Goal: Task Accomplishment & Management: Use online tool/utility

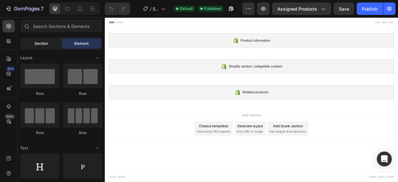
click at [50, 46] on div "Section" at bounding box center [40, 44] width 39 height 10
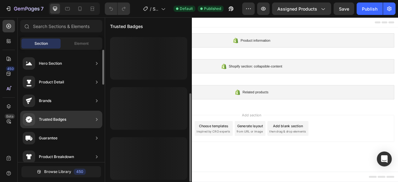
scroll to position [99, 0]
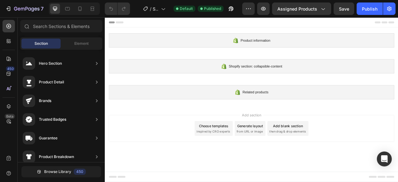
click at [258, 171] on div "Add section Choose templates inspired by CRO experts Generate layout from URL o…" at bounding box center [291, 158] width 363 height 34
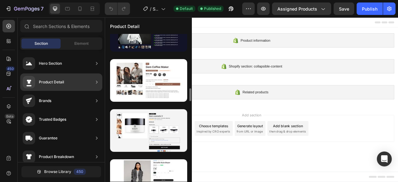
scroll to position [596, 0]
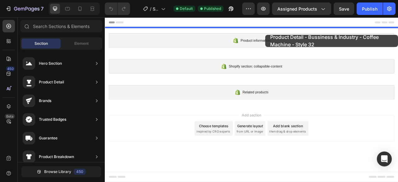
drag, startPoint x: 246, startPoint y: 129, endPoint x: 308, endPoint y: 39, distance: 109.1
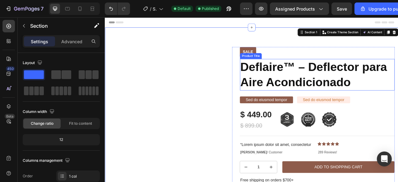
scroll to position [124, 0]
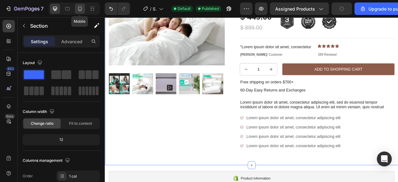
click at [81, 11] on icon at bounding box center [80, 9] width 6 height 6
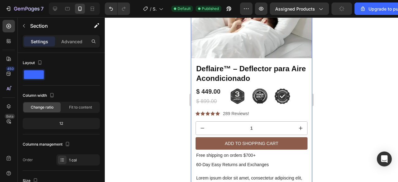
click at [346, 62] on div at bounding box center [251, 99] width 293 height 164
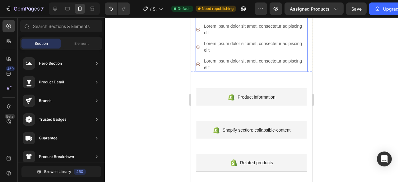
scroll to position [280, 0]
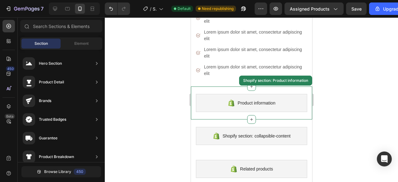
click at [248, 102] on span "Product information" at bounding box center [256, 102] width 38 height 7
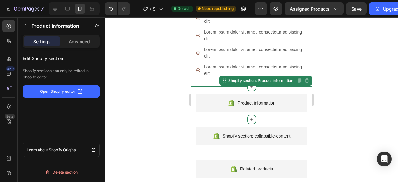
click at [65, 93] on p "Open Shopify editor" at bounding box center [57, 92] width 35 height 6
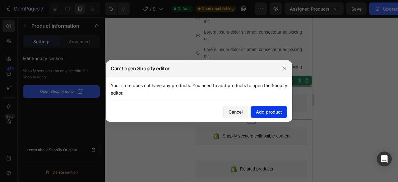
click at [260, 112] on div "Add product" at bounding box center [269, 111] width 26 height 7
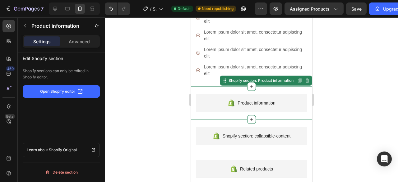
click at [300, 88] on div "Product information Shopify section: Product information Disabled. Please edit …" at bounding box center [250, 102] width 121 height 33
click at [85, 38] on p "Advanced" at bounding box center [79, 41] width 21 height 7
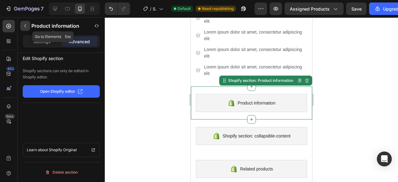
click at [22, 24] on button "button" at bounding box center [25, 26] width 10 height 10
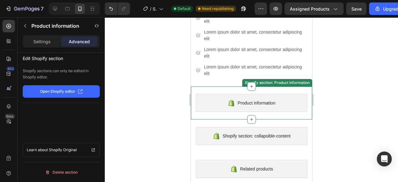
click at [298, 90] on div "Product information Shopify section: Product information" at bounding box center [250, 102] width 121 height 33
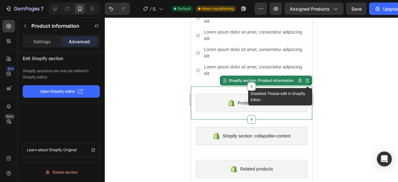
click at [304, 82] on icon at bounding box center [306, 80] width 5 height 5
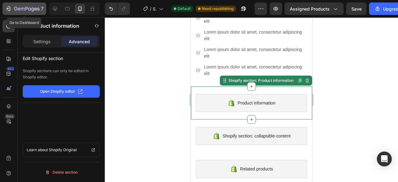
click at [7, 7] on icon "button" at bounding box center [8, 9] width 6 height 6
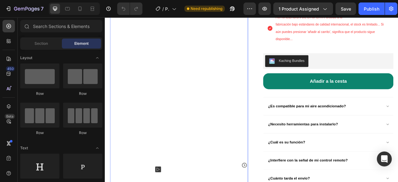
scroll to position [217, 0]
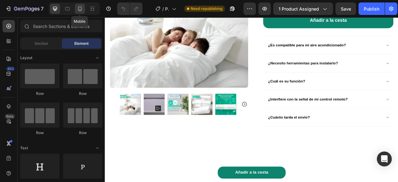
click at [80, 7] on icon at bounding box center [79, 9] width 3 height 4
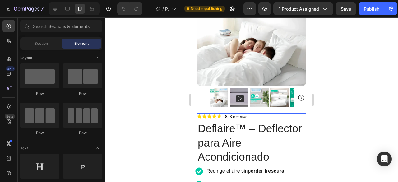
scroll to position [93, 0]
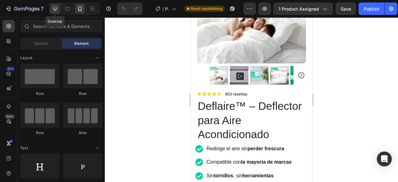
click at [54, 10] on icon at bounding box center [55, 9] width 4 height 4
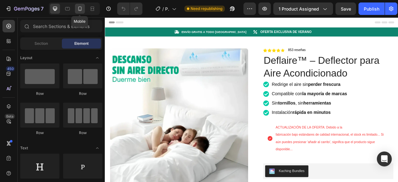
click at [77, 6] on icon at bounding box center [80, 9] width 6 height 6
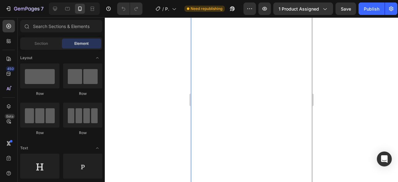
scroll to position [1770, 0]
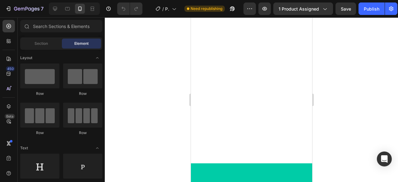
click at [231, 50] on div at bounding box center [250, 63] width 121 height 199
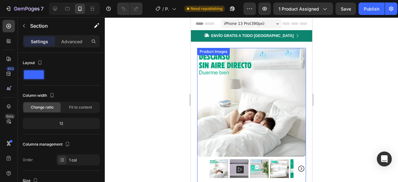
scroll to position [31, 0]
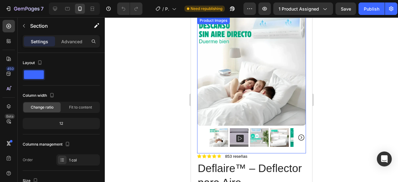
click at [293, 115] on img at bounding box center [251, 71] width 109 height 109
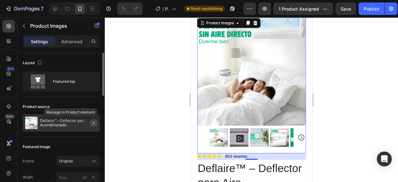
click at [93, 122] on icon "button" at bounding box center [93, 122] width 5 height 5
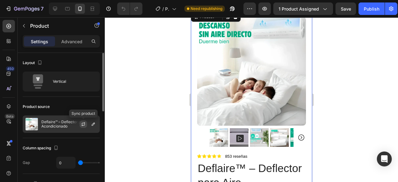
click at [86, 124] on button "button" at bounding box center [83, 123] width 7 height 7
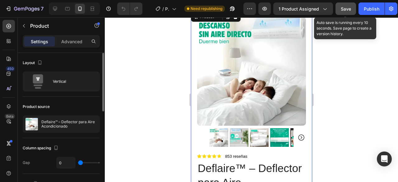
click at [345, 9] on span "Save" at bounding box center [345, 8] width 10 height 5
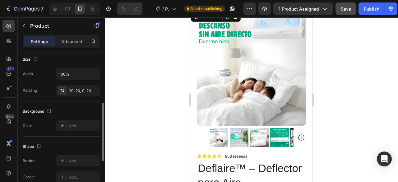
scroll to position [186, 0]
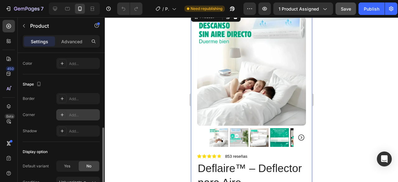
click at [74, 114] on div "Add..." at bounding box center [83, 115] width 29 height 6
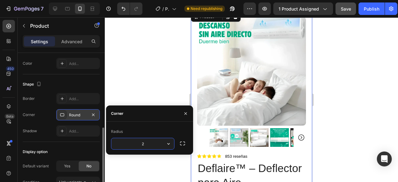
type input "22"
click at [321, 108] on div at bounding box center [251, 99] width 293 height 164
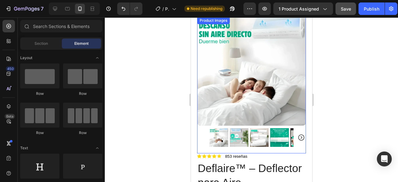
click at [254, 111] on img at bounding box center [251, 71] width 109 height 109
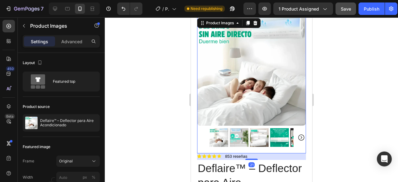
click at [217, 130] on img at bounding box center [218, 137] width 19 height 19
click at [217, 130] on div at bounding box center [218, 137] width 19 height 19
click at [235, 130] on img at bounding box center [238, 137] width 19 height 19
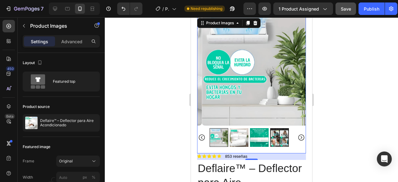
click at [199, 134] on icon "Carousel Back Arrow" at bounding box center [201, 137] width 7 height 7
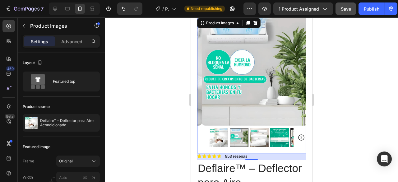
click at [212, 131] on img at bounding box center [218, 137] width 19 height 19
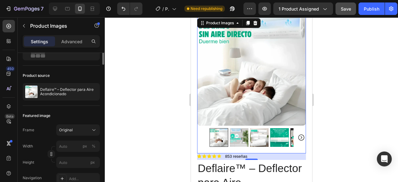
scroll to position [93, 0]
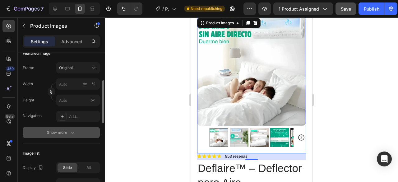
click at [64, 128] on button "Show more" at bounding box center [61, 132] width 77 height 11
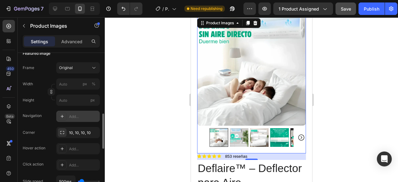
scroll to position [124, 0]
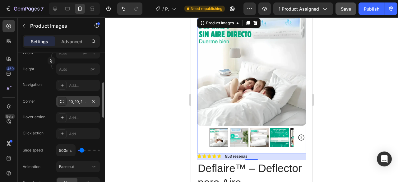
click at [75, 102] on div "10, 10, 10, 10" at bounding box center [78, 102] width 18 height 6
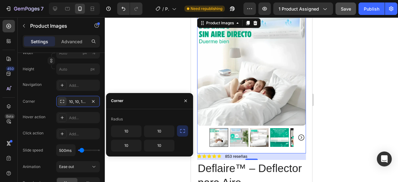
click at [181, 131] on icon "button" at bounding box center [182, 131] width 6 height 6
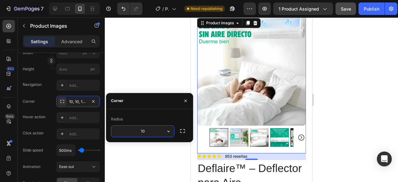
click at [150, 132] on input "10" at bounding box center [142, 130] width 63 height 11
type input "22"
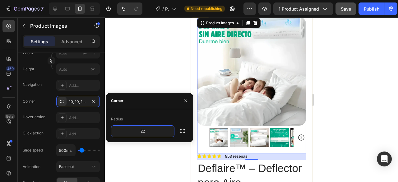
click at [336, 126] on div at bounding box center [251, 99] width 293 height 164
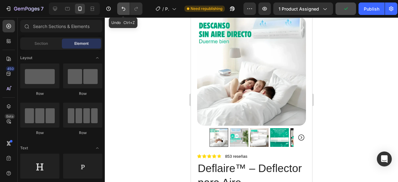
click at [125, 7] on icon "Undo/Redo" at bounding box center [123, 9] width 6 height 6
click at [339, 89] on div at bounding box center [251, 99] width 293 height 164
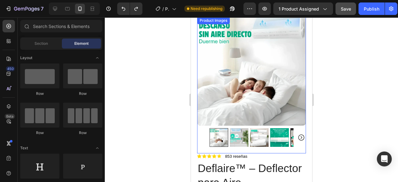
click at [240, 130] on img at bounding box center [238, 137] width 19 height 19
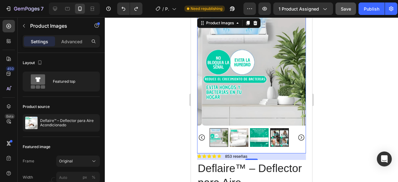
click at [200, 134] on icon "Carousel Back Arrow" at bounding box center [201, 137] width 7 height 7
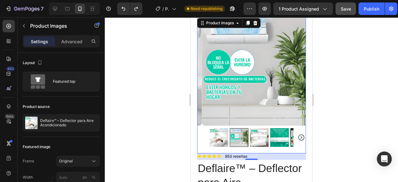
click at [216, 130] on img at bounding box center [218, 137] width 19 height 19
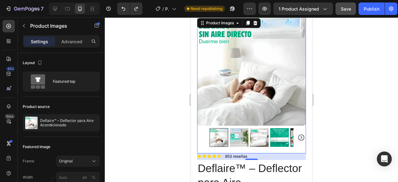
click at [270, 136] on img at bounding box center [279, 137] width 19 height 19
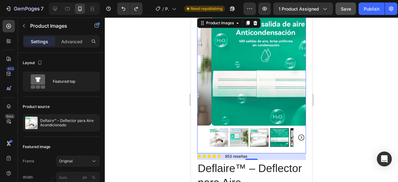
click at [262, 136] on img at bounding box center [258, 137] width 19 height 19
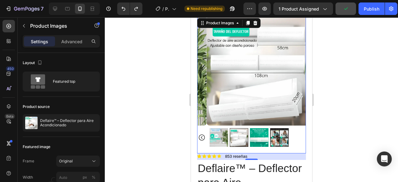
click at [215, 131] on img at bounding box center [218, 137] width 19 height 19
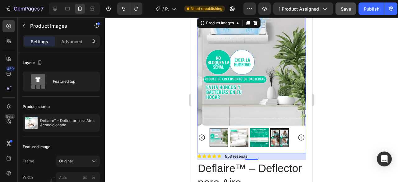
click at [202, 134] on icon "Carousel Back Arrow" at bounding box center [201, 137] width 6 height 6
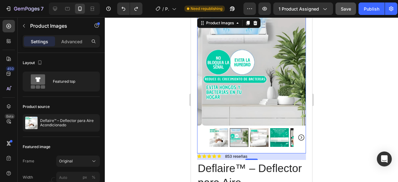
click at [216, 132] on img at bounding box center [218, 137] width 19 height 19
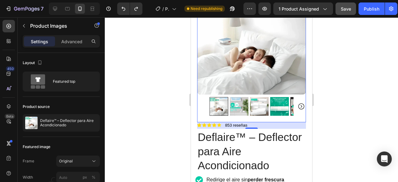
scroll to position [0, 0]
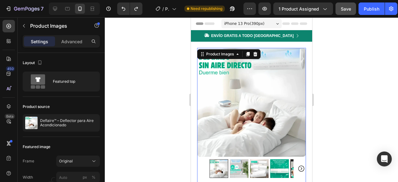
click at [367, 75] on div at bounding box center [251, 99] width 293 height 164
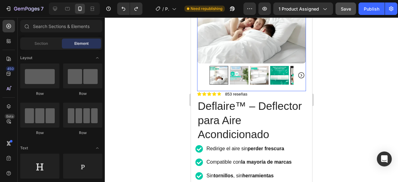
scroll to position [124, 0]
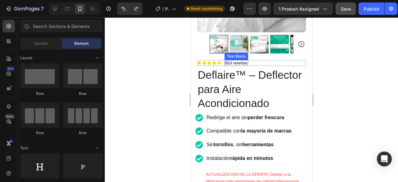
click at [227, 61] on p "853 reseñas" at bounding box center [236, 63] width 22 height 5
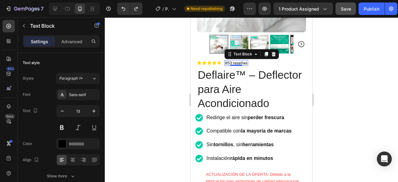
click at [226, 61] on p "853 reseñas" at bounding box center [236, 63] width 22 height 5
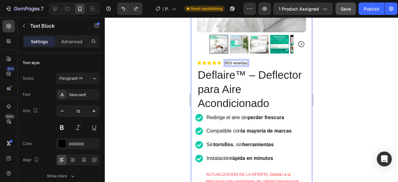
click at [354, 68] on div at bounding box center [251, 99] width 293 height 164
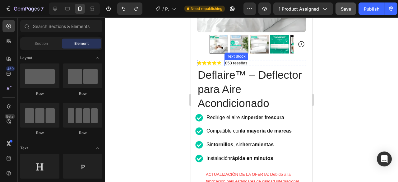
click at [234, 61] on p "853 reseñas" at bounding box center [236, 63] width 22 height 5
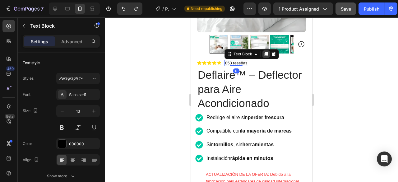
click at [265, 52] on icon at bounding box center [265, 54] width 5 height 5
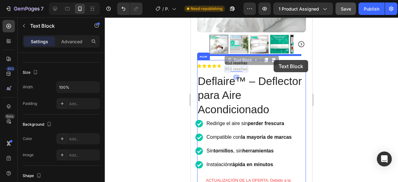
drag, startPoint x: 231, startPoint y: 56, endPoint x: 273, endPoint y: 60, distance: 42.2
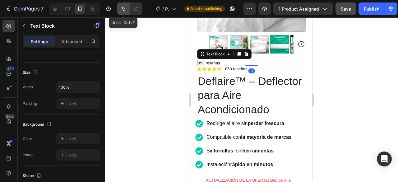
click at [127, 10] on button "Undo/Redo" at bounding box center [123, 8] width 12 height 12
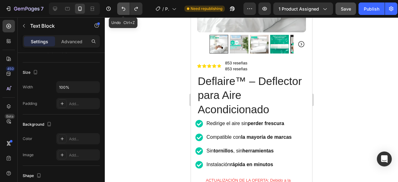
click at [127, 10] on button "Undo/Redo" at bounding box center [123, 8] width 12 height 12
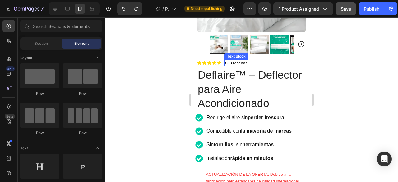
click at [245, 61] on p "853 reseñas" at bounding box center [236, 63] width 22 height 5
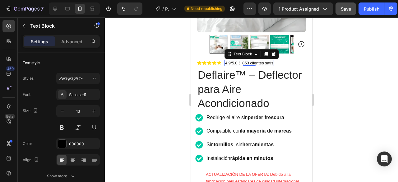
click at [272, 61] on p "4.9/5.0 (+853 clientes satis" at bounding box center [249, 63] width 48 height 5
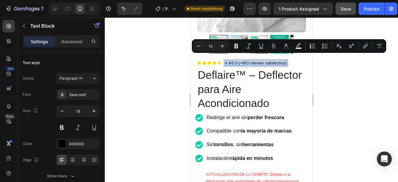
drag, startPoint x: 225, startPoint y: 57, endPoint x: 285, endPoint y: 57, distance: 60.6
click at [285, 61] on p "4.9/5.0 (+853 clientes satisfechos)" at bounding box center [255, 63] width 61 height 5
click at [200, 43] on icon "Editor contextual toolbar" at bounding box center [198, 46] width 6 height 6
type input "12"
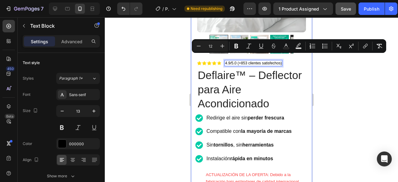
drag, startPoint x: 336, startPoint y: 66, endPoint x: 332, endPoint y: 66, distance: 4.7
click at [337, 66] on div at bounding box center [251, 99] width 293 height 164
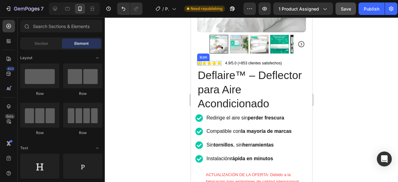
click at [200, 61] on icon at bounding box center [199, 63] width 4 height 4
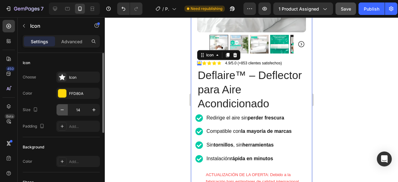
click at [63, 109] on icon "button" at bounding box center [62, 110] width 6 height 6
type input "13"
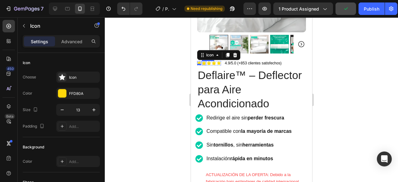
click at [204, 61] on icon at bounding box center [203, 63] width 4 height 4
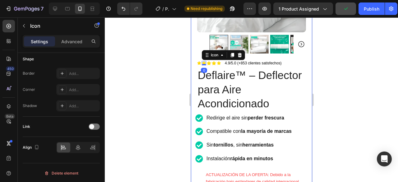
click at [42, 41] on p "Settings" at bounding box center [39, 41] width 17 height 7
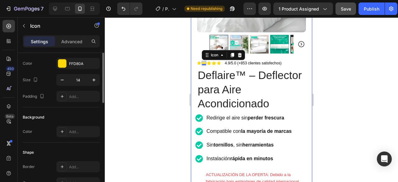
scroll to position [0, 0]
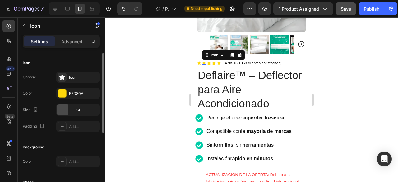
click at [60, 107] on icon "button" at bounding box center [62, 110] width 6 height 6
type input "13"
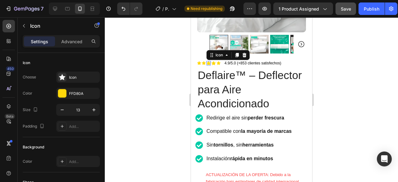
click at [210, 61] on div "Icon 0" at bounding box center [208, 63] width 4 height 4
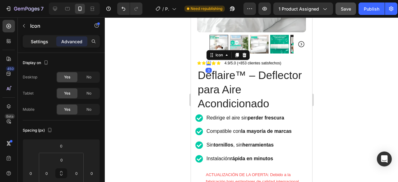
click at [41, 44] on p "Settings" at bounding box center [39, 41] width 17 height 7
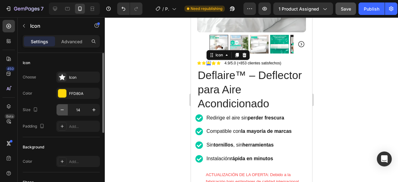
click at [60, 110] on icon "button" at bounding box center [62, 110] width 6 height 6
type input "13"
click at [214, 61] on icon at bounding box center [213, 63] width 4 height 4
click at [60, 107] on icon "button" at bounding box center [62, 110] width 6 height 6
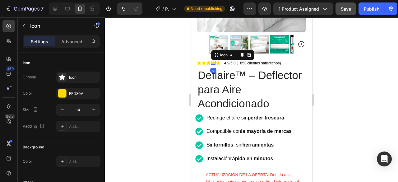
type input "13"
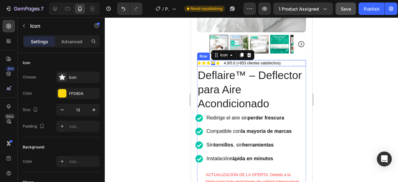
click at [219, 60] on div "Icon Icon Icon Icon 0 Icon Icon List" at bounding box center [208, 63] width 23 height 7
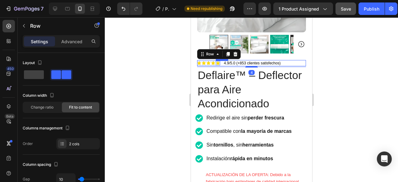
click at [218, 61] on icon at bounding box center [218, 63] width 4 height 4
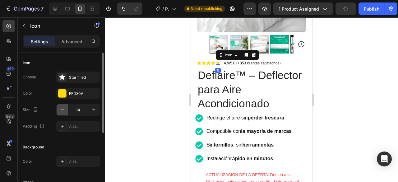
click at [63, 108] on icon "button" at bounding box center [62, 110] width 6 height 6
type input "13"
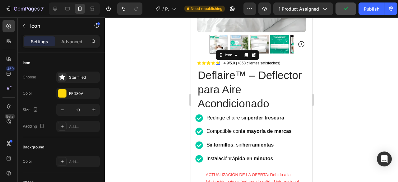
drag, startPoint x: 348, startPoint y: 59, endPoint x: 335, endPoint y: 61, distance: 13.2
click at [349, 59] on div at bounding box center [251, 99] width 293 height 164
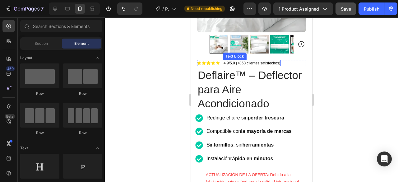
click at [225, 61] on span "4.9/5.0 (+853 clientes satisfechos)" at bounding box center [251, 63] width 57 height 4
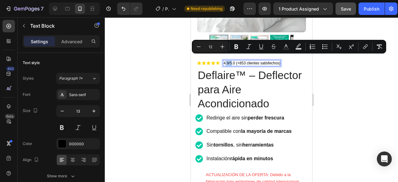
drag, startPoint x: 224, startPoint y: 58, endPoint x: 231, endPoint y: 57, distance: 6.6
click at [224, 61] on span "4.9/5.0 (+853 clientes satisfechos)" at bounding box center [251, 63] width 57 height 4
drag, startPoint x: 224, startPoint y: 57, endPoint x: 234, endPoint y: 56, distance: 10.0
click at [234, 46] on icon "Editor contextual toolbar" at bounding box center [236, 46] width 6 height 6
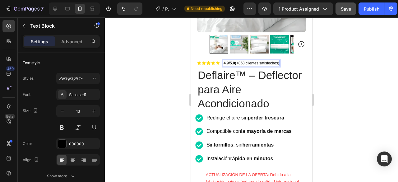
drag, startPoint x: 235, startPoint y: 58, endPoint x: 280, endPoint y: 56, distance: 44.1
click at [279, 61] on span "4.9/5.0 (+853 clientes satisfechos)" at bounding box center [251, 63] width 56 height 4
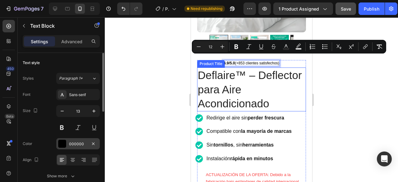
click at [75, 142] on div "000000" at bounding box center [78, 144] width 18 height 6
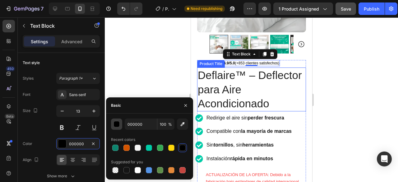
click at [113, 126] on button "button" at bounding box center [116, 123] width 11 height 11
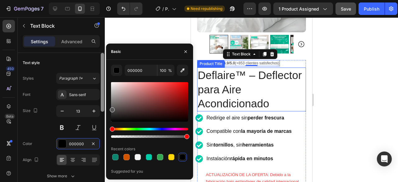
type input "545454"
drag, startPoint x: 112, startPoint y: 119, endPoint x: 101, endPoint y: 108, distance: 15.4
click at [101, 108] on div "450 Beta Sections(18) Elements(84) Section Element Hero Section Product Detail …" at bounding box center [52, 99] width 105 height 164
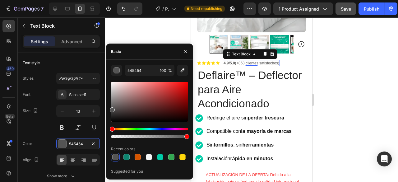
click at [355, 52] on div at bounding box center [251, 99] width 293 height 164
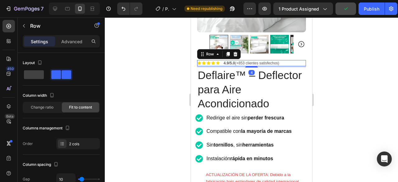
click at [220, 60] on div "Icon Icon Icon Icon Icon Icon List 4.9/5.0 (+853 clientes satisfechos) Text Blo…" at bounding box center [251, 63] width 109 height 7
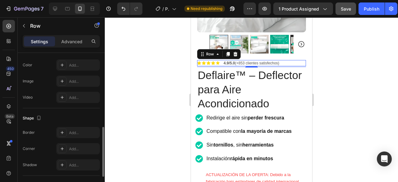
scroll to position [286, 0]
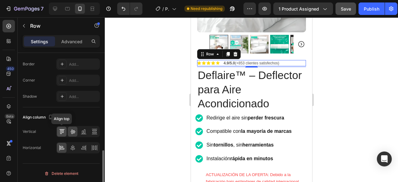
click at [63, 131] on icon at bounding box center [63, 131] width 2 height 3
click at [81, 129] on icon at bounding box center [83, 131] width 6 height 6
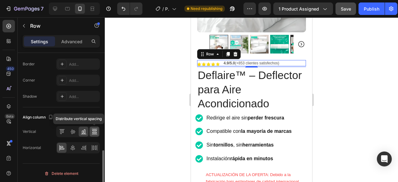
click at [90, 126] on div at bounding box center [94, 131] width 10 height 10
click at [73, 128] on icon at bounding box center [73, 131] width 6 height 6
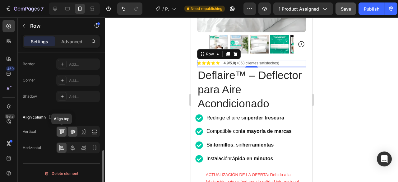
click at [63, 130] on icon at bounding box center [63, 131] width 2 height 3
click at [66, 130] on div at bounding box center [62, 131] width 10 height 10
click at [71, 130] on icon at bounding box center [73, 131] width 6 height 6
click at [73, 144] on icon at bounding box center [73, 147] width 6 height 6
click at [65, 144] on icon at bounding box center [62, 147] width 6 height 6
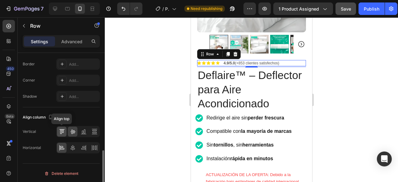
click at [62, 131] on icon at bounding box center [63, 131] width 2 height 3
click at [70, 131] on icon at bounding box center [73, 131] width 6 height 6
click at [359, 69] on div at bounding box center [251, 99] width 293 height 164
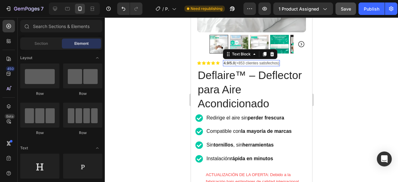
click at [240, 61] on span "4.9/5.0 (+853 clientes satisfechos)" at bounding box center [251, 63] width 56 height 4
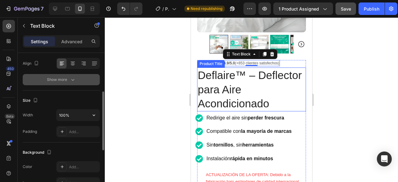
scroll to position [3, 0]
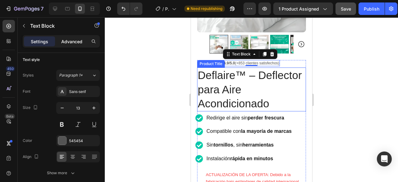
click at [66, 37] on div "Advanced" at bounding box center [71, 41] width 31 height 10
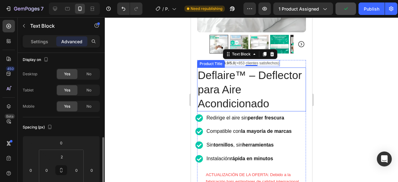
scroll to position [65, 0]
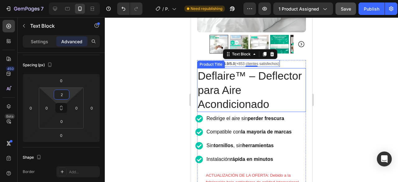
type input "0"
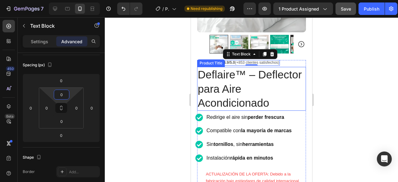
click at [71, 0] on html "7 / Product Page - [DATE] 12:56:15 Need republishing Preview 1 product assigned…" at bounding box center [199, 0] width 398 height 0
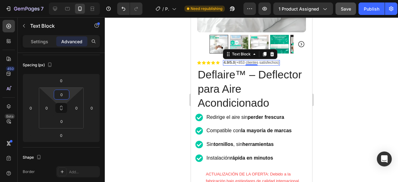
click at [367, 61] on div at bounding box center [251, 99] width 293 height 164
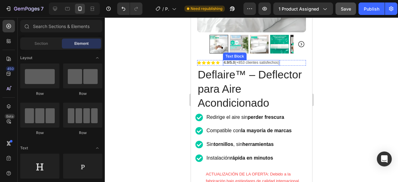
click at [240, 60] on span "4.9/5.0 (+853 clientes satisfechos)" at bounding box center [251, 62] width 56 height 4
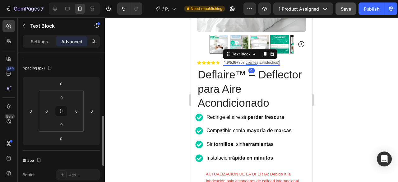
scroll to position [93, 0]
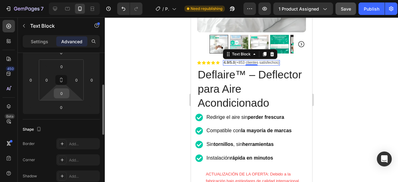
click at [68, 93] on div "0" at bounding box center [62, 93] width 16 height 10
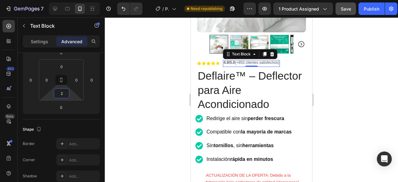
type input "0"
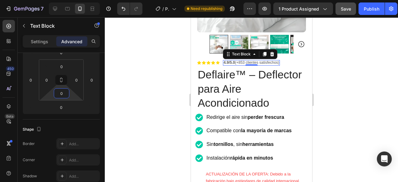
drag, startPoint x: 72, startPoint y: 95, endPoint x: 72, endPoint y: 100, distance: 5.0
click at [72, 0] on html "7 / Product Page - [DATE] 12:56:15 Need republishing Preview 1 product assigned…" at bounding box center [199, 0] width 398 height 0
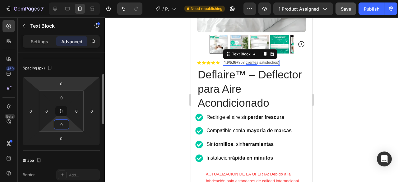
scroll to position [31, 0]
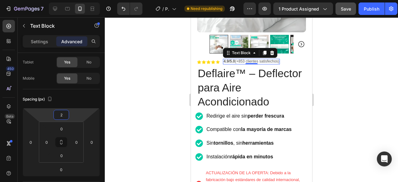
type input "4"
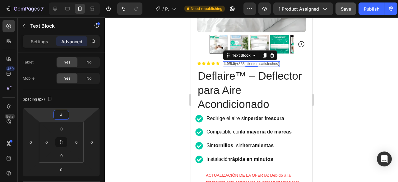
click at [75, 0] on html "7 / Product Page - [DATE] 12:56:15 Need republishing Preview 1 product assigned…" at bounding box center [199, 0] width 398 height 0
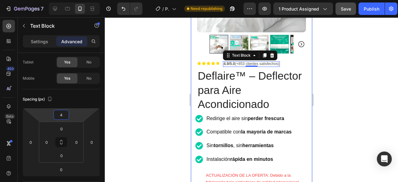
click at [371, 74] on div at bounding box center [251, 99] width 293 height 164
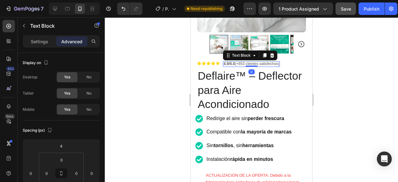
click at [365, 50] on div at bounding box center [251, 99] width 293 height 164
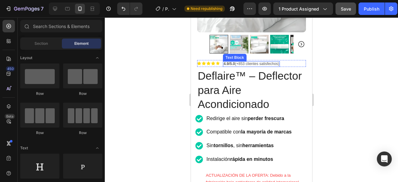
click at [235, 61] on span "4.9/5.0 (+853 clientes satisfechos)" at bounding box center [251, 63] width 56 height 4
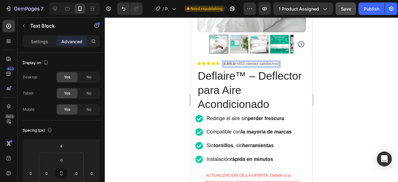
click at [235, 61] on span "4.9/5.0 (+853 clientes satisfechos)" at bounding box center [251, 63] width 56 height 4
drag, startPoint x: 235, startPoint y: 59, endPoint x: 280, endPoint y: 57, distance: 44.1
click at [279, 61] on span "4.9/5.0 (+853 clientes satisfechos)" at bounding box center [251, 63] width 56 height 4
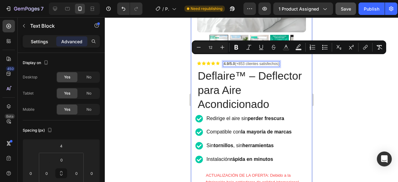
click at [46, 41] on p "Settings" at bounding box center [39, 41] width 17 height 7
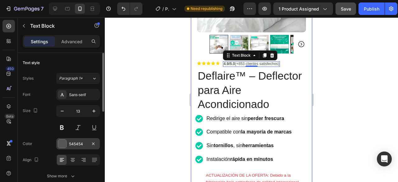
click at [60, 142] on div at bounding box center [62, 143] width 8 height 8
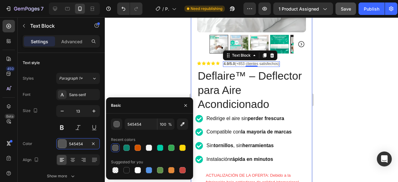
click at [116, 146] on div at bounding box center [115, 147] width 6 height 6
click at [343, 81] on div at bounding box center [251, 99] width 293 height 164
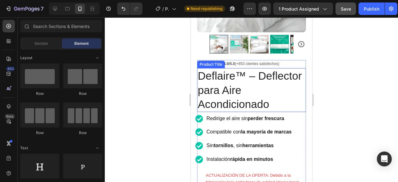
click at [278, 78] on h1 "Deflaire™ – Deflector para Aire Acondicionado" at bounding box center [251, 90] width 109 height 44
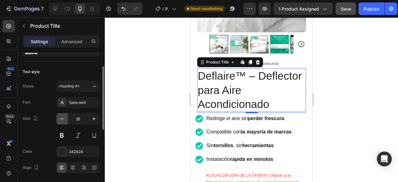
click at [63, 117] on icon "button" at bounding box center [62, 119] width 6 height 6
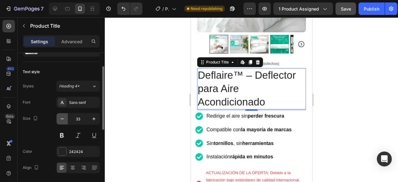
click at [63, 117] on icon "button" at bounding box center [62, 119] width 6 height 6
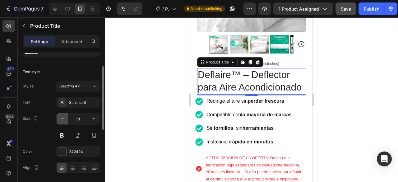
click at [63, 117] on icon "button" at bounding box center [62, 119] width 6 height 6
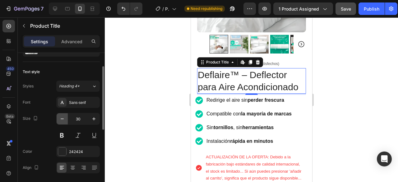
click at [63, 117] on icon "button" at bounding box center [62, 119] width 6 height 6
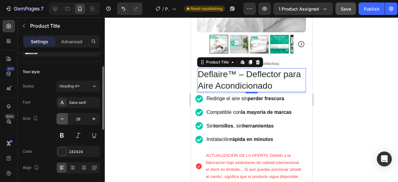
click at [63, 117] on icon "button" at bounding box center [62, 119] width 6 height 6
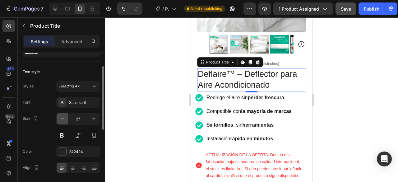
click at [63, 117] on icon "button" at bounding box center [62, 119] width 6 height 6
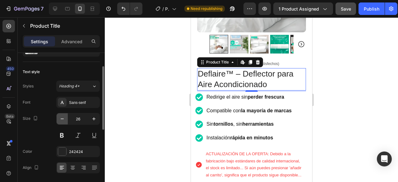
click at [63, 117] on icon "button" at bounding box center [62, 119] width 6 height 6
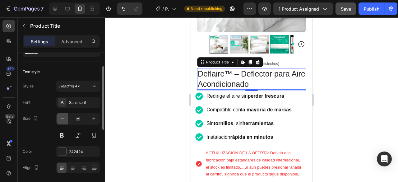
click at [63, 117] on icon "button" at bounding box center [62, 119] width 6 height 6
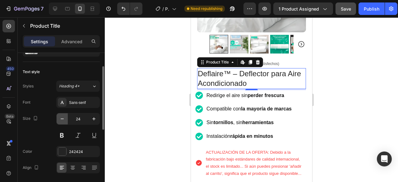
click at [63, 117] on icon "button" at bounding box center [62, 119] width 6 height 6
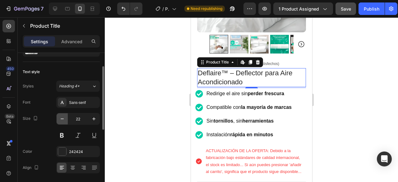
click at [63, 117] on icon "button" at bounding box center [62, 119] width 6 height 6
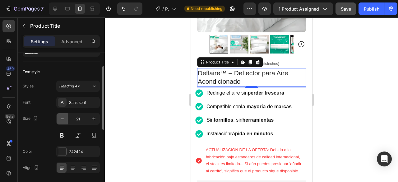
click at [63, 117] on icon "button" at bounding box center [62, 119] width 6 height 6
type input "20"
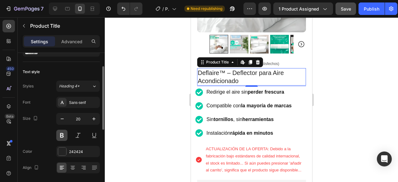
click at [65, 133] on button at bounding box center [61, 135] width 11 height 11
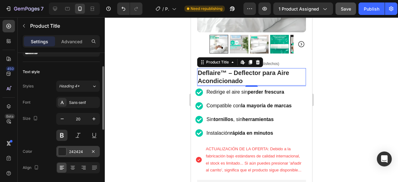
click at [73, 149] on div "242424" at bounding box center [78, 152] width 18 height 6
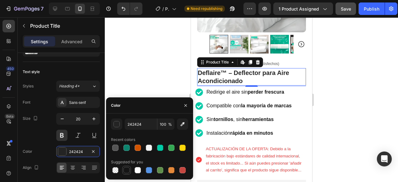
click at [127, 170] on div at bounding box center [126, 170] width 6 height 6
click at [115, 125] on div "button" at bounding box center [117, 124] width 6 height 6
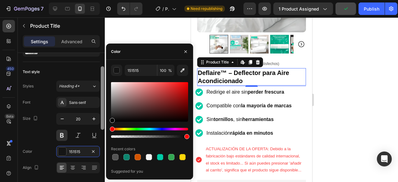
drag, startPoint x: 116, startPoint y: 116, endPoint x: 104, endPoint y: 130, distance: 17.4
click at [104, 130] on div "450 Beta Sections(18) Elements(84) Section Element Hero Section Product Detail …" at bounding box center [52, 99] width 105 height 164
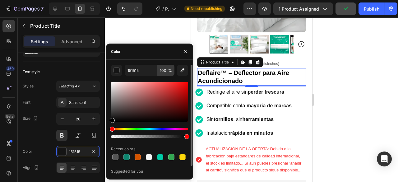
type input "000000"
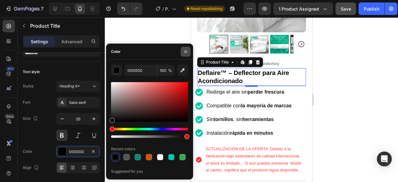
click at [186, 48] on button "button" at bounding box center [185, 52] width 10 height 10
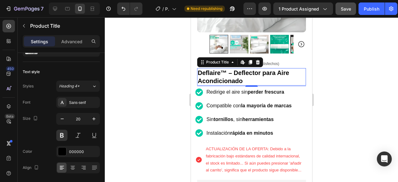
click at [230, 68] on h1 "Deflaire™ – Deflector para Aire Acondicionado" at bounding box center [251, 76] width 109 height 17
click at [231, 68] on h1 "Deflaire™ – Deflector para Aire Acondicionado" at bounding box center [251, 76] width 109 height 17
click at [355, 70] on div at bounding box center [251, 99] width 293 height 164
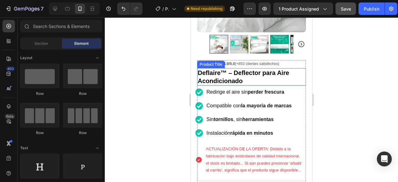
click at [222, 70] on h1 "Deflaire™ – Deflector para Aire Acondicionado" at bounding box center [251, 76] width 109 height 17
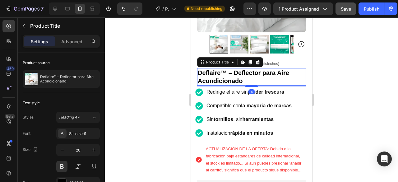
click at [231, 68] on h1 "Deflaire™ – Deflector para Aire Acondicionado" at bounding box center [251, 76] width 109 height 17
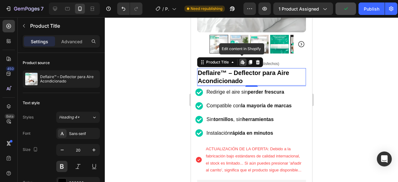
click at [335, 80] on div at bounding box center [251, 99] width 293 height 164
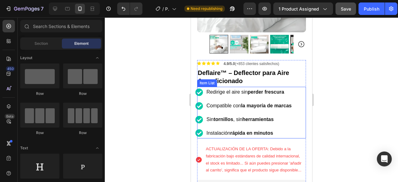
click at [271, 88] on p "Redirige el aire sin perder frescura" at bounding box center [248, 92] width 85 height 9
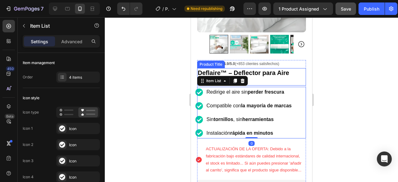
click at [270, 76] on h1 "Deflaire™ – Deflector para Aire Acondicionado" at bounding box center [251, 76] width 109 height 17
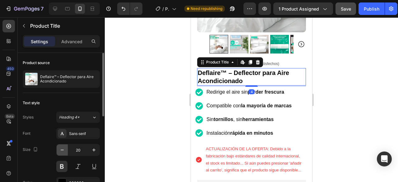
click at [63, 150] on icon "button" at bounding box center [62, 150] width 6 height 6
click at [62, 150] on icon "button" at bounding box center [62, 150] width 6 height 6
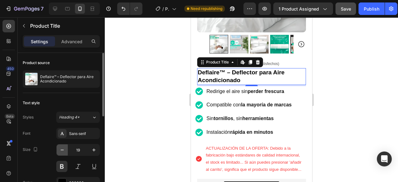
type input "18"
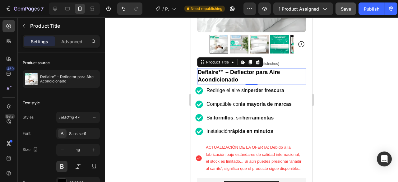
click at [380, 85] on div at bounding box center [251, 99] width 293 height 164
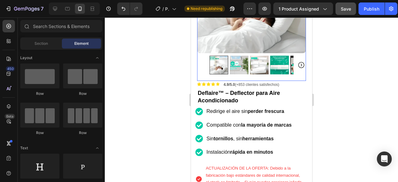
scroll to position [124, 0]
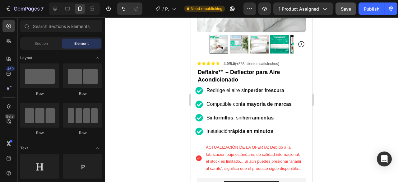
click at [348, 118] on div at bounding box center [251, 99] width 293 height 164
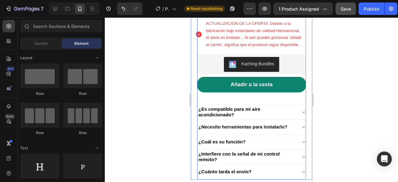
scroll to position [248, 0]
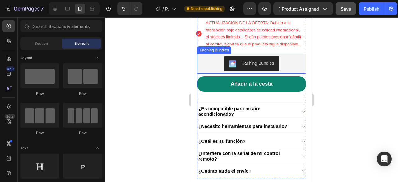
click at [293, 59] on div "Kaching Bundles" at bounding box center [251, 63] width 104 height 15
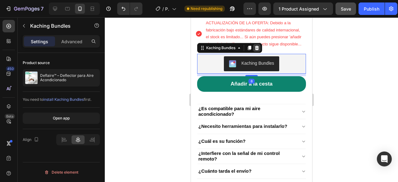
click at [257, 48] on icon at bounding box center [256, 47] width 4 height 4
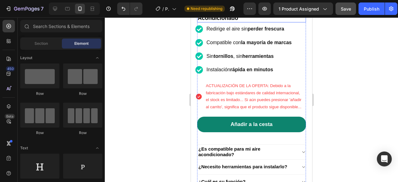
scroll to position [186, 0]
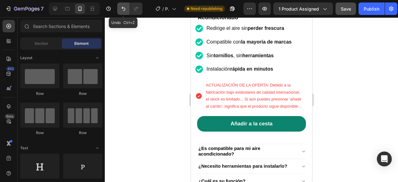
click at [120, 7] on icon "Undo/Redo" at bounding box center [123, 9] width 6 height 6
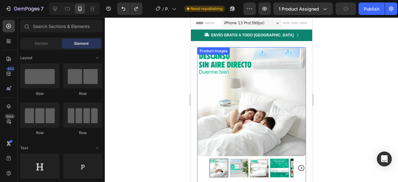
scroll to position [0, 0]
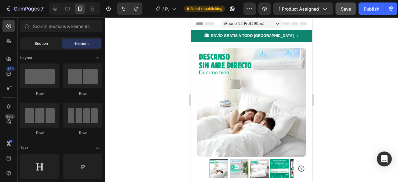
click at [30, 44] on div "Section" at bounding box center [40, 44] width 39 height 10
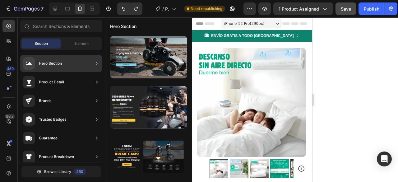
click at [60, 83] on div "Product Detail" at bounding box center [51, 82] width 25 height 6
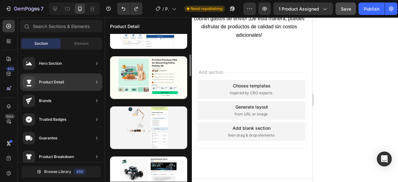
scroll to position [348, 0]
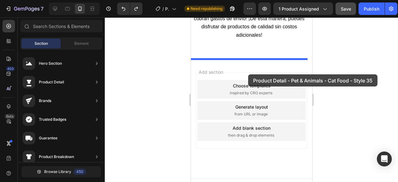
drag, startPoint x: 352, startPoint y: 125, endPoint x: 249, endPoint y: 75, distance: 114.4
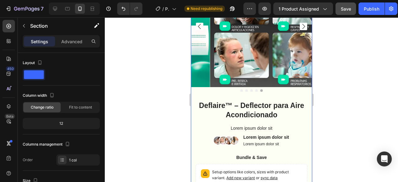
scroll to position [2189, 0]
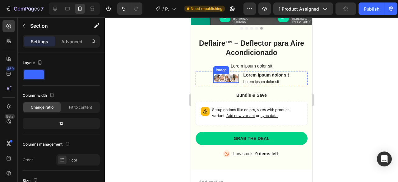
click at [224, 74] on img at bounding box center [225, 78] width 25 height 9
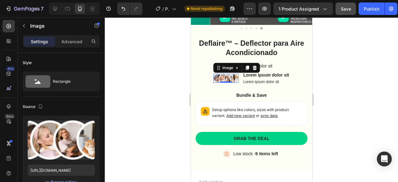
click at [364, 60] on div at bounding box center [251, 99] width 293 height 164
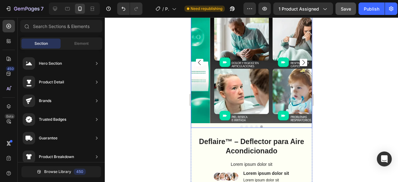
scroll to position [2096, 0]
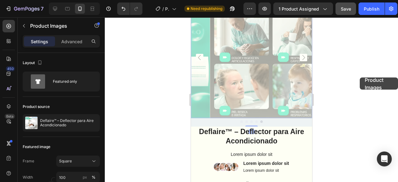
click at [359, 77] on div at bounding box center [251, 99] width 293 height 164
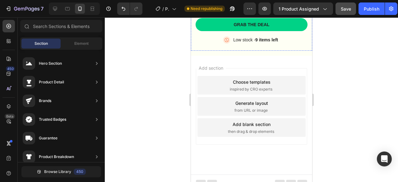
scroll to position [2209, 0]
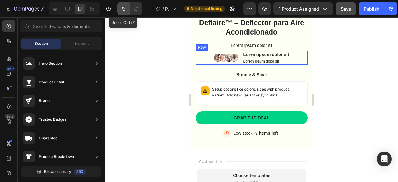
click at [122, 9] on icon "Undo/Redo" at bounding box center [123, 9] width 6 height 6
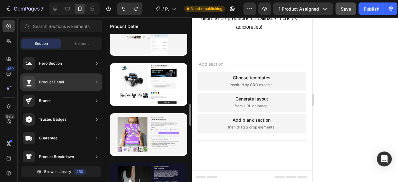
scroll to position [504, 0]
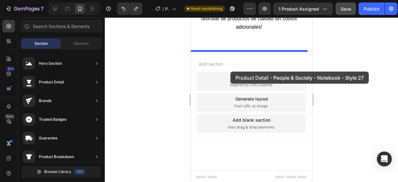
drag, startPoint x: 356, startPoint y: 118, endPoint x: 230, endPoint y: 71, distance: 134.6
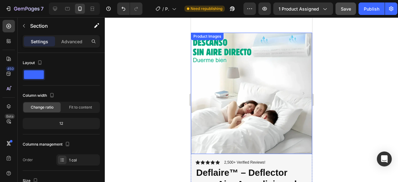
scroll to position [2066, 0]
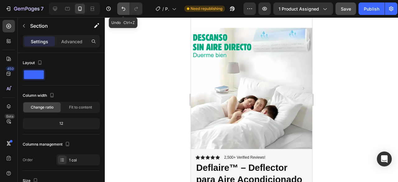
click at [128, 10] on button "Undo/Redo" at bounding box center [123, 8] width 12 height 12
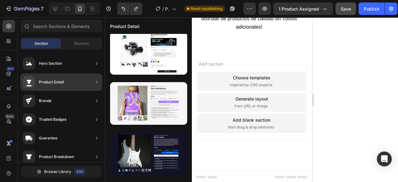
scroll to position [99, 0]
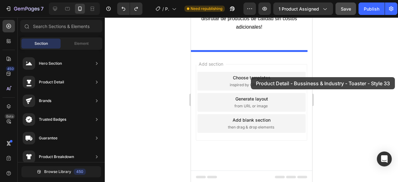
drag, startPoint x: 337, startPoint y: 90, endPoint x: 251, endPoint y: 70, distance: 88.2
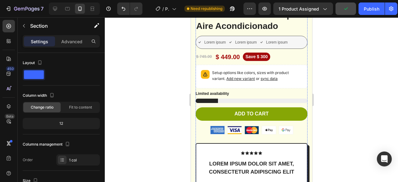
scroll to position [2208, 0]
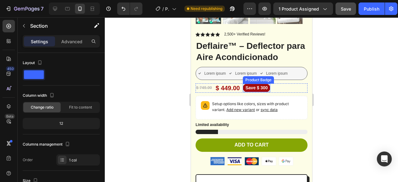
click at [258, 84] on pre "Save $ 300" at bounding box center [255, 88] width 27 height 8
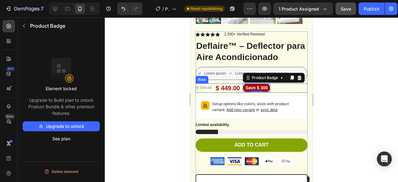
click at [273, 85] on div "$ 749.00 Product Price Product Price $ 449.00 Product Price Product Price Save …" at bounding box center [251, 87] width 112 height 9
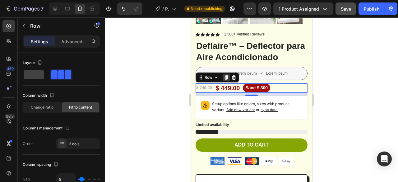
click at [226, 75] on icon at bounding box center [225, 77] width 3 height 4
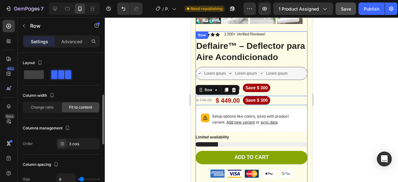
scroll to position [31, 0]
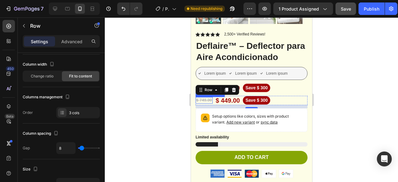
click at [202, 97] on div "$ 749.00" at bounding box center [203, 100] width 17 height 7
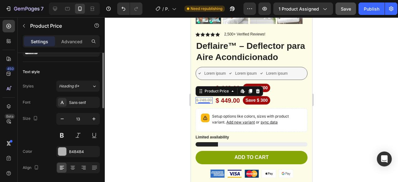
scroll to position [0, 0]
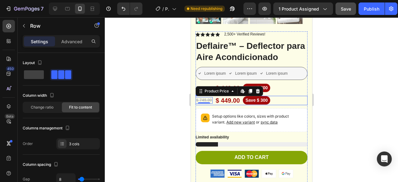
click at [278, 96] on div "$ 749.00 Product Price Edit content in Shopify 0 Product Price Edit content in …" at bounding box center [251, 100] width 112 height 9
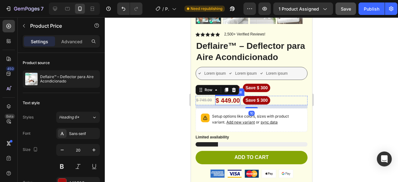
click at [222, 96] on div "$ 449.00" at bounding box center [227, 100] width 25 height 9
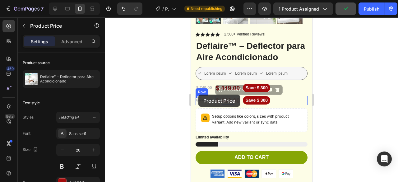
drag, startPoint x: 217, startPoint y: 85, endPoint x: 198, endPoint y: 94, distance: 21.8
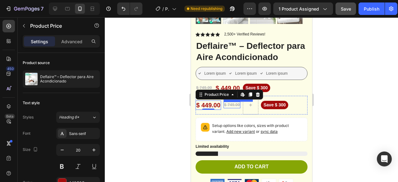
click at [232, 102] on div "$ 749.00" at bounding box center [231, 105] width 17 height 7
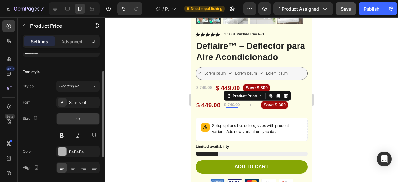
scroll to position [62, 0]
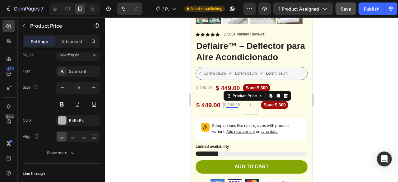
click at [378, 99] on div at bounding box center [251, 99] width 293 height 164
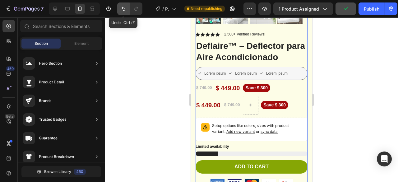
click at [126, 10] on button "Undo/Redo" at bounding box center [123, 8] width 12 height 12
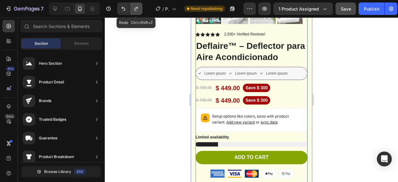
click at [133, 10] on icon "Undo/Redo" at bounding box center [136, 9] width 6 height 6
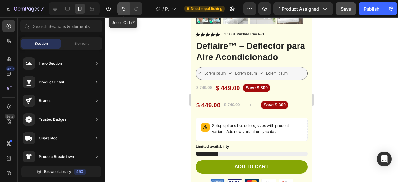
click at [122, 11] on icon "Undo/Redo" at bounding box center [123, 9] width 6 height 6
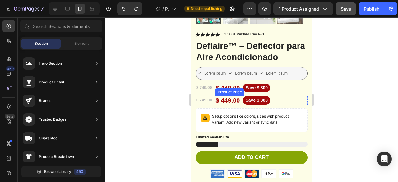
click at [226, 96] on div "$ 449.00" at bounding box center [227, 100] width 25 height 9
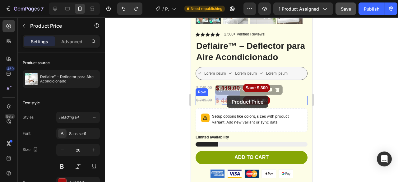
drag, startPoint x: 220, startPoint y: 84, endPoint x: 226, endPoint y: 95, distance: 13.3
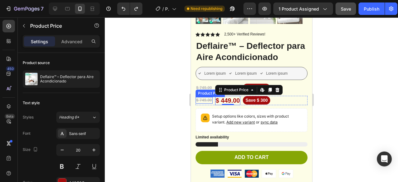
click at [203, 97] on div "$ 749.00" at bounding box center [203, 100] width 17 height 7
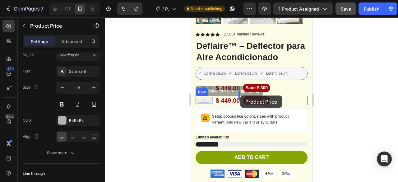
drag, startPoint x: 201, startPoint y: 85, endPoint x: 240, endPoint y: 95, distance: 39.9
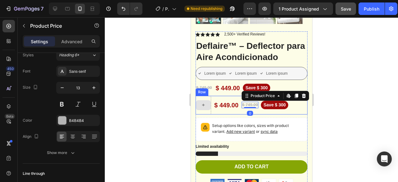
click at [207, 96] on div at bounding box center [203, 105] width 16 height 19
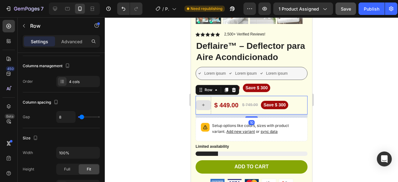
scroll to position [0, 0]
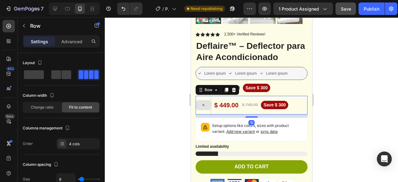
click at [209, 106] on div at bounding box center [203, 105] width 16 height 19
click at [364, 92] on div at bounding box center [251, 99] width 293 height 164
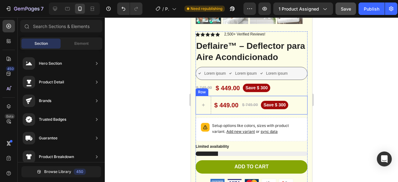
click at [294, 98] on div "$ 449.00 Product Price Product Price $ 749.00 Product Price Product Price Save …" at bounding box center [251, 105] width 112 height 19
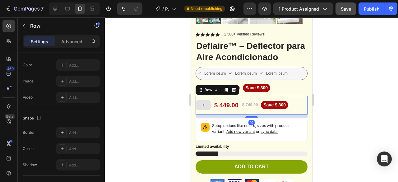
scroll to position [286, 0]
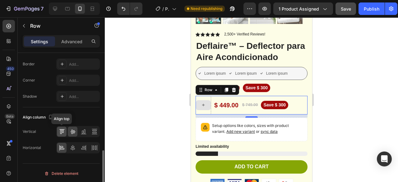
click at [61, 130] on icon at bounding box center [61, 132] width 2 height 4
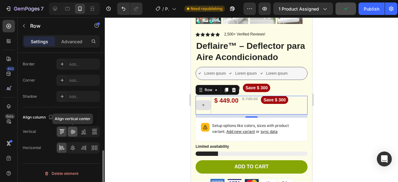
click at [69, 130] on div at bounding box center [73, 131] width 10 height 10
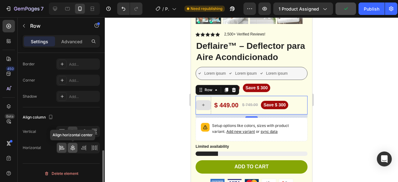
click at [70, 144] on icon at bounding box center [73, 147] width 6 height 6
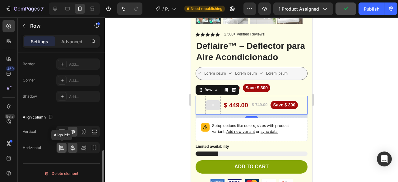
click at [62, 145] on icon at bounding box center [62, 147] width 6 height 6
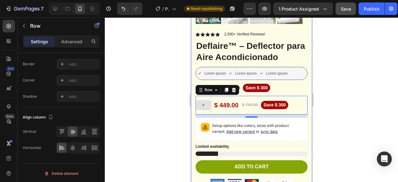
drag, startPoint x: 370, startPoint y: 86, endPoint x: 335, endPoint y: 92, distance: 35.9
click at [370, 86] on div at bounding box center [251, 99] width 293 height 164
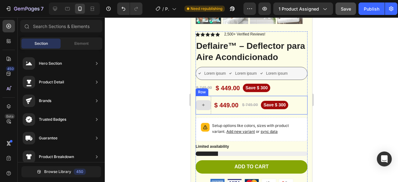
click at [292, 96] on div "$ 449.00 Product Price Product Price $ 749.00 Product Price Product Price Save …" at bounding box center [251, 105] width 112 height 19
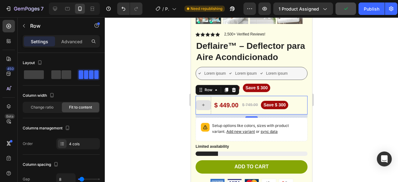
click at [356, 85] on div at bounding box center [251, 99] width 293 height 164
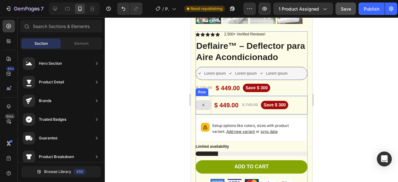
click at [202, 107] on div at bounding box center [203, 105] width 16 height 19
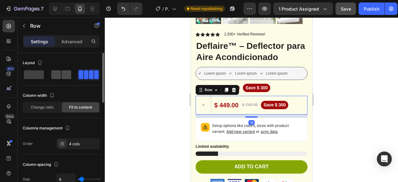
click at [61, 72] on div at bounding box center [61, 74] width 20 height 9
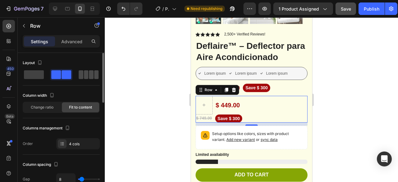
click at [88, 70] on span at bounding box center [86, 74] width 5 height 9
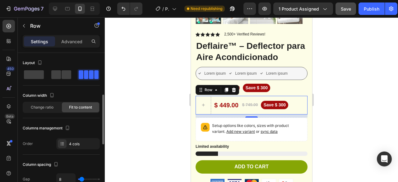
scroll to position [62, 0]
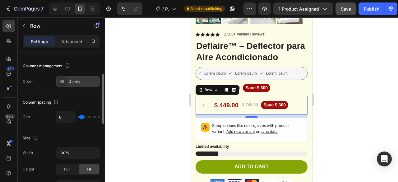
click at [82, 82] on div "4 cols" at bounding box center [83, 82] width 29 height 6
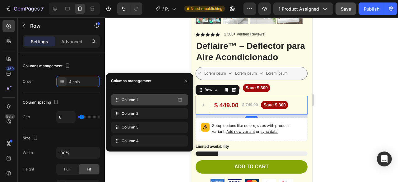
click at [141, 101] on div "Column 1" at bounding box center [149, 99] width 77 height 11
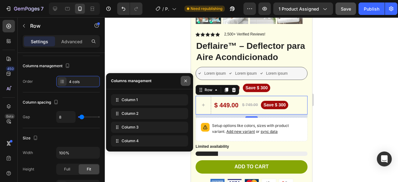
click at [187, 82] on icon "button" at bounding box center [185, 80] width 5 height 5
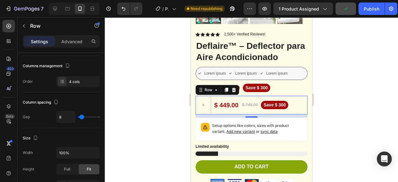
click at [361, 88] on div at bounding box center [251, 99] width 293 height 164
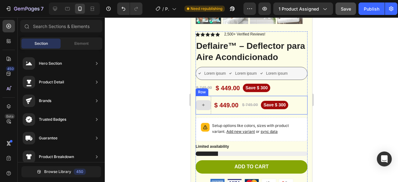
click at [203, 102] on icon at bounding box center [202, 104] width 5 height 5
click at [206, 100] on div at bounding box center [202, 105] width 15 height 10
click at [217, 96] on div "$ 449.00 Product Price Product Price" at bounding box center [225, 105] width 25 height 19
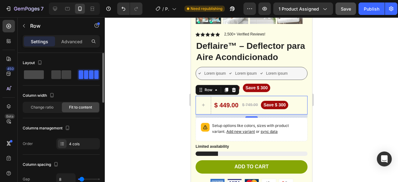
click at [38, 79] on div at bounding box center [34, 74] width 22 height 11
type input "0"
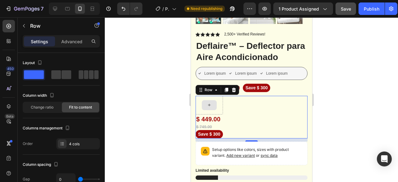
click at [216, 98] on div at bounding box center [208, 105] width 27 height 19
click at [91, 73] on span at bounding box center [91, 74] width 5 height 9
type input "8"
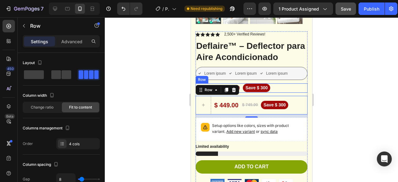
click at [293, 83] on div "$ 749.00 Product Price Product Price $ 449.00 Product Price Product Price Save …" at bounding box center [251, 87] width 112 height 9
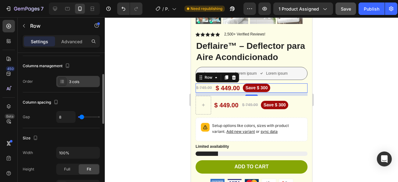
click at [75, 84] on div "3 cols" at bounding box center [83, 82] width 29 height 6
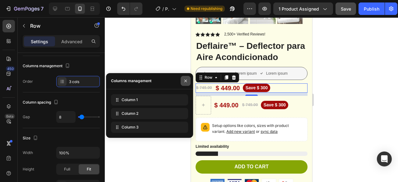
click at [184, 80] on icon "button" at bounding box center [185, 80] width 5 height 5
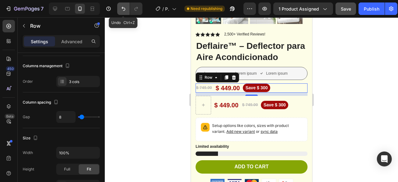
click at [122, 11] on icon "Undo/Redo" at bounding box center [123, 9] width 6 height 6
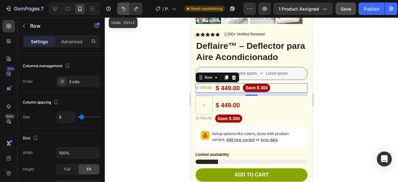
click at [122, 11] on icon "Undo/Redo" at bounding box center [123, 9] width 6 height 6
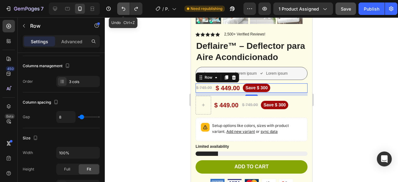
click at [122, 11] on icon "Undo/Redo" at bounding box center [123, 9] width 6 height 6
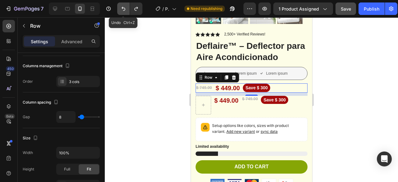
click at [122, 11] on icon "Undo/Redo" at bounding box center [123, 9] width 6 height 6
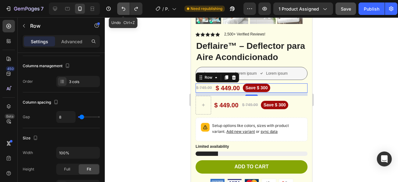
click at [122, 11] on icon "Undo/Redo" at bounding box center [123, 9] width 6 height 6
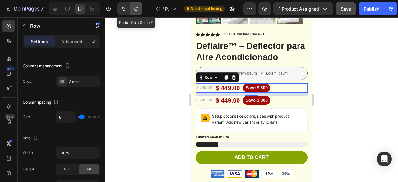
click at [139, 11] on icon "Undo/Redo" at bounding box center [136, 9] width 6 height 6
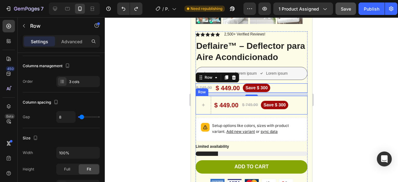
click at [296, 97] on div "$ 449.00 Product Price Product Price $ 749.00 Product Price Product Price Save …" at bounding box center [251, 105] width 112 height 19
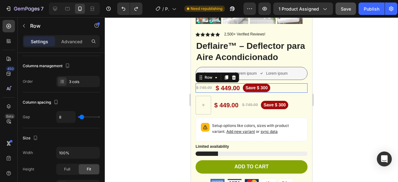
click at [281, 83] on div "$ 749.00 Product Price Product Price $ 449.00 Product Price Product Price Save …" at bounding box center [251, 87] width 112 height 9
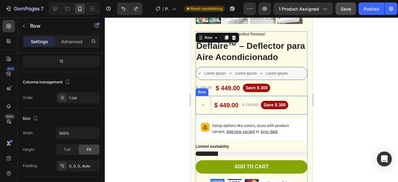
click at [289, 96] on div "$ 449.00 Product Price Product Price $ 749.00 Product Price Product Price Save …" at bounding box center [251, 105] width 112 height 19
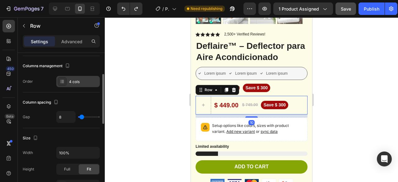
click at [74, 83] on div "4 cols" at bounding box center [83, 82] width 29 height 6
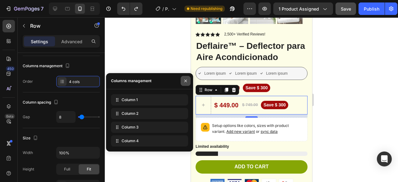
click at [186, 82] on icon "button" at bounding box center [185, 80] width 5 height 5
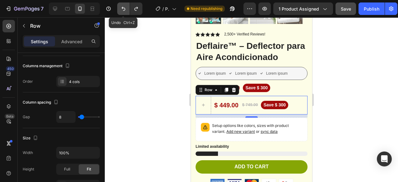
click at [122, 8] on icon "Undo/Redo" at bounding box center [123, 9] width 4 height 4
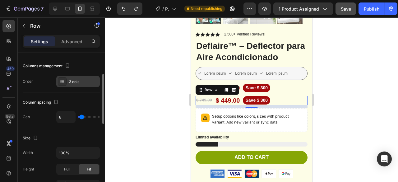
click at [74, 77] on div "3 cols" at bounding box center [77, 81] width 43 height 11
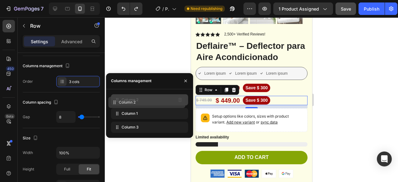
drag, startPoint x: 117, startPoint y: 115, endPoint x: 114, endPoint y: 103, distance: 11.8
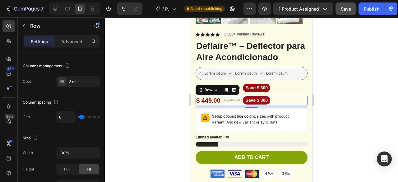
click at [355, 88] on div at bounding box center [251, 99] width 293 height 164
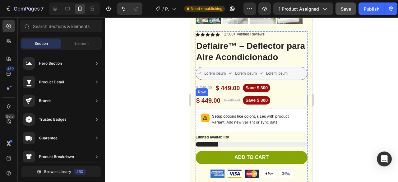
click at [275, 97] on div "$ 749.00 Product Price Product Price $ 449.00 Product Price Product Price Save …" at bounding box center [251, 100] width 112 height 9
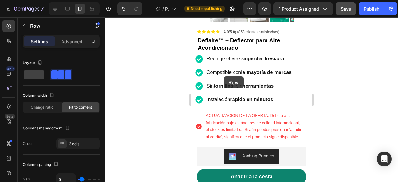
scroll to position [98, 0]
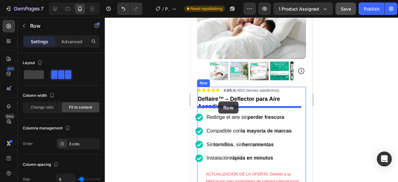
drag, startPoint x: 204, startPoint y: 86, endPoint x: 218, endPoint y: 101, distance: 20.4
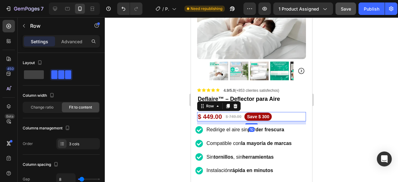
click at [339, 72] on div at bounding box center [251, 99] width 293 height 164
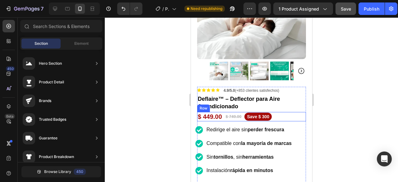
click at [293, 112] on div "$ 749.00 Product Price Product Price $ 449.00 Product Price Product Price Save …" at bounding box center [251, 116] width 109 height 9
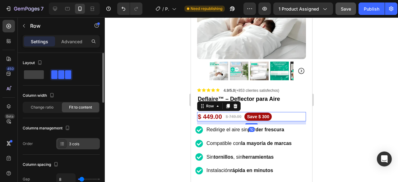
click at [69, 143] on div "3 cols" at bounding box center [83, 144] width 29 height 6
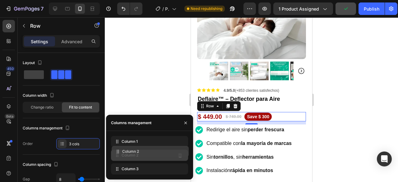
drag, startPoint x: 117, startPoint y: 141, endPoint x: 117, endPoint y: 151, distance: 10.6
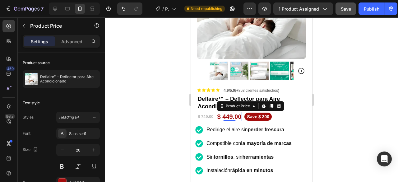
drag, startPoint x: 219, startPoint y: 109, endPoint x: 212, endPoint y: 109, distance: 7.1
click at [216, 112] on div "$ 749.00 Product Price Product Price $ 449.00 Product Price Edit content in Sho…" at bounding box center [251, 116] width 109 height 9
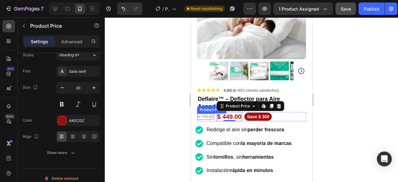
click at [203, 113] on div "$ 749.00" at bounding box center [205, 116] width 17 height 7
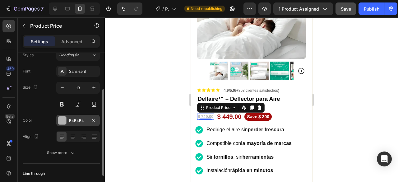
click at [70, 118] on div "B4B4B4" at bounding box center [78, 121] width 18 height 6
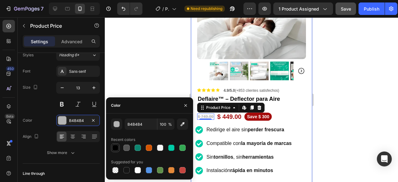
click at [114, 147] on div at bounding box center [115, 147] width 6 height 6
type input "000000"
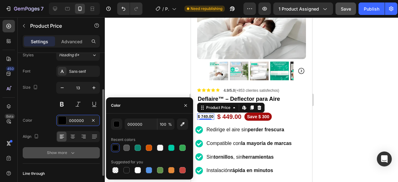
scroll to position [103, 0]
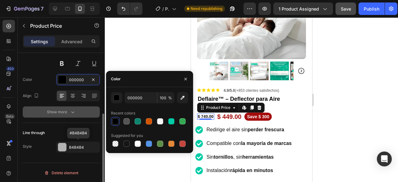
click at [75, 146] on div "B4B4B4" at bounding box center [83, 147] width 29 height 6
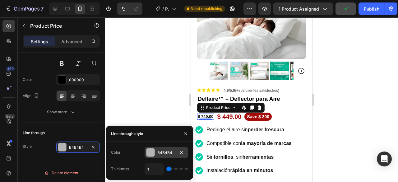
click at [159, 152] on div "B4B4B4" at bounding box center [166, 153] width 18 height 6
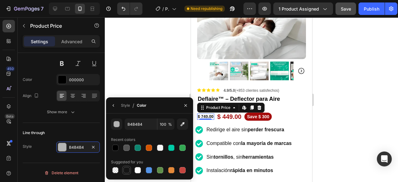
click at [128, 170] on div at bounding box center [126, 170] width 6 height 6
type input "151515"
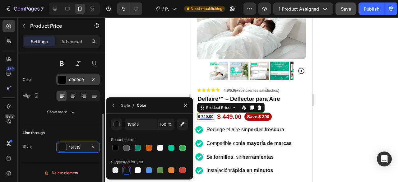
click at [75, 79] on div "000000" at bounding box center [78, 80] width 18 height 6
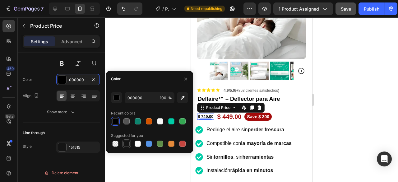
click at [126, 143] on div at bounding box center [126, 143] width 6 height 6
type input "151515"
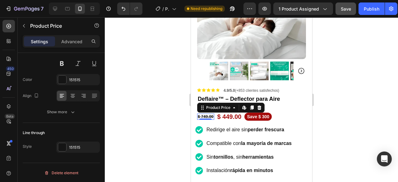
click at [338, 95] on div at bounding box center [251, 99] width 293 height 164
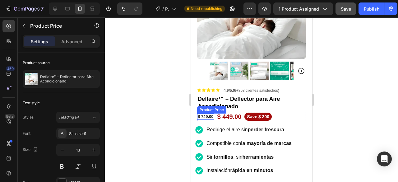
click at [206, 113] on div "$ 749.00" at bounding box center [205, 116] width 17 height 7
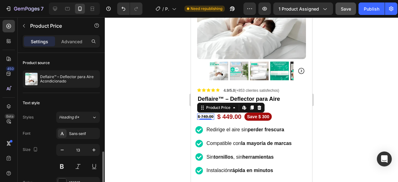
scroll to position [93, 0]
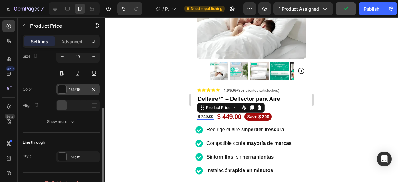
click at [73, 90] on div "151515" at bounding box center [78, 90] width 18 height 6
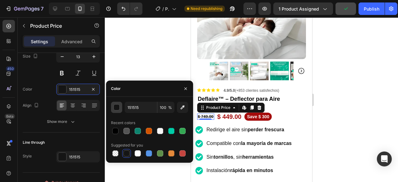
click at [120, 106] on button "button" at bounding box center [116, 107] width 11 height 11
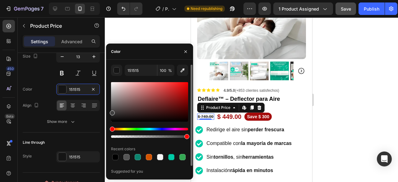
drag, startPoint x: 112, startPoint y: 120, endPoint x: 111, endPoint y: 111, distance: 8.5
click at [111, 111] on div at bounding box center [112, 112] width 5 height 5
type input "3F3F3F"
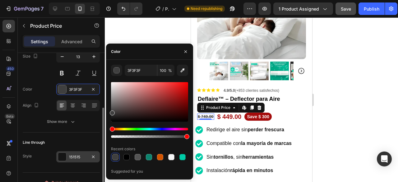
click at [76, 157] on div "151515" at bounding box center [78, 157] width 18 height 6
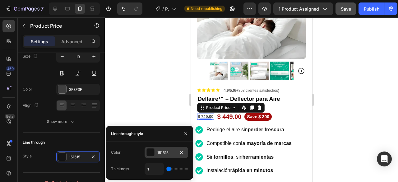
click at [157, 151] on div "151515" at bounding box center [165, 152] width 43 height 11
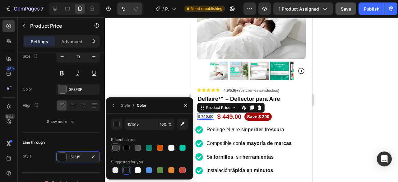
click at [116, 147] on div at bounding box center [115, 147] width 6 height 6
type input "3F3F3F"
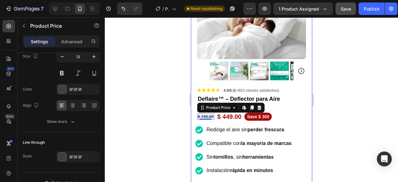
click at [350, 87] on div at bounding box center [251, 99] width 293 height 164
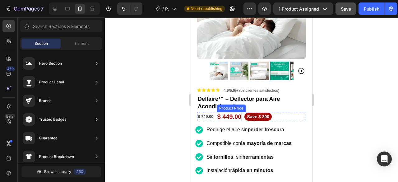
click at [226, 112] on div "$ 449.00" at bounding box center [228, 116] width 25 height 9
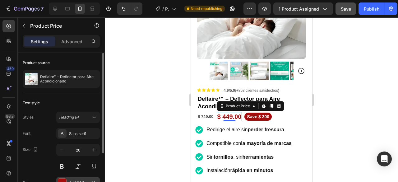
scroll to position [68, 0]
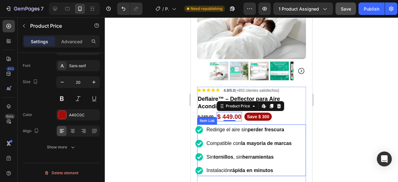
click at [198, 126] on icon at bounding box center [198, 129] width 7 height 7
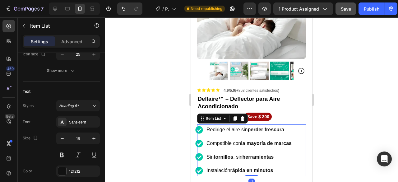
scroll to position [62, 0]
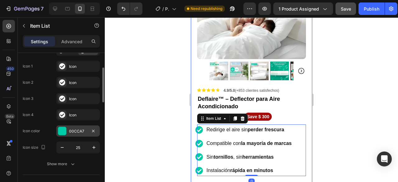
click at [71, 129] on div "00CCA7" at bounding box center [78, 131] width 18 height 6
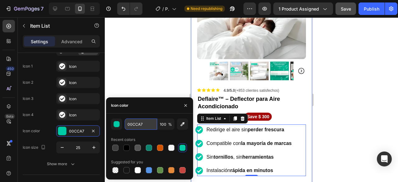
click at [135, 124] on input "00CCA7" at bounding box center [141, 123] width 32 height 11
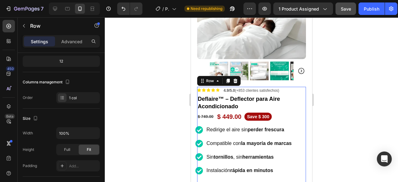
scroll to position [0, 0]
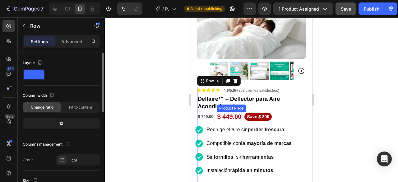
click at [235, 112] on div "$ 449.00" at bounding box center [228, 116] width 25 height 9
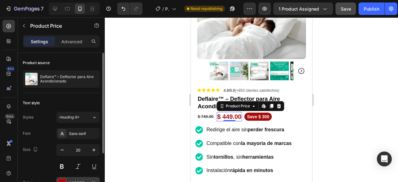
scroll to position [62, 0]
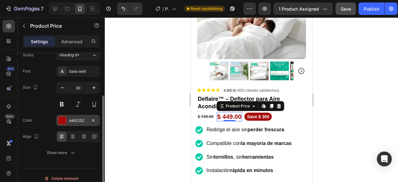
click at [73, 122] on div "A40C0C" at bounding box center [78, 121] width 18 height 6
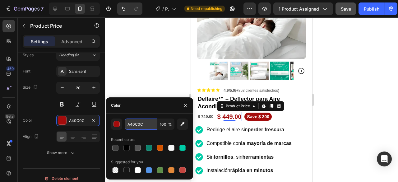
click at [144, 125] on input "A40C0C" at bounding box center [141, 123] width 32 height 11
paste input "00CCA7"
type input "00CCA7"
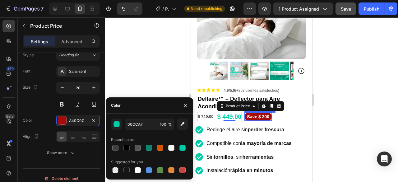
click at [259, 112] on pre "Save $ 300" at bounding box center [257, 116] width 27 height 8
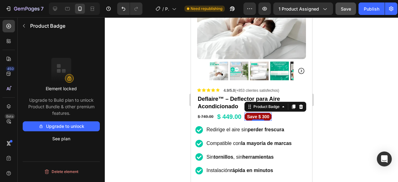
click at [75, 126] on button "Upgrade to unlock" at bounding box center [61, 126] width 77 height 10
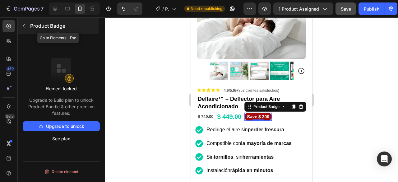
click at [26, 27] on icon "button" at bounding box center [23, 25] width 5 height 5
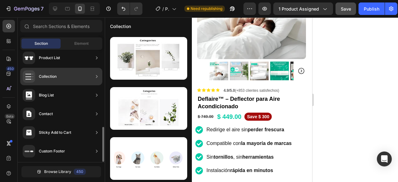
scroll to position [0, 0]
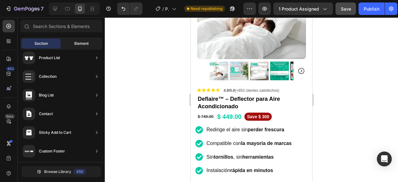
click at [71, 44] on div "Element" at bounding box center [81, 44] width 39 height 10
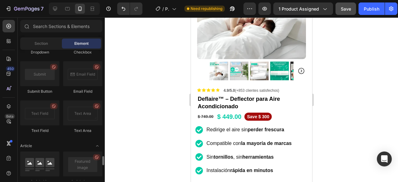
scroll to position [1348, 0]
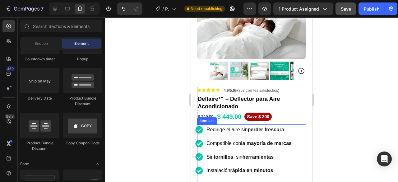
click at [200, 126] on icon at bounding box center [198, 129] width 7 height 7
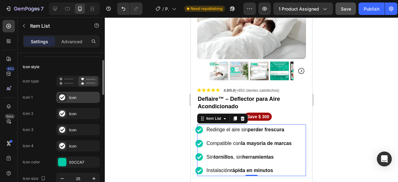
scroll to position [0, 0]
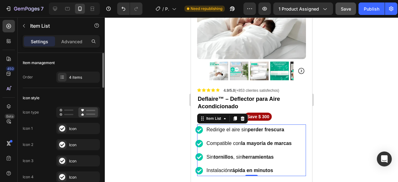
click at [365, 97] on div at bounding box center [251, 99] width 293 height 164
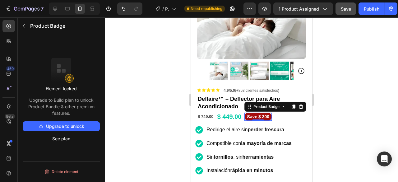
click at [266, 112] on pre "Save $ 300" at bounding box center [257, 116] width 27 height 8
click at [274, 112] on div "$ 749.00 Product Price Product Price $ 449.00 Product Price Product Price Save …" at bounding box center [251, 116] width 109 height 9
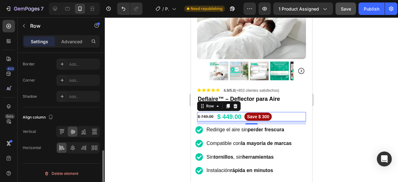
scroll to position [286, 0]
click at [267, 112] on pre "Save $ 300" at bounding box center [257, 116] width 27 height 8
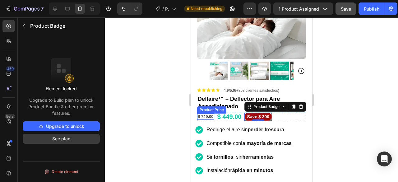
click at [61, 137] on button "See plan" at bounding box center [61, 139] width 77 height 10
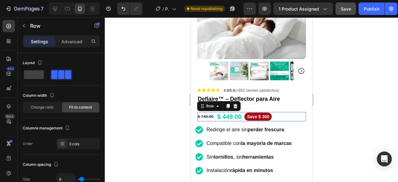
click at [277, 112] on div "$ 749.00 Product Price Product Price $ 449.00 Product Price Product Price Save …" at bounding box center [251, 116] width 109 height 9
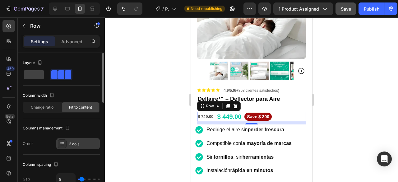
click at [70, 146] on div "3 cols" at bounding box center [77, 143] width 43 height 11
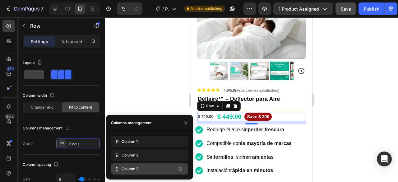
click at [159, 171] on div "Column 3" at bounding box center [149, 168] width 77 height 11
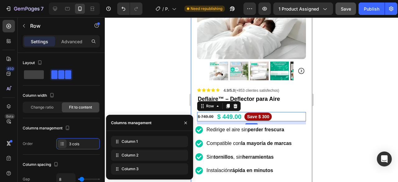
drag, startPoint x: 115, startPoint y: 90, endPoint x: 335, endPoint y: 108, distance: 221.5
click at [333, 108] on div at bounding box center [251, 99] width 293 height 164
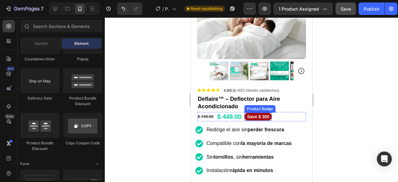
click at [267, 112] on pre "Save $ 300" at bounding box center [257, 116] width 27 height 8
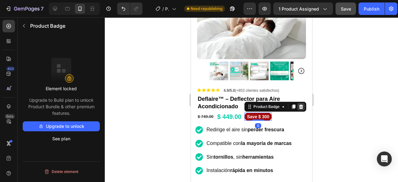
click at [299, 104] on icon at bounding box center [300, 106] width 4 height 4
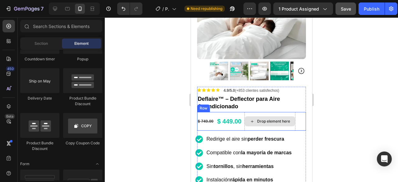
click at [264, 119] on div "Drop element here" at bounding box center [273, 121] width 33 height 5
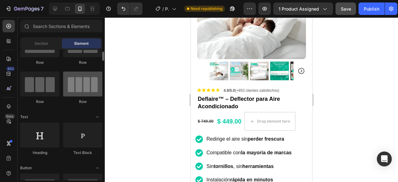
scroll to position [62, 0]
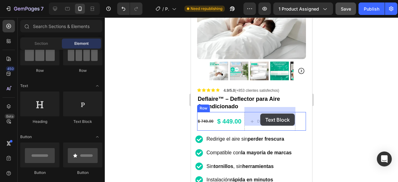
drag, startPoint x: 278, startPoint y: 131, endPoint x: 260, endPoint y: 113, distance: 25.3
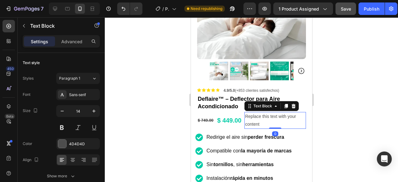
click at [277, 120] on div "Replace this text with your content" at bounding box center [274, 120] width 61 height 17
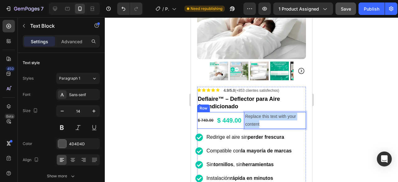
drag, startPoint x: 256, startPoint y: 120, endPoint x: 242, endPoint y: 109, distance: 18.3
click at [242, 112] on div "$ 749.00 Product Price Product Price $ 449.00 Product Price Product Price Repla…" at bounding box center [251, 120] width 109 height 17
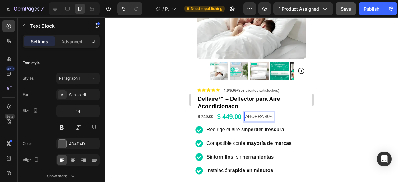
click at [370, 111] on div at bounding box center [251, 99] width 293 height 164
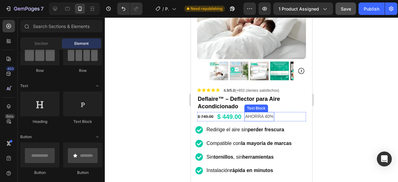
click at [263, 112] on p "AHORRA 40%" at bounding box center [258, 116] width 28 height 8
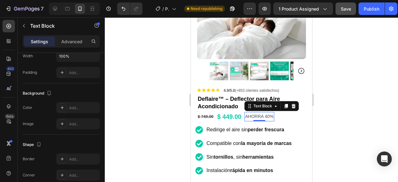
scroll to position [217, 0]
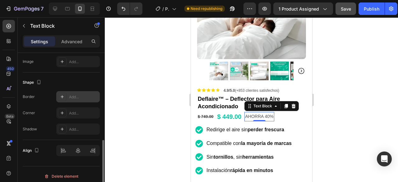
click at [70, 99] on div "Add..." at bounding box center [77, 96] width 43 height 11
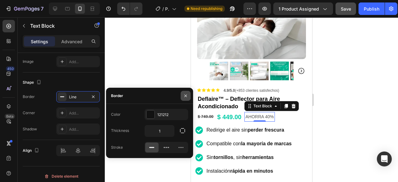
click at [183, 96] on icon "button" at bounding box center [185, 95] width 5 height 5
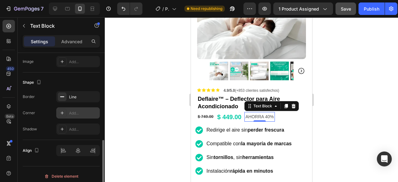
click at [72, 110] on div "Add..." at bounding box center [83, 113] width 29 height 6
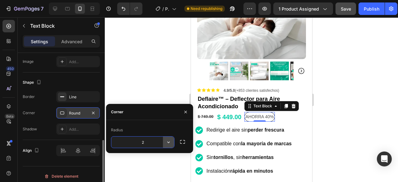
type input "22"
click at [336, 111] on div at bounding box center [251, 99] width 293 height 164
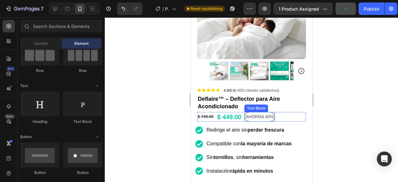
click at [259, 113] on p "AHORRA 40%" at bounding box center [259, 117] width 28 height 8
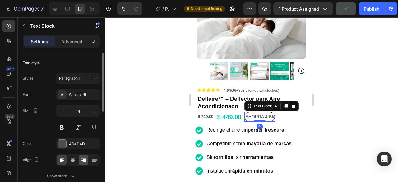
scroll to position [62, 0]
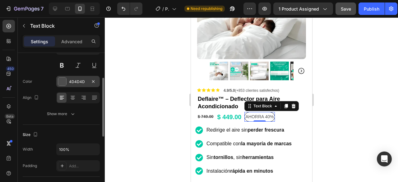
click at [73, 82] on div "4D4D4D" at bounding box center [78, 82] width 18 height 6
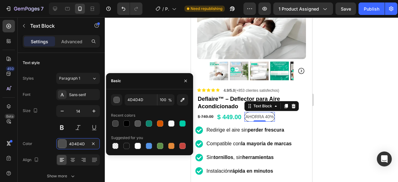
scroll to position [62, 0]
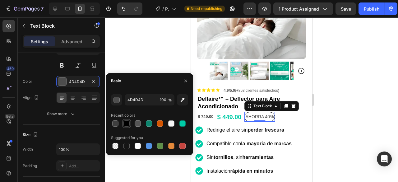
click at [125, 123] on div at bounding box center [126, 123] width 6 height 6
type input "000000"
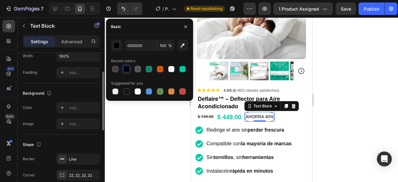
scroll to position [124, 0]
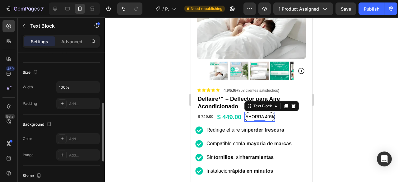
click at [69, 123] on div "Background" at bounding box center [61, 124] width 77 height 10
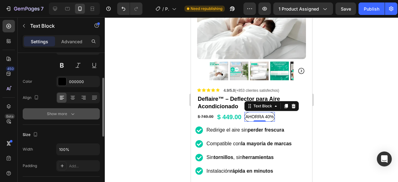
click at [70, 117] on button "Show more" at bounding box center [61, 113] width 77 height 11
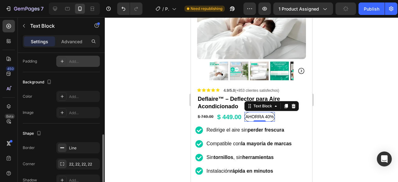
scroll to position [280, 0]
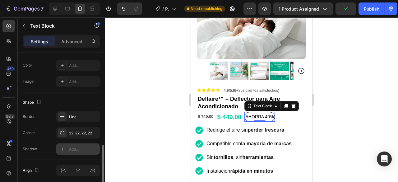
click at [79, 148] on div "Add..." at bounding box center [83, 149] width 29 height 6
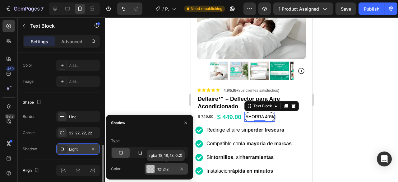
click at [160, 170] on div "121212" at bounding box center [166, 169] width 18 height 6
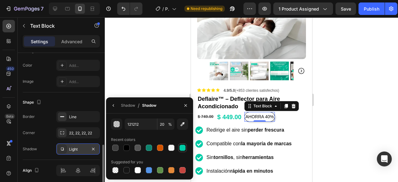
click at [181, 149] on div at bounding box center [182, 147] width 6 height 6
type input "00CCA7"
type input "100"
click at [117, 169] on div at bounding box center [115, 170] width 6 height 6
type input "000000"
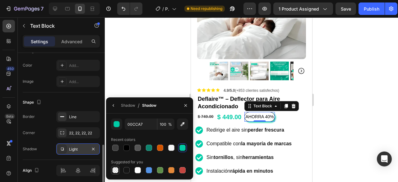
type input "0"
click at [93, 146] on icon "button" at bounding box center [93, 148] width 5 height 5
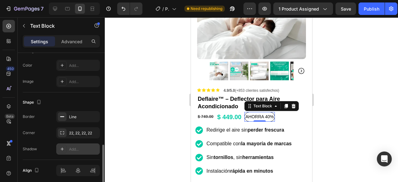
click at [71, 147] on div "Add..." at bounding box center [83, 149] width 29 height 6
click at [73, 117] on div "Line" at bounding box center [78, 117] width 18 height 6
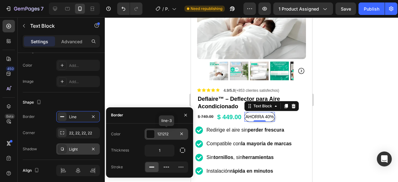
click at [165, 134] on div "121212" at bounding box center [166, 134] width 18 height 6
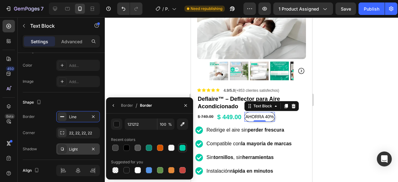
click at [185, 145] on div at bounding box center [182, 147] width 6 height 6
type input "00CCA7"
drag, startPoint x: 184, startPoint y: 105, endPoint x: 159, endPoint y: 78, distance: 36.5
click at [184, 104] on icon "button" at bounding box center [185, 105] width 2 height 2
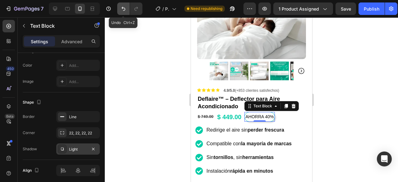
click at [127, 5] on button "Undo/Redo" at bounding box center [123, 8] width 12 height 12
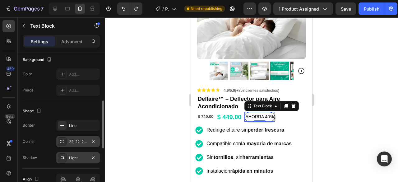
scroll to position [240, 0]
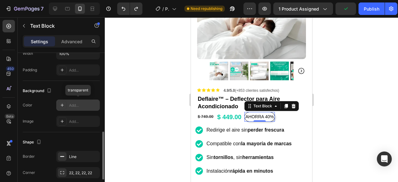
click at [81, 104] on div "Add..." at bounding box center [83, 105] width 29 height 6
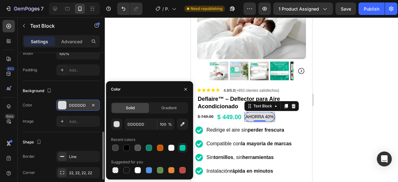
click at [184, 146] on div at bounding box center [182, 147] width 6 height 6
click at [150, 148] on div at bounding box center [149, 147] width 6 height 6
click at [185, 148] on div at bounding box center [182, 147] width 6 height 6
type input "00CCA7"
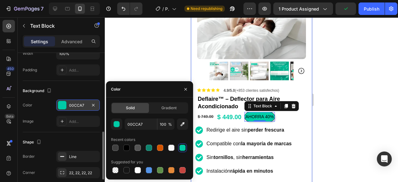
click at [343, 104] on div at bounding box center [251, 99] width 293 height 164
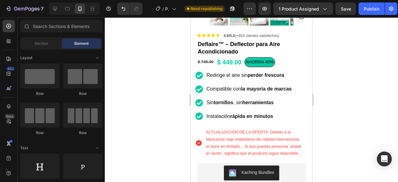
scroll to position [155, 0]
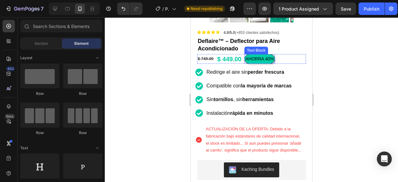
click at [265, 55] on p "AHORRA 40%" at bounding box center [259, 59] width 28 height 8
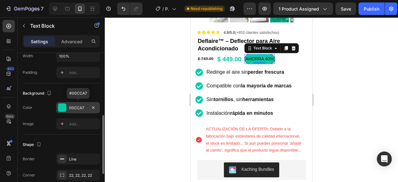
click at [72, 109] on div "00CCA7" at bounding box center [78, 108] width 18 height 6
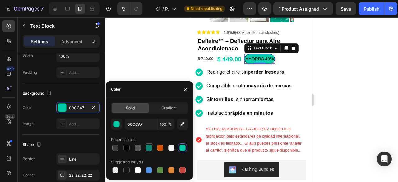
click at [148, 148] on div at bounding box center [149, 147] width 6 height 6
click at [182, 148] on div at bounding box center [182, 147] width 6 height 6
type input "00CCA7"
click at [386, 47] on div at bounding box center [251, 99] width 293 height 164
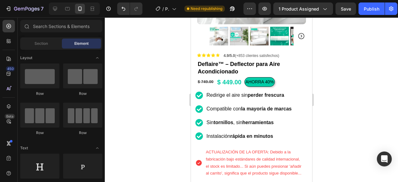
scroll to position [115, 0]
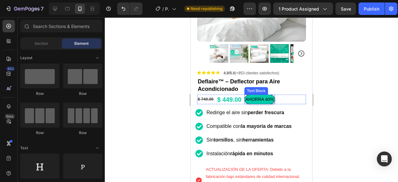
click at [261, 95] on p "AHORRA 40%" at bounding box center [259, 99] width 28 height 8
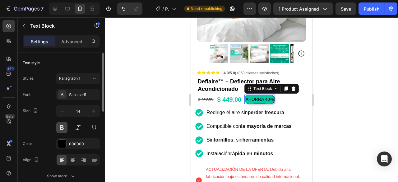
click at [65, 127] on button at bounding box center [61, 127] width 11 height 11
click at [70, 142] on div "000000" at bounding box center [78, 144] width 18 height 6
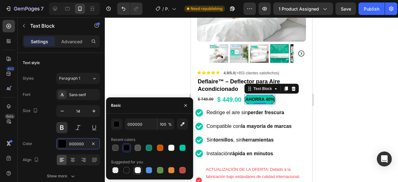
click at [137, 168] on div at bounding box center [137, 170] width 6 height 6
type input "FFFFFF"
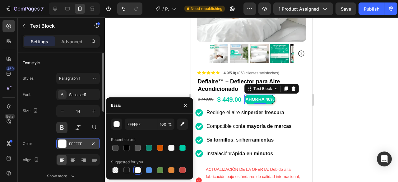
scroll to position [31, 0]
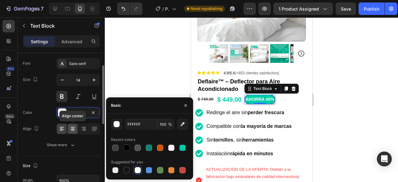
click at [74, 130] on icon at bounding box center [73, 128] width 6 height 6
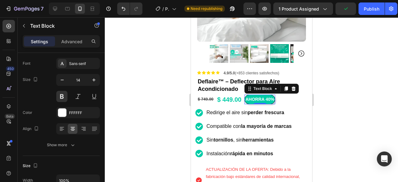
click at [259, 95] on p "AHORRA 40%" at bounding box center [259, 99] width 29 height 8
click at [265, 95] on p "AHORRA 40%" at bounding box center [259, 99] width 29 height 8
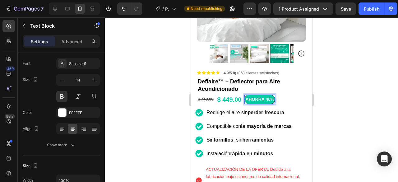
click at [273, 95] on p "AHORRA 40%" at bounding box center [259, 99] width 29 height 8
drag, startPoint x: 273, startPoint y: 94, endPoint x: 245, endPoint y: 96, distance: 28.0
click at [245, 96] on p "AHORRA 40%" at bounding box center [259, 99] width 29 height 8
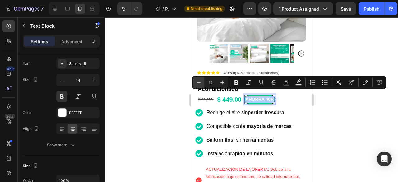
click at [201, 83] on icon "Editor contextual toolbar" at bounding box center [198, 82] width 6 height 6
type input "13"
click at [341, 108] on div at bounding box center [251, 99] width 293 height 164
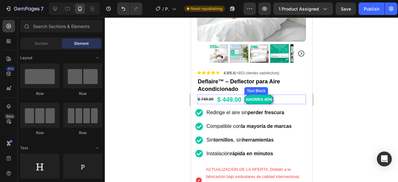
click at [259, 97] on span "AHORRA 40%" at bounding box center [258, 99] width 27 height 5
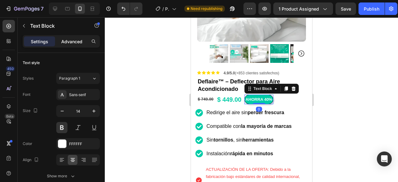
click at [66, 46] on div "Advanced" at bounding box center [71, 41] width 31 height 10
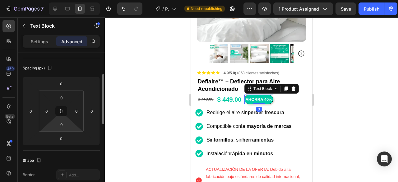
scroll to position [93, 0]
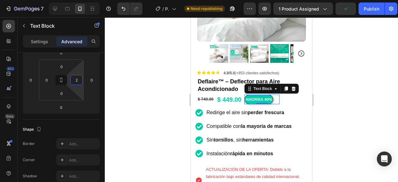
type input "0"
drag, startPoint x: 83, startPoint y: 73, endPoint x: 77, endPoint y: 75, distance: 6.8
click at [77, 0] on html "7 / Product Page - [DATE] 12:56:15 Need republishing Preview 1 product assigned…" at bounding box center [199, 0] width 398 height 0
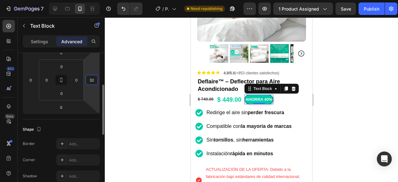
drag, startPoint x: 95, startPoint y: 71, endPoint x: 89, endPoint y: 65, distance: 8.8
click at [93, 0] on html "7 / Product Page - [DATE] 12:56:15 Need republishing Preview 1 product assigned…" at bounding box center [199, 0] width 398 height 0
type input "3"
type input "0"
click at [73, 0] on html "7 / Product Page - [DATE] 12:56:15 Need republishing Preview 1 product assigned…" at bounding box center [199, 0] width 398 height 0
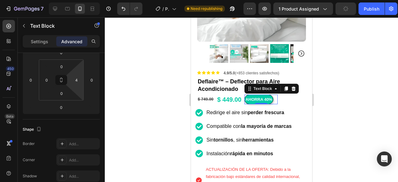
type input "0"
drag, startPoint x: 79, startPoint y: 70, endPoint x: 76, endPoint y: 89, distance: 19.2
click at [79, 0] on html "7 / Product Page - [DATE] 12:56:15 Need republishing Preview 1 product assigned…" at bounding box center [199, 0] width 398 height 0
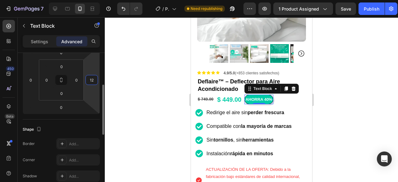
drag, startPoint x: 91, startPoint y: 70, endPoint x: 96, endPoint y: 67, distance: 6.2
click at [95, 0] on html "7 / Product Page - [DATE] 12:56:15 Need republishing Preview 1 product assigned…" at bounding box center [199, 0] width 398 height 0
type input "1"
type input "0"
click at [374, 79] on div at bounding box center [251, 99] width 293 height 164
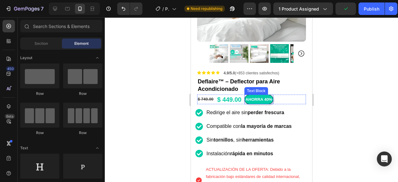
click at [267, 95] on p "AHORRA 40%" at bounding box center [258, 99] width 27 height 8
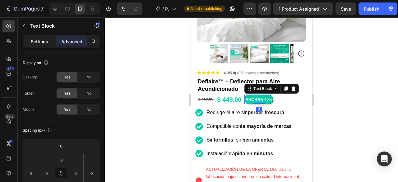
click at [40, 37] on div "Settings" at bounding box center [39, 41] width 31 height 10
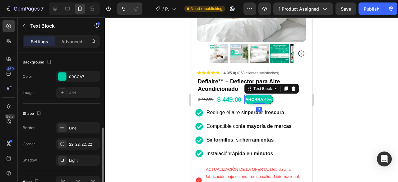
scroll to position [217, 0]
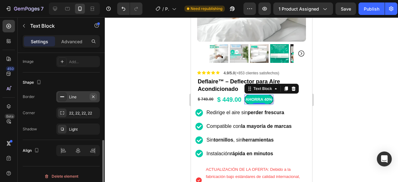
click at [94, 94] on icon "button" at bounding box center [93, 96] width 5 height 5
click at [96, 130] on button "button" at bounding box center [92, 128] width 7 height 7
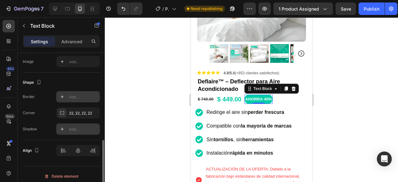
click at [340, 92] on div at bounding box center [251, 99] width 293 height 164
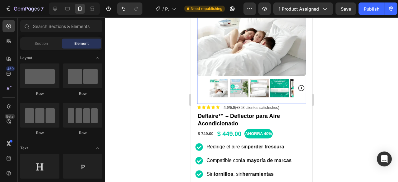
scroll to position [124, 0]
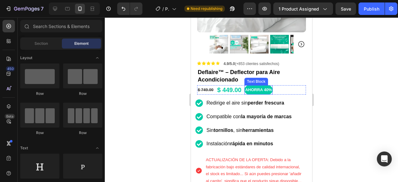
click at [257, 87] on span "AHORRA 40%" at bounding box center [257, 89] width 27 height 5
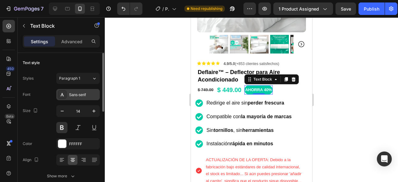
click at [76, 98] on div "Sans-serif" at bounding box center [77, 94] width 43 height 11
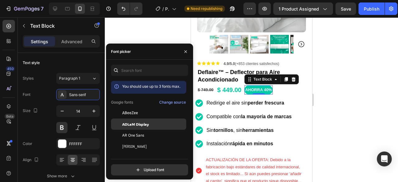
click at [131, 121] on span "ADLaM Display" at bounding box center [135, 124] width 27 height 6
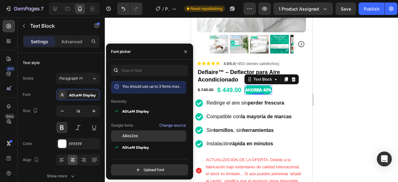
click at [129, 131] on div "ABeeZee" at bounding box center [148, 135] width 75 height 11
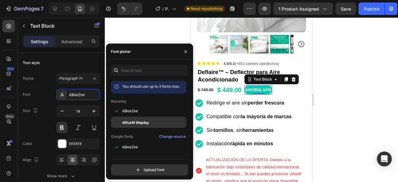
click at [131, 122] on span "ADLaM Display" at bounding box center [135, 122] width 27 height 6
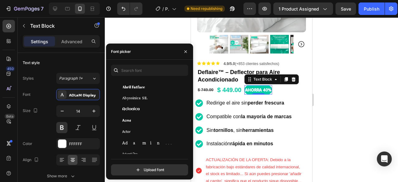
scroll to position [155, 0]
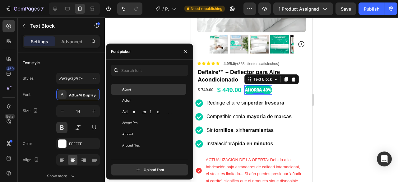
click at [137, 92] on div "Acme" at bounding box center [148, 89] width 75 height 11
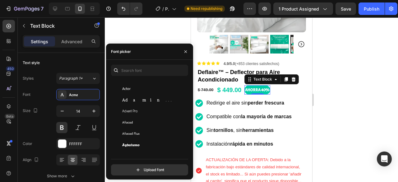
scroll to position [186, 0]
click at [137, 92] on span "Adamina" at bounding box center [148, 92] width 52 height 6
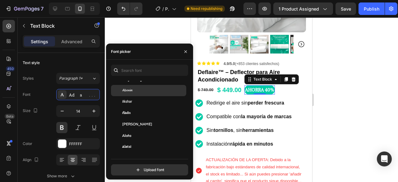
scroll to position [342, 0]
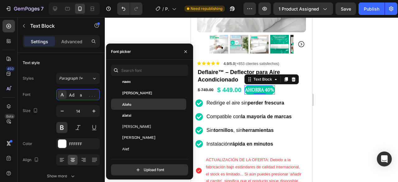
click at [133, 105] on div "Alata" at bounding box center [153, 104] width 63 height 6
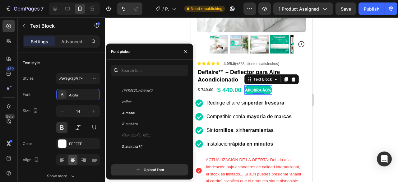
scroll to position [559, 0]
click at [135, 113] on div "Allerta Stencil" at bounding box center [148, 110] width 75 height 11
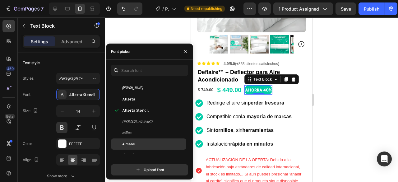
click at [133, 144] on span "Almarai" at bounding box center [128, 144] width 13 height 6
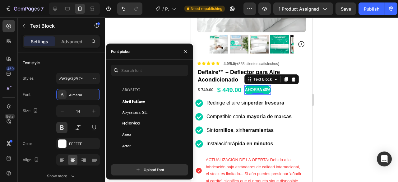
scroll to position [31, 0]
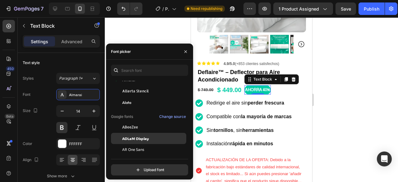
click at [143, 137] on span "ADLaM Display" at bounding box center [135, 138] width 27 height 6
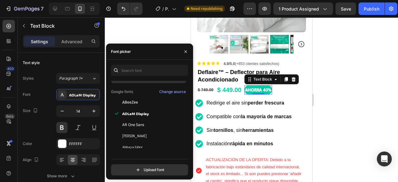
scroll to position [62, 0]
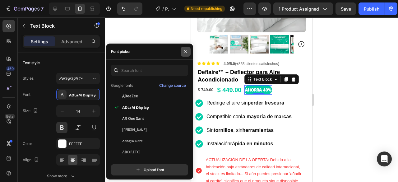
click at [187, 55] on button "button" at bounding box center [185, 52] width 10 height 10
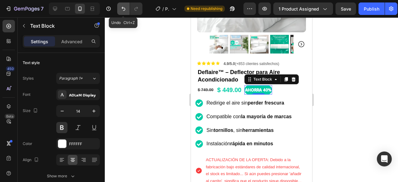
click at [122, 6] on icon "Undo/Redo" at bounding box center [123, 9] width 6 height 6
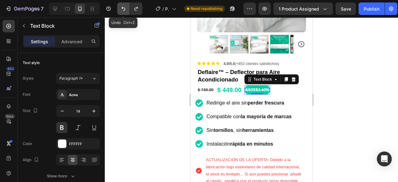
click at [122, 6] on icon "Undo/Redo" at bounding box center [123, 9] width 6 height 6
click at [350, 91] on div at bounding box center [251, 99] width 293 height 164
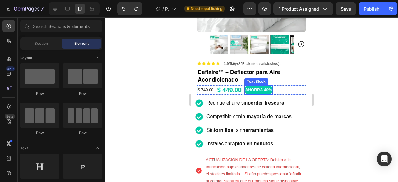
click at [257, 89] on div "AHORRA 40%" at bounding box center [258, 89] width 28 height 9
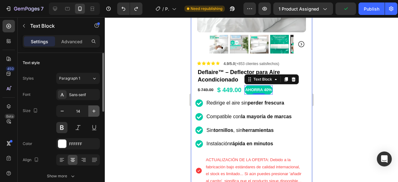
click at [92, 111] on icon "button" at bounding box center [94, 111] width 6 height 6
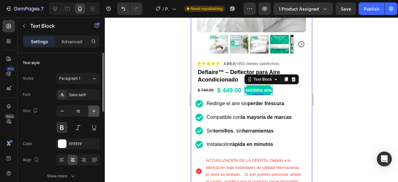
click at [92, 111] on icon "button" at bounding box center [94, 111] width 6 height 6
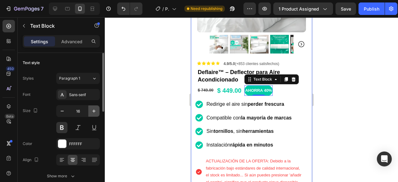
click at [97, 111] on button "button" at bounding box center [93, 110] width 11 height 11
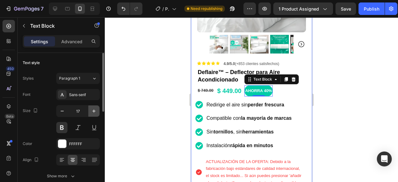
click at [97, 111] on button "button" at bounding box center [93, 110] width 11 height 11
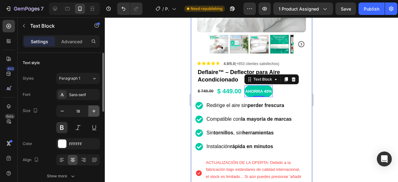
click at [97, 111] on button "button" at bounding box center [93, 110] width 11 height 11
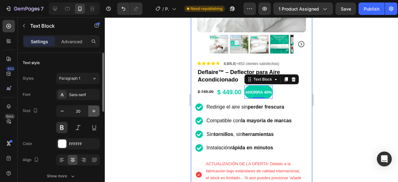
click at [97, 111] on button "button" at bounding box center [93, 110] width 11 height 11
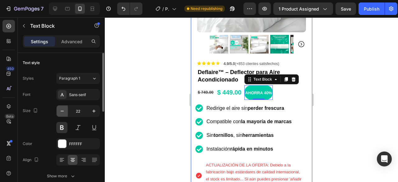
click at [60, 113] on icon "button" at bounding box center [62, 111] width 6 height 6
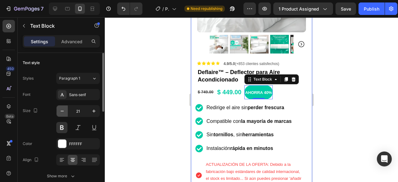
click at [60, 113] on icon "button" at bounding box center [62, 111] width 6 height 6
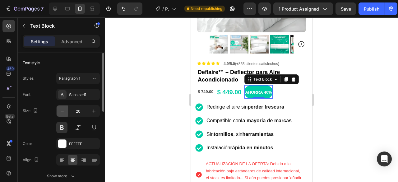
click at [60, 113] on icon "button" at bounding box center [62, 111] width 6 height 6
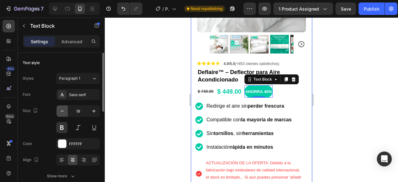
click at [60, 113] on icon "button" at bounding box center [62, 111] width 6 height 6
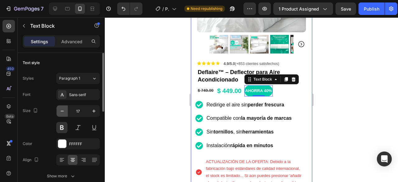
click at [60, 113] on icon "button" at bounding box center [62, 111] width 6 height 6
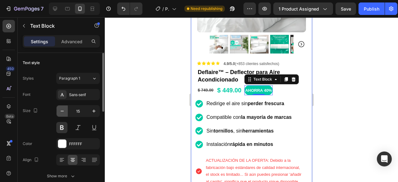
click at [60, 113] on icon "button" at bounding box center [62, 111] width 6 height 6
type input "14"
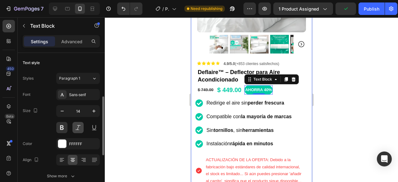
scroll to position [31, 0]
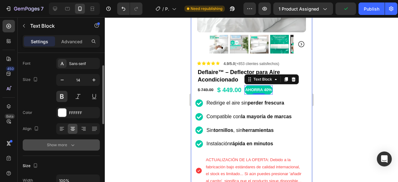
click at [70, 139] on button "Show more" at bounding box center [61, 144] width 77 height 11
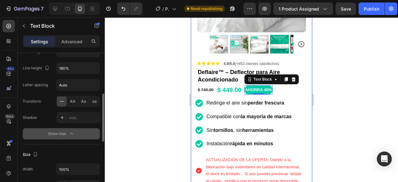
scroll to position [93, 0]
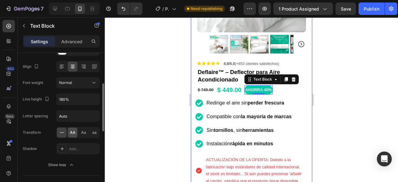
click at [72, 132] on span "AA" at bounding box center [73, 133] width 6 height 6
click at [83, 131] on span "Aa" at bounding box center [83, 133] width 5 height 6
click at [92, 133] on div "aa" at bounding box center [94, 132] width 10 height 10
click at [64, 134] on icon at bounding box center [62, 132] width 6 height 6
click at [76, 114] on input "Auto" at bounding box center [78, 115] width 43 height 11
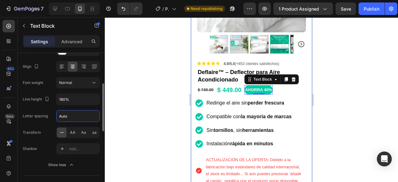
click at [76, 114] on input "Auto" at bounding box center [78, 115] width 43 height 11
click at [78, 103] on input "180%" at bounding box center [78, 98] width 43 height 11
click at [94, 100] on icon "button" at bounding box center [94, 99] width 6 height 6
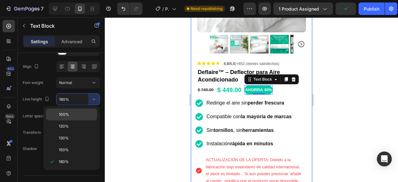
click at [75, 116] on p "100%" at bounding box center [76, 114] width 35 height 6
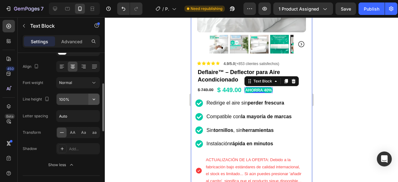
click at [90, 98] on button "button" at bounding box center [93, 98] width 11 height 11
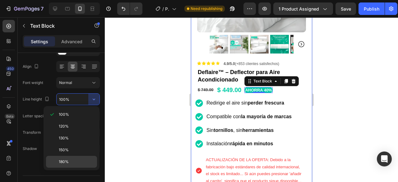
click at [69, 162] on p "180%" at bounding box center [76, 162] width 35 height 6
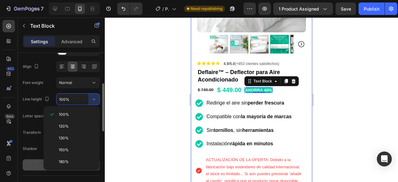
type input "180%"
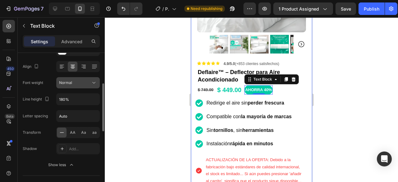
click at [91, 81] on icon at bounding box center [94, 83] width 6 height 6
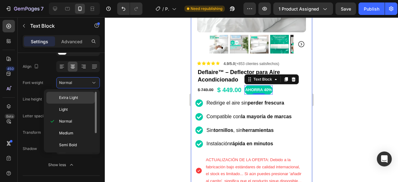
click at [76, 101] on div "Extra Light" at bounding box center [70, 98] width 48 height 12
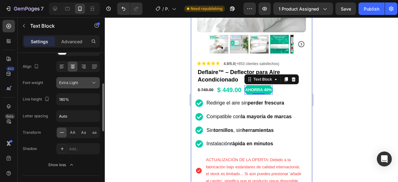
click at [88, 85] on div "Extra Light" at bounding box center [75, 83] width 32 height 6
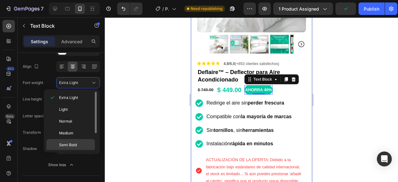
click at [75, 143] on span "Semi Bold" at bounding box center [68, 145] width 18 height 6
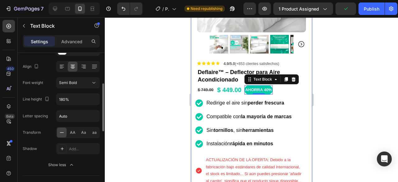
click at [87, 88] on div "Font Sans-serif Size 14 Color FFFFFF Align Font weight Semi Bold Line height 18…" at bounding box center [61, 83] width 77 height 175
click at [91, 83] on icon at bounding box center [94, 83] width 6 height 6
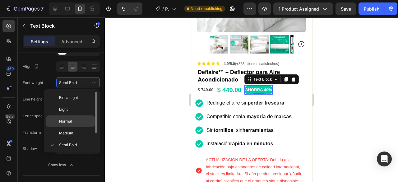
click at [72, 120] on p "Normal" at bounding box center [75, 121] width 33 height 6
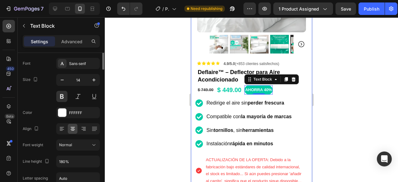
scroll to position [0, 0]
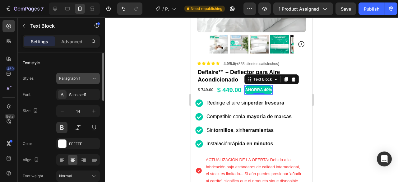
click at [91, 79] on div "Paragraph 1" at bounding box center [75, 78] width 33 height 6
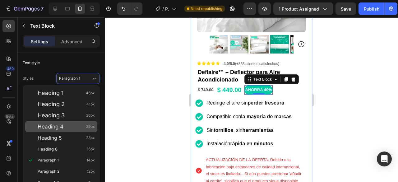
click at [55, 128] on span "Heading 4" at bounding box center [51, 126] width 26 height 6
type input "29"
type input "130%"
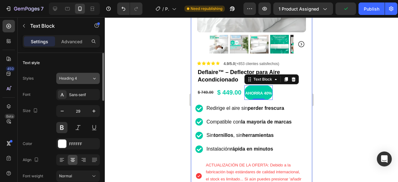
click at [75, 81] on button "Heading 4" at bounding box center [77, 78] width 43 height 11
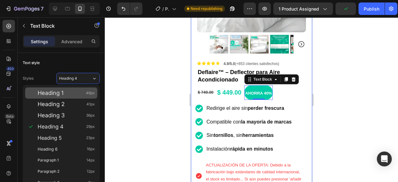
click at [66, 90] on div "Heading 1 46px" at bounding box center [66, 93] width 57 height 6
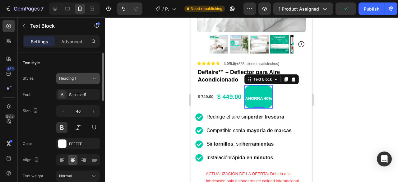
click at [75, 77] on span "Heading 1" at bounding box center [67, 78] width 17 height 6
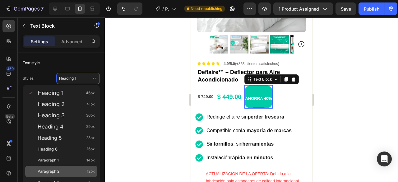
click at [55, 170] on span "Paragraph 2" at bounding box center [49, 171] width 22 height 6
type input "12"
type input "180%"
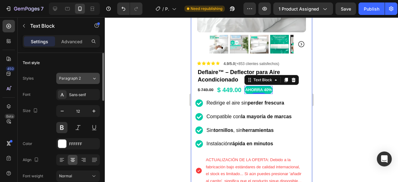
click at [79, 80] on span "Paragraph 2" at bounding box center [70, 78] width 22 height 6
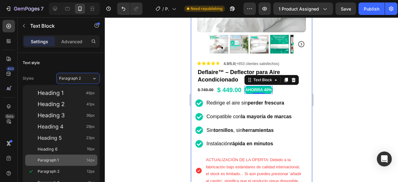
click at [58, 162] on div "Paragraph 1 14px" at bounding box center [66, 160] width 57 height 6
type input "14"
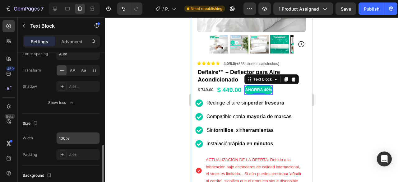
scroll to position [186, 0]
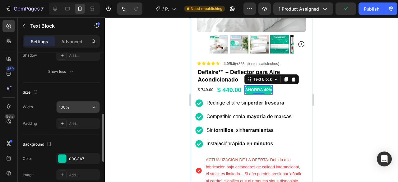
click at [85, 107] on input "100%" at bounding box center [78, 106] width 43 height 11
click at [91, 105] on icon "button" at bounding box center [94, 107] width 6 height 6
click at [76, 123] on div "Add..." at bounding box center [83, 124] width 29 height 6
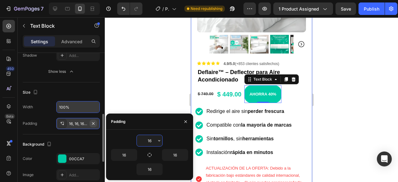
click at [96, 121] on button "button" at bounding box center [92, 123] width 7 height 7
type input "0"
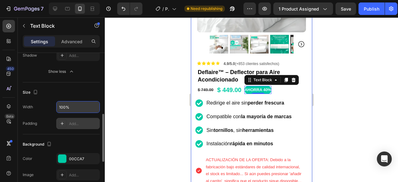
click at [70, 122] on div "Add..." at bounding box center [83, 124] width 29 height 6
type input "16"
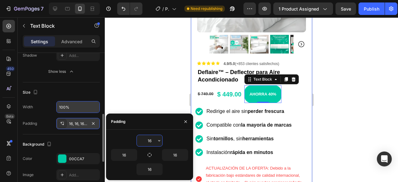
type input "2"
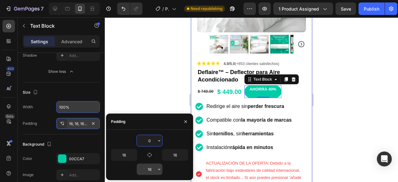
type input "0"
click at [153, 167] on input "16" at bounding box center [149, 168] width 25 height 11
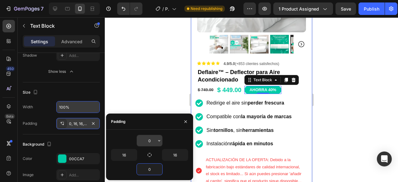
type input "0"
click at [150, 138] on input "0" at bounding box center [149, 140] width 25 height 11
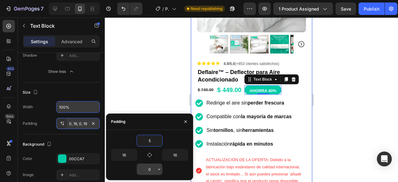
type input "5"
click at [151, 164] on input "0" at bounding box center [149, 168] width 25 height 11
type input "5"
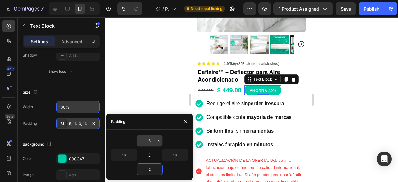
type input "2"
click at [157, 141] on icon "button" at bounding box center [159, 140] width 5 height 5
click at [150, 141] on input "5" at bounding box center [149, 140] width 25 height 11
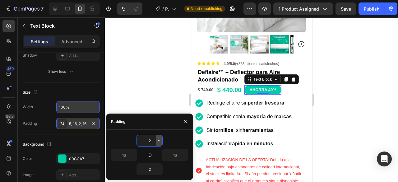
click at [157, 142] on button "button" at bounding box center [159, 140] width 6 height 11
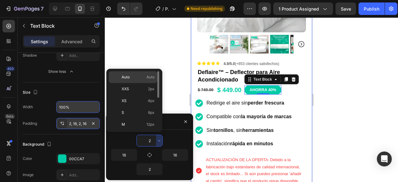
click at [139, 77] on p "Auto Auto" at bounding box center [137, 77] width 33 height 6
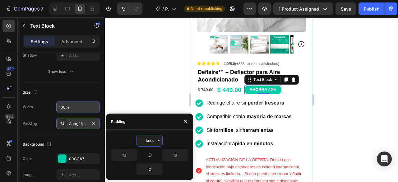
click at [149, 143] on input "Auto" at bounding box center [149, 140] width 25 height 11
type input "2"
click at [179, 156] on input "16" at bounding box center [174, 154] width 25 height 11
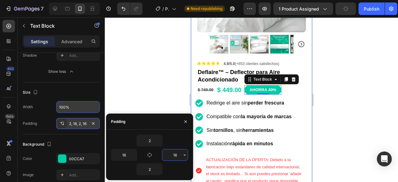
type input "5"
type input "7"
type input "8"
type input "9"
click at [125, 154] on input "16" at bounding box center [123, 154] width 25 height 11
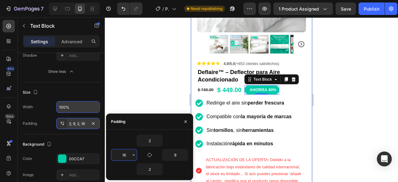
type input "9"
click at [340, 88] on div at bounding box center [251, 99] width 293 height 164
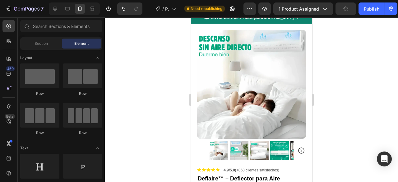
scroll to position [0, 0]
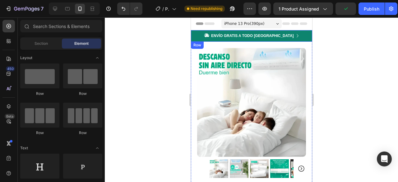
click at [301, 33] on div "Icon ENVÍO GRATIS A TODO MÉXICO Text Block Row Icon OFERTA EXCLUSIVA DE VERANO …" at bounding box center [250, 35] width 121 height 11
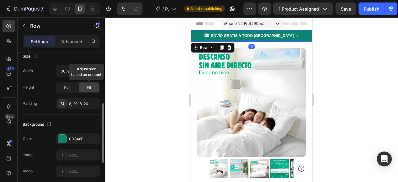
scroll to position [155, 0]
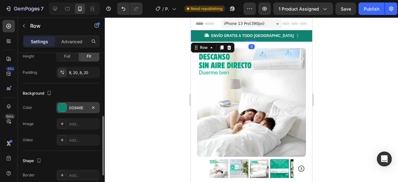
click at [79, 107] on div "0D846E" at bounding box center [78, 108] width 18 height 6
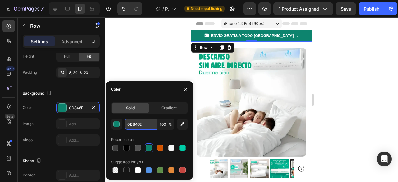
click at [141, 124] on input "0D846E" at bounding box center [141, 123] width 32 height 11
click at [344, 92] on div at bounding box center [251, 99] width 293 height 164
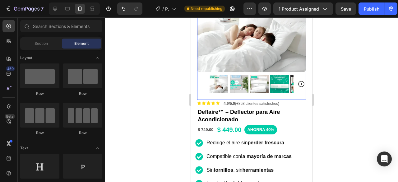
scroll to position [62, 0]
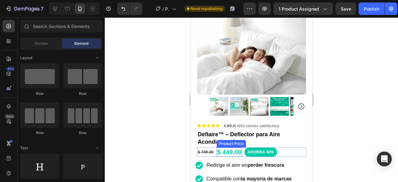
click at [220, 147] on div "$ 449.00" at bounding box center [228, 151] width 25 height 9
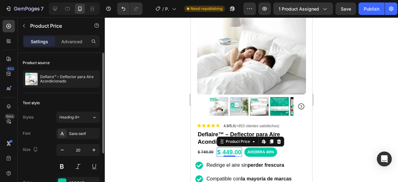
scroll to position [68, 0]
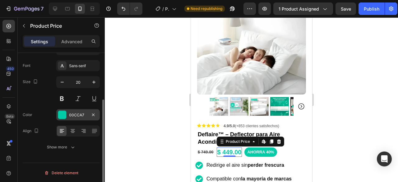
click at [73, 114] on div "00CCA7" at bounding box center [78, 115] width 18 height 6
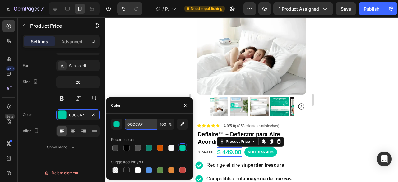
click at [145, 125] on input "00CCA7" at bounding box center [141, 123] width 32 height 11
paste input "D846E"
type input "0D846E"
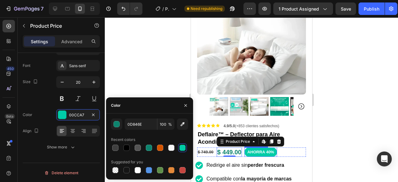
click at [262, 149] on span "AHORRA 40%" at bounding box center [260, 151] width 27 height 5
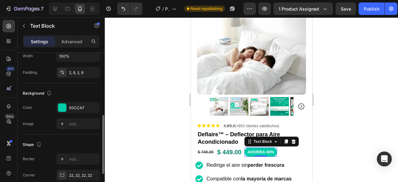
scroll to position [186, 0]
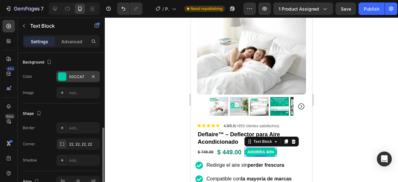
click at [70, 79] on div "00CCA7" at bounding box center [77, 76] width 43 height 11
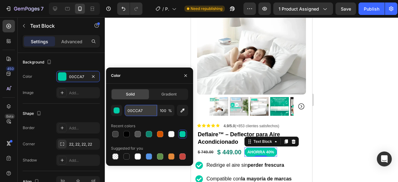
click at [140, 110] on input "00CCA7" at bounding box center [141, 110] width 32 height 11
paste input "D846E"
type input "0D846E"
click at [145, 133] on div at bounding box center [148, 133] width 7 height 7
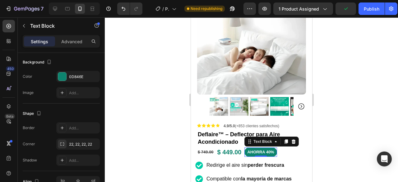
click at [380, 95] on div at bounding box center [251, 99] width 293 height 164
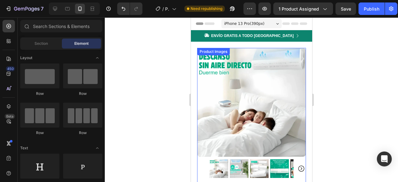
scroll to position [31, 0]
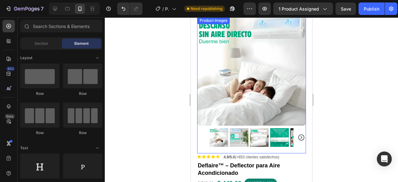
click at [236, 133] on img at bounding box center [238, 137] width 19 height 19
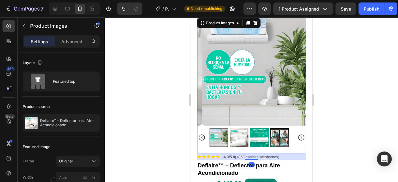
scroll to position [155, 0]
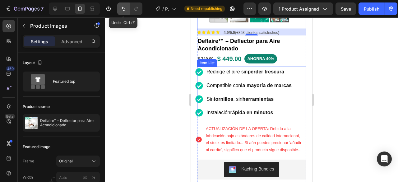
click at [123, 7] on icon "Undo/Redo" at bounding box center [123, 9] width 6 height 6
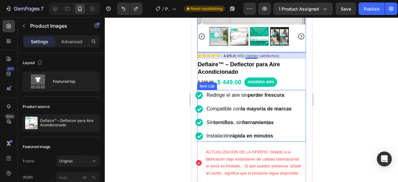
scroll to position [124, 0]
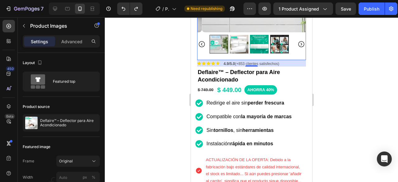
click at [371, 74] on div at bounding box center [251, 99] width 293 height 164
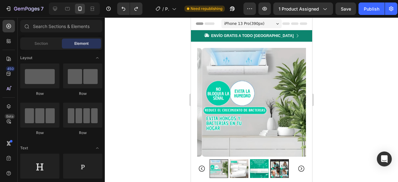
scroll to position [31, 0]
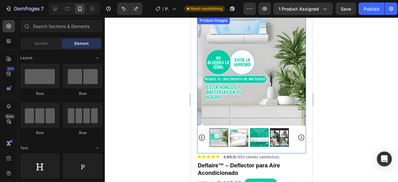
click at [240, 131] on img at bounding box center [238, 137] width 19 height 19
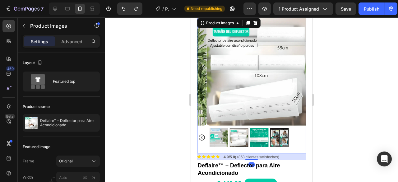
scroll to position [0, 0]
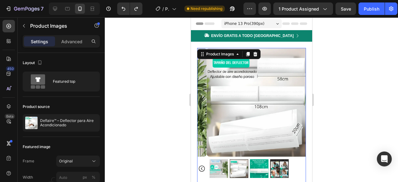
click at [255, 162] on img at bounding box center [258, 168] width 19 height 19
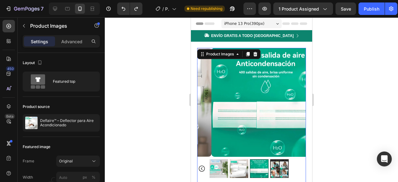
click at [274, 161] on img at bounding box center [279, 168] width 19 height 19
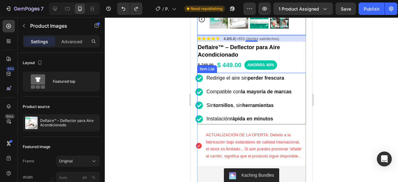
scroll to position [155, 0]
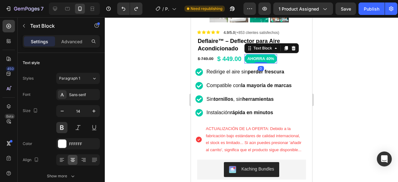
click at [265, 56] on span "AHORRA 40%" at bounding box center [260, 58] width 27 height 5
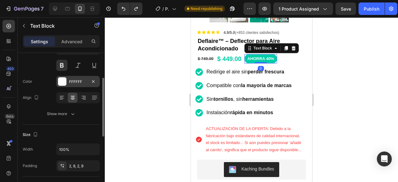
click at [74, 81] on div "FFFFFF" at bounding box center [78, 82] width 18 height 6
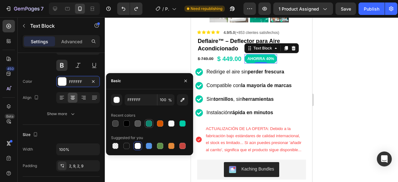
click at [145, 123] on div at bounding box center [148, 123] width 9 height 9
click at [136, 146] on div at bounding box center [137, 146] width 6 height 6
type input "FFFFFF"
click at [336, 91] on div at bounding box center [251, 99] width 293 height 164
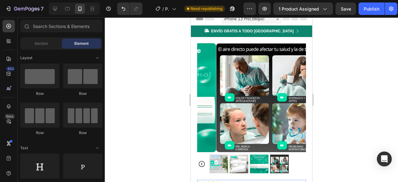
scroll to position [0, 0]
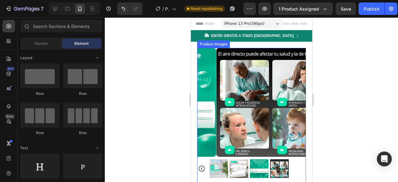
click at [200, 165] on icon "Carousel Back Arrow" at bounding box center [201, 168] width 7 height 7
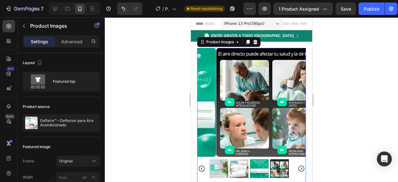
click at [210, 161] on img at bounding box center [218, 168] width 19 height 19
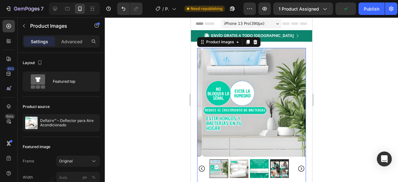
click at [201, 165] on icon "Carousel Back Arrow" at bounding box center [201, 168] width 7 height 7
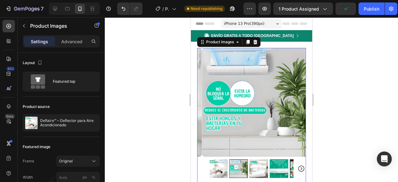
click at [219, 164] on img at bounding box center [217, 168] width 19 height 19
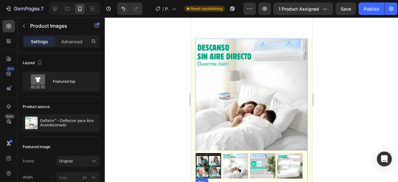
scroll to position [1988, 0]
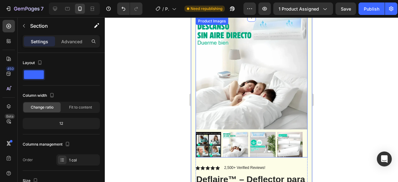
scroll to position [2019, 0]
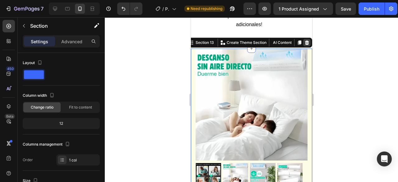
click at [304, 43] on icon at bounding box center [306, 42] width 4 height 4
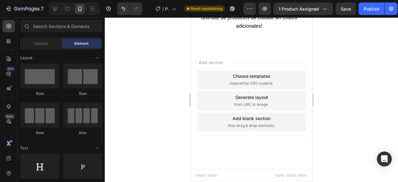
scroll to position [2016, 0]
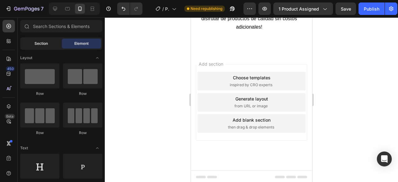
click at [37, 44] on span "Section" at bounding box center [40, 44] width 13 height 6
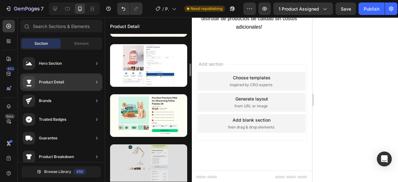
scroll to position [373, 0]
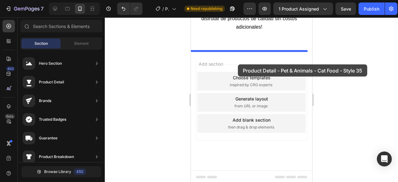
drag, startPoint x: 330, startPoint y: 102, endPoint x: 237, endPoint y: 64, distance: 100.3
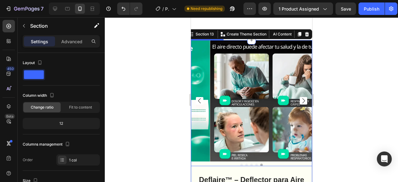
scroll to position [2121, 0]
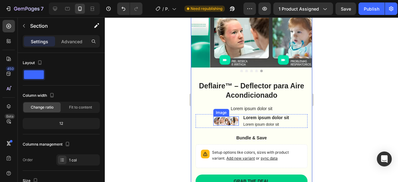
click at [222, 117] on img at bounding box center [225, 120] width 25 height 9
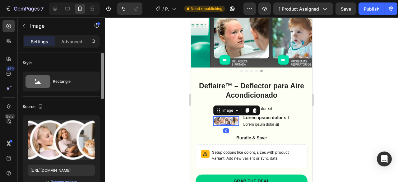
scroll to position [62, 0]
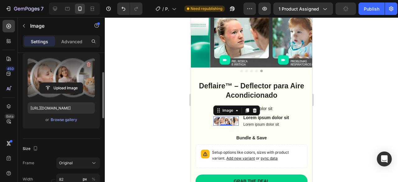
type input "[URL][DOMAIN_NAME]"
drag, startPoint x: 62, startPoint y: 75, endPoint x: 50, endPoint y: 69, distance: 12.6
click at [50, 69] on label at bounding box center [61, 77] width 67 height 39
click at [50, 83] on input "file" at bounding box center [61, 88] width 43 height 11
click at [57, 74] on label at bounding box center [61, 77] width 67 height 39
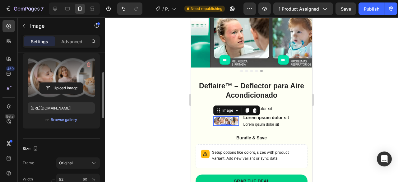
click at [57, 83] on input "file" at bounding box center [61, 88] width 43 height 11
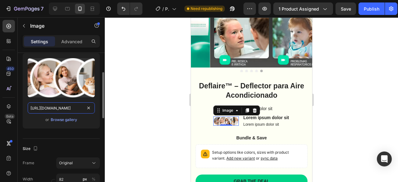
click at [68, 108] on input "[URL][DOMAIN_NAME]" at bounding box center [61, 107] width 67 height 11
click at [66, 120] on div "Browse gallery" at bounding box center [64, 120] width 26 height 6
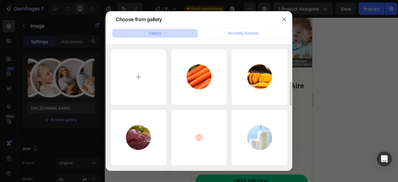
scroll to position [124, 0]
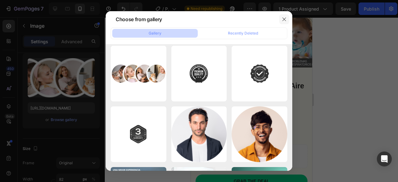
click at [286, 17] on button "button" at bounding box center [284, 19] width 10 height 10
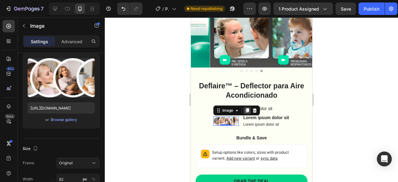
click at [244, 108] on icon at bounding box center [246, 110] width 5 height 5
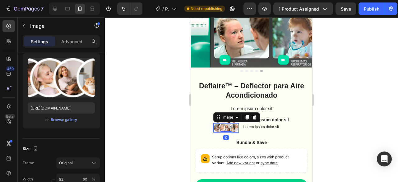
click at [355, 78] on div at bounding box center [251, 99] width 293 height 164
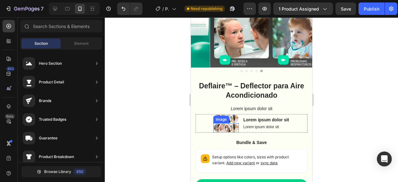
click at [225, 124] on img at bounding box center [225, 127] width 25 height 9
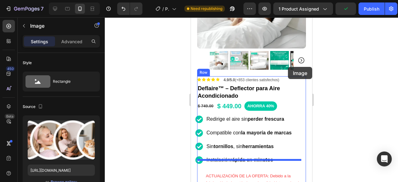
scroll to position [102, 0]
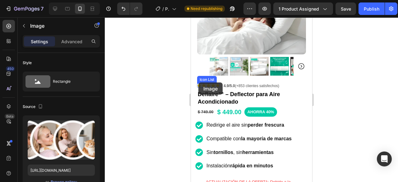
drag, startPoint x: 219, startPoint y: 114, endPoint x: 198, endPoint y: 82, distance: 37.6
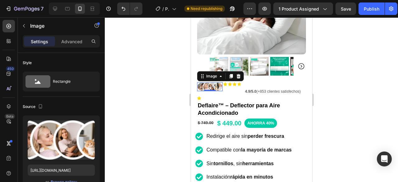
click at [341, 65] on div at bounding box center [251, 99] width 293 height 164
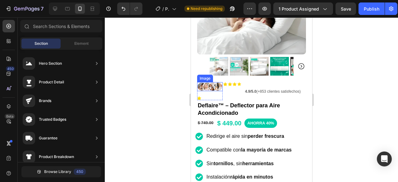
click at [218, 83] on img at bounding box center [209, 86] width 25 height 9
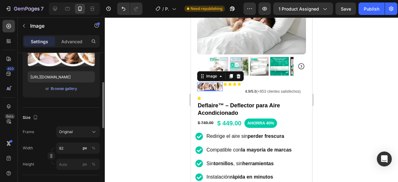
scroll to position [124, 0]
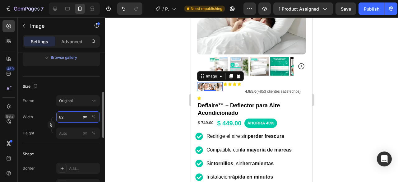
click at [75, 118] on input "82" at bounding box center [77, 116] width 43 height 11
type input "50"
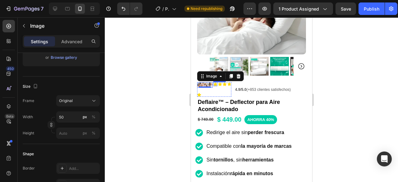
click at [215, 82] on icon at bounding box center [215, 84] width 4 height 4
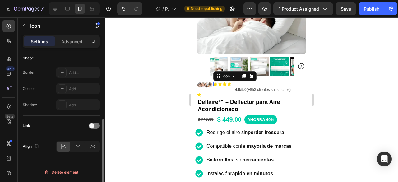
scroll to position [0, 0]
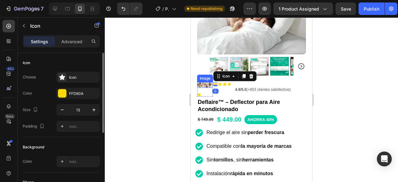
click at [210, 82] on img at bounding box center [205, 85] width 16 height 6
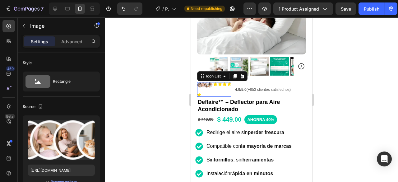
click at [225, 83] on div "Icon" at bounding box center [224, 89] width 4 height 15
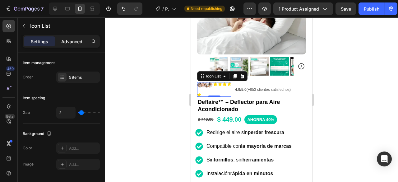
click at [67, 43] on p "Advanced" at bounding box center [71, 41] width 21 height 7
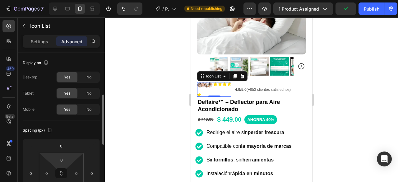
scroll to position [31, 0]
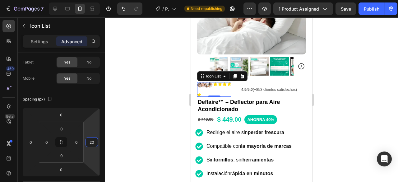
drag, startPoint x: 93, startPoint y: 130, endPoint x: 94, endPoint y: 126, distance: 3.2
click at [94, 0] on html "7 / Product Page - [DATE] 12:56:15 Need republishing Preview 1 product assigned…" at bounding box center [199, 0] width 398 height 0
click at [127, 7] on button "Undo/Redo" at bounding box center [123, 8] width 12 height 12
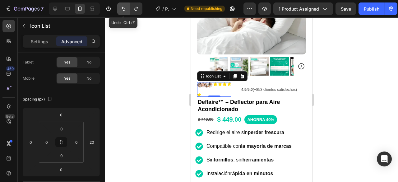
click at [121, 8] on icon "Undo/Redo" at bounding box center [123, 9] width 4 height 4
type input "0"
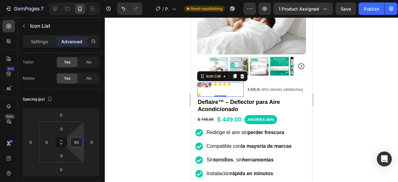
drag, startPoint x: 78, startPoint y: 134, endPoint x: 78, endPoint y: 128, distance: 6.2
click at [78, 0] on html "7 / Product Page - [DATE] 12:56:15 Need republishing Preview 1 product assigned…" at bounding box center [199, 0] width 398 height 0
type input "0"
drag, startPoint x: 79, startPoint y: 129, endPoint x: 106, endPoint y: 131, distance: 26.5
click at [80, 0] on html "7 / Product Page - [DATE] 12:56:15 Need republishing Preview 1 product assigned…" at bounding box center [199, 0] width 398 height 0
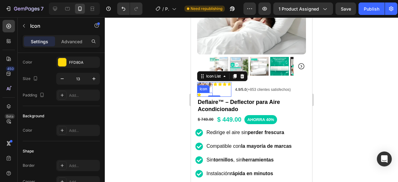
click at [204, 87] on div "Image Icon Row" at bounding box center [205, 89] width 16 height 15
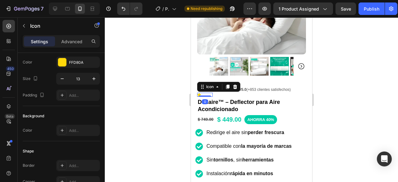
scroll to position [0, 0]
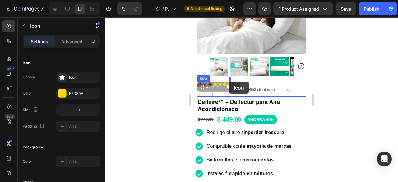
drag, startPoint x: 204, startPoint y: 82, endPoint x: 228, endPoint y: 81, distance: 24.5
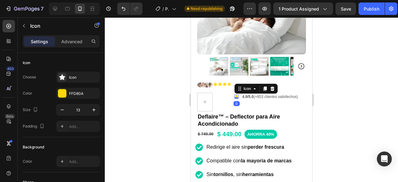
click at [336, 80] on div at bounding box center [251, 99] width 293 height 164
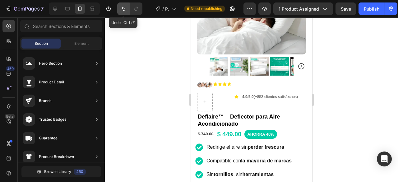
click at [125, 10] on icon "Undo/Redo" at bounding box center [123, 9] width 6 height 6
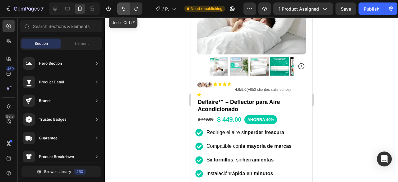
click at [125, 10] on icon "Undo/Redo" at bounding box center [123, 9] width 6 height 6
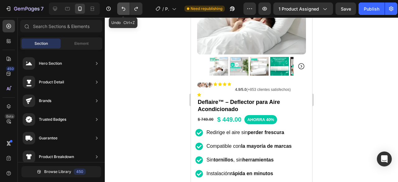
click at [125, 11] on icon "Undo/Redo" at bounding box center [123, 9] width 6 height 6
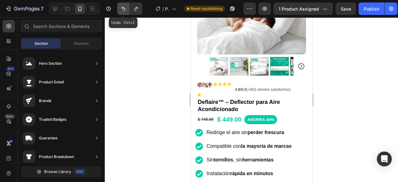
click at [125, 11] on icon "Undo/Redo" at bounding box center [123, 9] width 6 height 6
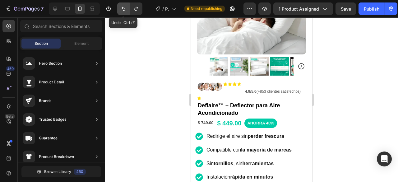
click at [125, 11] on icon "Undo/Redo" at bounding box center [123, 9] width 6 height 6
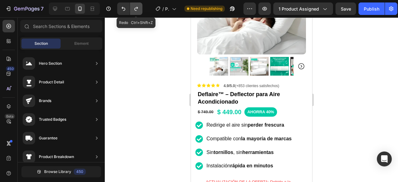
click at [136, 8] on icon "Undo/Redo" at bounding box center [136, 9] width 6 height 6
click at [137, 8] on icon "Undo/Redo" at bounding box center [136, 9] width 6 height 6
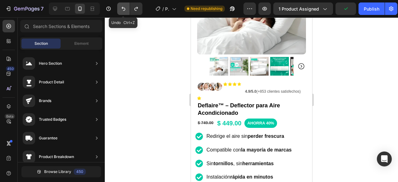
click at [122, 10] on icon "Undo/Redo" at bounding box center [123, 9] width 6 height 6
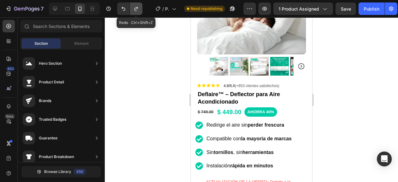
click at [138, 9] on icon "Undo/Redo" at bounding box center [136, 9] width 6 height 6
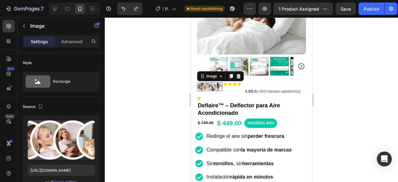
click at [210, 82] on img at bounding box center [209, 86] width 25 height 9
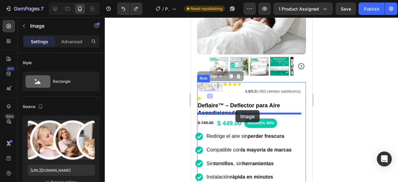
drag, startPoint x: 204, startPoint y: 72, endPoint x: 235, endPoint y: 110, distance: 48.6
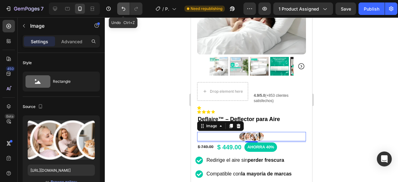
click at [124, 3] on button "Undo/Redo" at bounding box center [123, 8] width 12 height 12
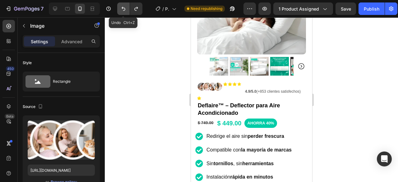
click at [124, 3] on button "Undo/Redo" at bounding box center [123, 8] width 12 height 12
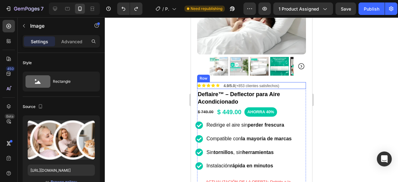
click at [292, 82] on div "Icon Icon Icon Icon Icon Icon List 4.9/5.0 (+853 clientes satisfechos) Text Blo…" at bounding box center [251, 85] width 109 height 7
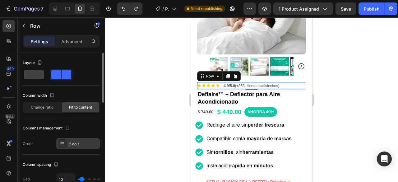
click at [75, 141] on div "2 cols" at bounding box center [83, 144] width 29 height 6
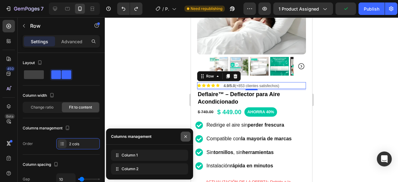
click at [186, 137] on icon "button" at bounding box center [185, 136] width 5 height 5
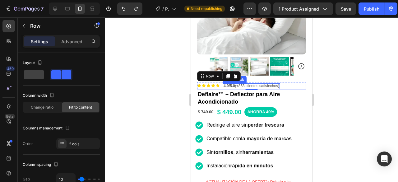
click at [279, 84] on span "4.9/5.0 (+853 clientes satisfechos)" at bounding box center [251, 86] width 56 height 4
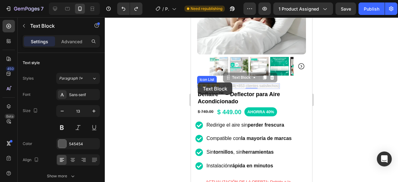
drag, startPoint x: 232, startPoint y: 72, endPoint x: 197, endPoint y: 82, distance: 36.4
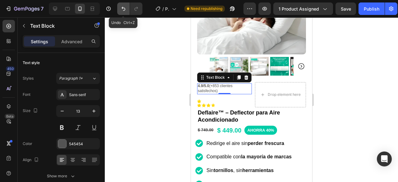
click at [127, 8] on button "Undo/Redo" at bounding box center [123, 8] width 12 height 12
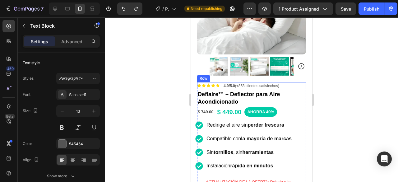
click at [220, 82] on div "Icon Icon Icon Icon Icon Icon List 4.9/5.0 (+853 clientes satisfechos) Text Blo…" at bounding box center [251, 85] width 109 height 7
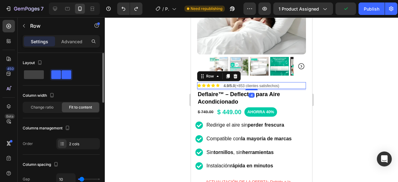
click at [68, 75] on span at bounding box center [66, 74] width 10 height 9
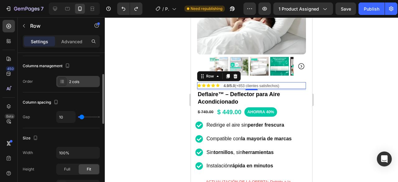
click at [82, 80] on div "2 cols" at bounding box center [83, 82] width 29 height 6
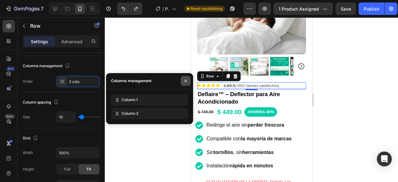
click at [187, 80] on icon "button" at bounding box center [185, 80] width 5 height 5
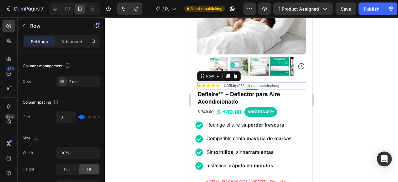
drag, startPoint x: 157, startPoint y: 51, endPoint x: 170, endPoint y: 52, distance: 12.5
click at [157, 51] on div at bounding box center [251, 99] width 293 height 164
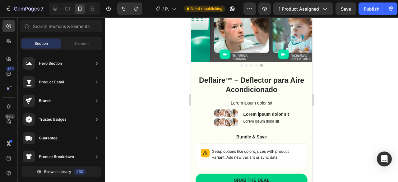
scroll to position [2189, 0]
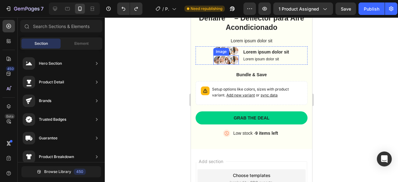
click at [224, 57] on img at bounding box center [225, 59] width 25 height 9
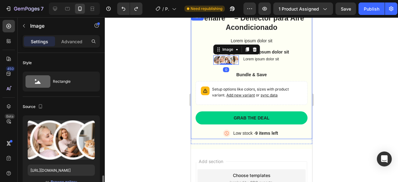
scroll to position [93, 0]
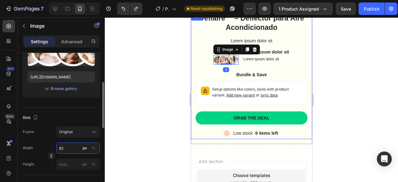
click at [61, 146] on input "82" at bounding box center [77, 147] width 43 height 11
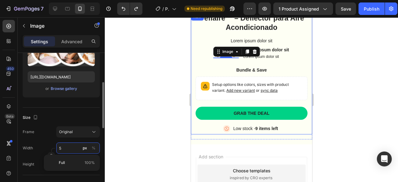
type input "50"
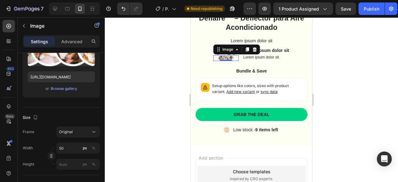
click at [344, 52] on div at bounding box center [251, 99] width 293 height 164
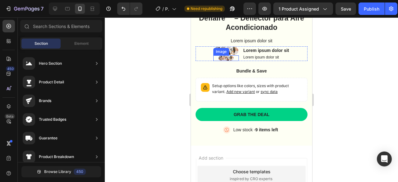
click at [232, 55] on div at bounding box center [225, 58] width 25 height 6
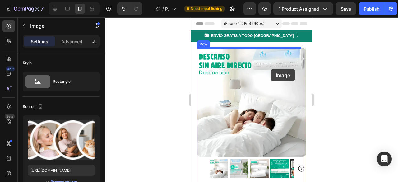
scroll to position [124, 0]
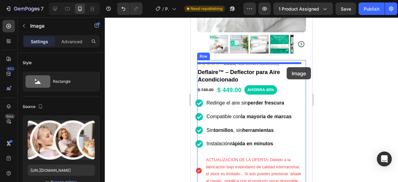
drag, startPoint x: 223, startPoint y: 46, endPoint x: 286, endPoint y: 67, distance: 66.4
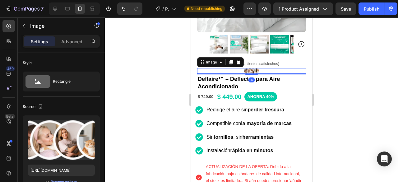
click at [397, 49] on div at bounding box center [251, 99] width 293 height 164
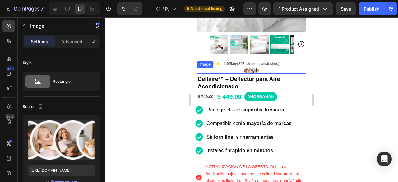
click at [269, 68] on div at bounding box center [251, 71] width 109 height 6
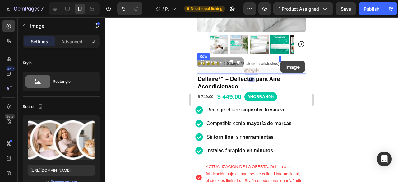
drag, startPoint x: 209, startPoint y: 59, endPoint x: 280, endPoint y: 61, distance: 70.5
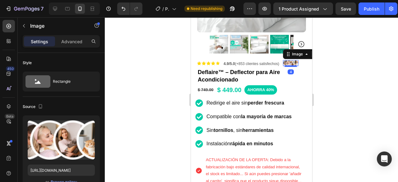
drag, startPoint x: 350, startPoint y: 62, endPoint x: 361, endPoint y: 62, distance: 11.8
click at [350, 62] on div at bounding box center [251, 99] width 293 height 164
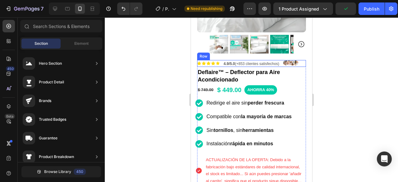
click at [282, 61] on div "Icon Icon Icon Icon Icon Icon List 4.9/5.0 (+853 clientes satisfechos) Text Blo…" at bounding box center [251, 63] width 109 height 7
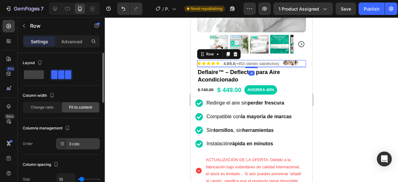
click at [75, 143] on div "3 cols" at bounding box center [83, 144] width 29 height 6
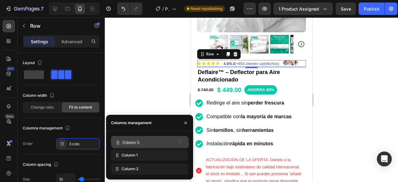
drag, startPoint x: 116, startPoint y: 167, endPoint x: 116, endPoint y: 140, distance: 27.3
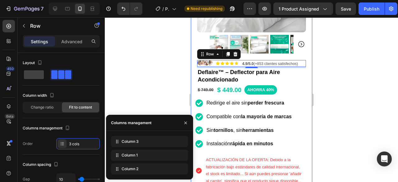
click at [367, 74] on div at bounding box center [251, 99] width 293 height 164
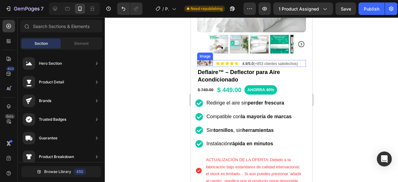
click at [211, 60] on img at bounding box center [205, 63] width 16 height 6
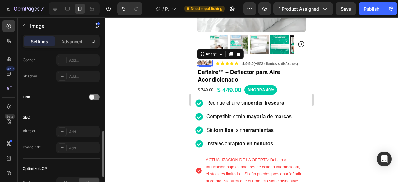
scroll to position [321, 0]
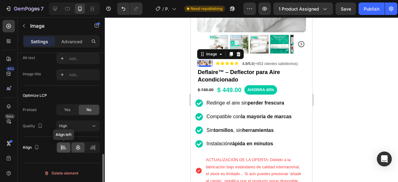
click at [64, 146] on icon at bounding box center [62, 146] width 3 height 2
click at [89, 146] on icon at bounding box center [92, 147] width 6 height 6
drag, startPoint x: 76, startPoint y: 146, endPoint x: 68, endPoint y: 146, distance: 8.1
click at [75, 146] on icon at bounding box center [78, 147] width 6 height 6
click at [68, 146] on div at bounding box center [63, 147] width 13 height 10
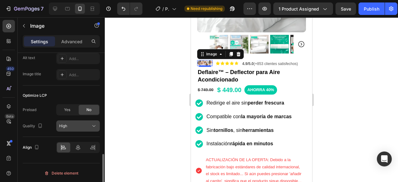
click at [84, 125] on div "High" at bounding box center [75, 126] width 32 height 6
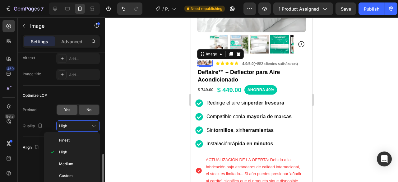
click at [73, 113] on div "Yes" at bounding box center [67, 110] width 20 height 10
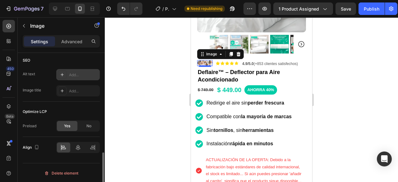
scroll to position [243, 0]
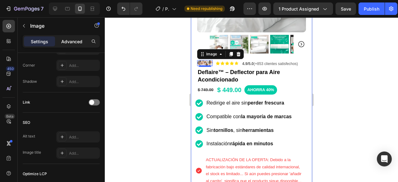
click at [66, 45] on div "Advanced" at bounding box center [71, 41] width 31 height 10
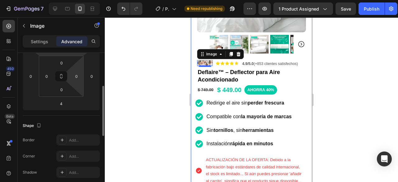
scroll to position [66, 0]
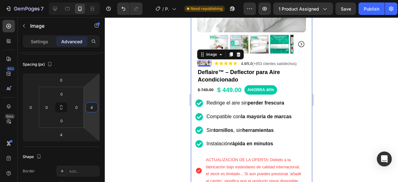
type input "6"
drag, startPoint x: 98, startPoint y: 86, endPoint x: 99, endPoint y: 94, distance: 7.8
click at [99, 0] on html "7 / Product Page - [DATE] 12:56:15 Need republishing Preview 1 product assigned…" at bounding box center [199, 0] width 398 height 0
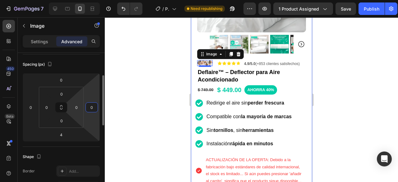
type input "0"
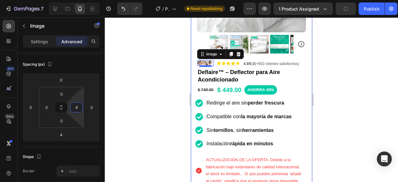
type input "0"
drag, startPoint x: 79, startPoint y: 97, endPoint x: 81, endPoint y: 100, distance: 3.6
click at [81, 0] on html "7 / Product Page - [DATE] 12:56:15 Need republishing Preview 1 product assigned…" at bounding box center [199, 0] width 398 height 0
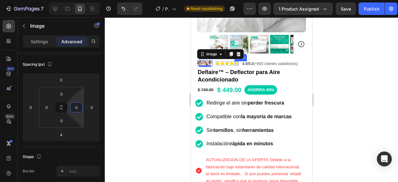
click at [235, 61] on icon at bounding box center [236, 63] width 4 height 4
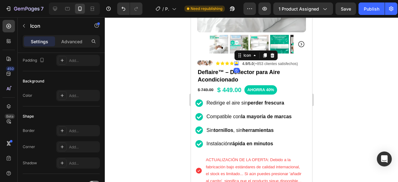
scroll to position [0, 0]
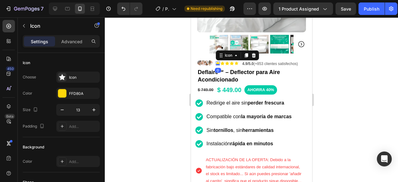
click at [218, 61] on icon at bounding box center [217, 63] width 4 height 4
click at [80, 41] on p "Advanced" at bounding box center [71, 41] width 21 height 7
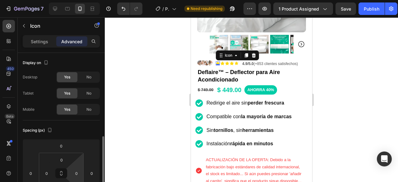
scroll to position [62, 0]
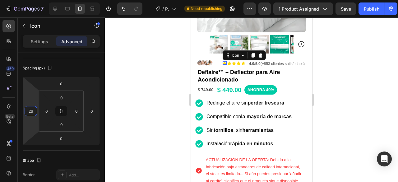
type input "28"
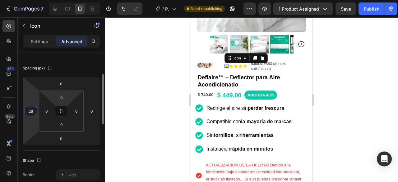
drag, startPoint x: 32, startPoint y: 97, endPoint x: 57, endPoint y: 91, distance: 25.2
click at [34, 0] on html "7 / Product Page - [DATE] 12:56:15 Need republishing Preview 1 product assigned…" at bounding box center [199, 0] width 398 height 0
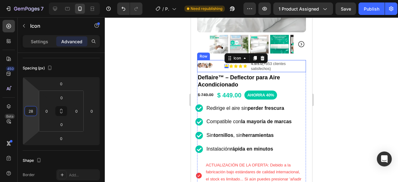
click at [214, 60] on div "Icon 0 Icon Icon Icon Icon Icon List 4.9/5.0 (+853 clientes satisfechos) Text B…" at bounding box center [251, 66] width 109 height 12
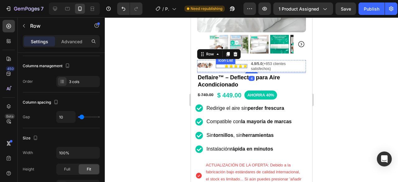
scroll to position [0, 0]
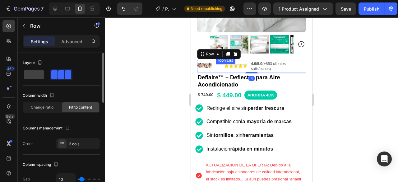
click at [220, 64] on div "Icon" at bounding box center [221, 66] width 13 height 4
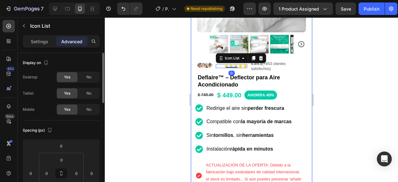
scroll to position [62, 0]
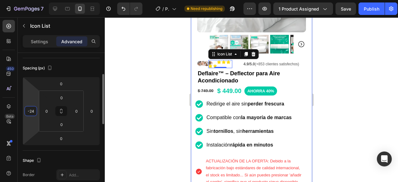
drag, startPoint x: 33, startPoint y: 97, endPoint x: 38, endPoint y: 92, distance: 6.6
click at [33, 0] on html "7 / Product Page - [DATE] 12:56:15 Need republishing Preview 1 product assigned…" at bounding box center [199, 0] width 398 height 0
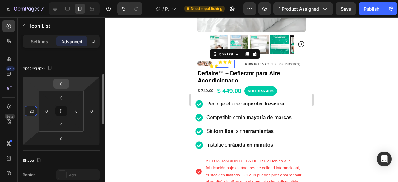
type input "-2"
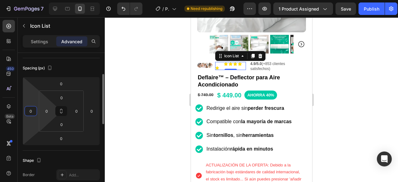
type input "0"
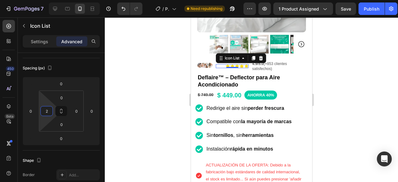
type input "0"
drag, startPoint x: 51, startPoint y: 103, endPoint x: 45, endPoint y: 120, distance: 17.8
click at [45, 0] on html "7 / Product Page - [DATE] 12:56:15 Need republishing Preview 1 product assigned…" at bounding box center [199, 0] width 398 height 0
click at [221, 64] on div "Icon" at bounding box center [221, 66] width 13 height 4
click at [397, 66] on div at bounding box center [251, 99] width 293 height 164
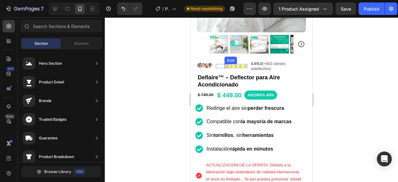
click at [226, 64] on icon at bounding box center [226, 66] width 4 height 4
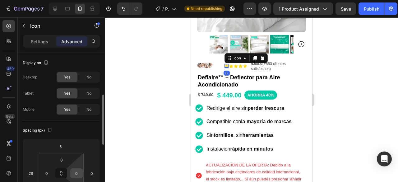
scroll to position [31, 0]
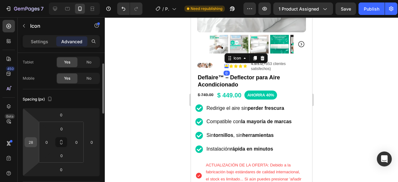
click at [26, 144] on input "28" at bounding box center [30, 141] width 9 height 9
type input "0"
click at [245, 60] on div "Icon 0 Icon Icon Icon Icon Icon List 4.9/5.0 (+853 clientes satisfechos) Text B…" at bounding box center [251, 66] width 109 height 12
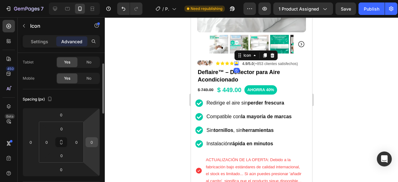
click at [93, 143] on input "0" at bounding box center [91, 141] width 9 height 9
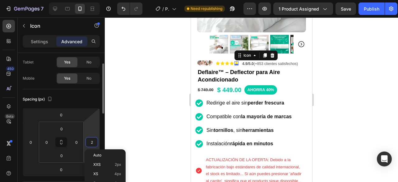
type input "22"
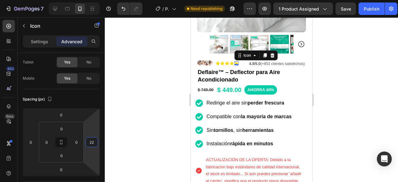
click at [379, 90] on div at bounding box center [251, 99] width 293 height 164
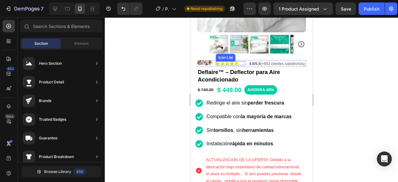
click at [243, 61] on div "Icon" at bounding box center [239, 63] width 11 height 4
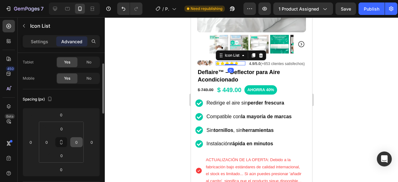
scroll to position [62, 0]
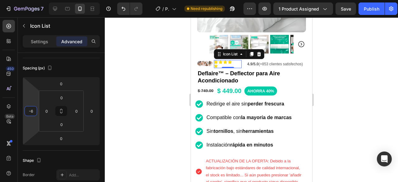
type input "-8"
click at [35, 0] on html "7 / Product Page - [DATE] 12:56:15 Need republishing Preview 1 product assigned…" at bounding box center [199, 0] width 398 height 0
click at [360, 45] on div at bounding box center [251, 99] width 293 height 164
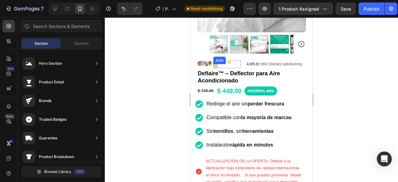
click at [215, 65] on icon at bounding box center [215, 66] width 4 height 4
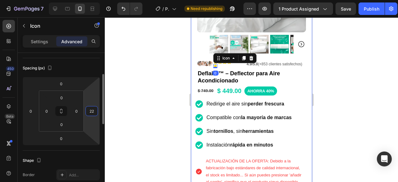
click at [93, 108] on input "22" at bounding box center [91, 110] width 9 height 9
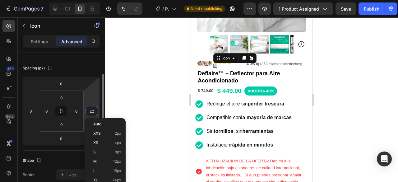
type input "0"
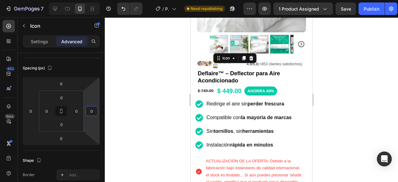
click at [348, 89] on div at bounding box center [251, 99] width 293 height 164
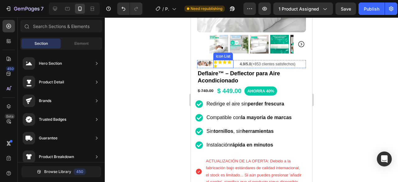
click at [232, 61] on div "Icon Icon Icon Icon Icon" at bounding box center [223, 64] width 20 height 8
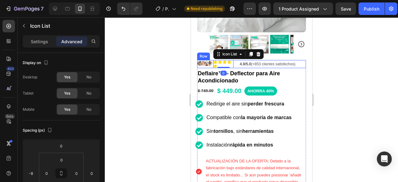
click at [238, 60] on div "Icon Icon Icon Icon Icon Icon List 0 4.9/5.0 (+853 clientes satisfechos) Text B…" at bounding box center [251, 64] width 109 height 8
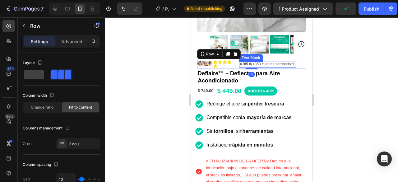
click at [284, 62] on span "4.9/5.0 (+853 clientes satisfechos)" at bounding box center [267, 64] width 56 height 4
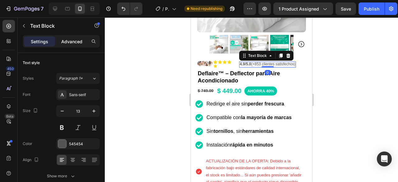
click at [73, 43] on p "Advanced" at bounding box center [71, 41] width 21 height 7
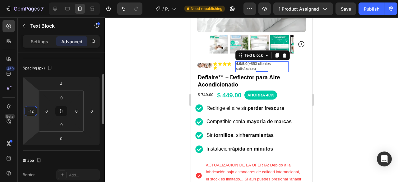
drag, startPoint x: 37, startPoint y: 101, endPoint x: 35, endPoint y: 98, distance: 3.6
click at [34, 0] on html "7 / Product Page - [DATE] 12:56:15 Need republishing Preview 1 product assigned…" at bounding box center [199, 0] width 398 height 0
type input "-4"
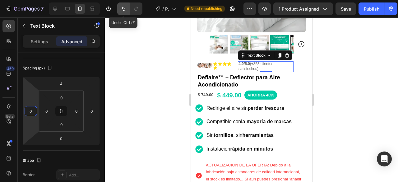
click at [120, 7] on icon "Undo/Redo" at bounding box center [123, 9] width 6 height 6
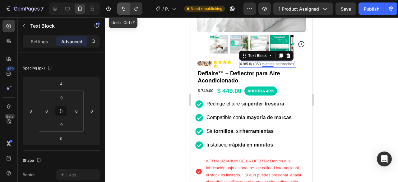
click at [120, 7] on icon "Undo/Redo" at bounding box center [123, 9] width 6 height 6
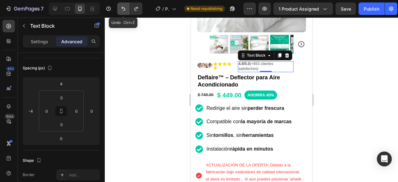
click at [120, 7] on icon "Undo/Redo" at bounding box center [123, 9] width 6 height 6
type input "0"
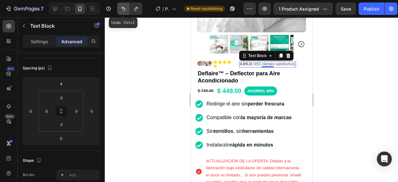
click at [120, 7] on icon "Undo/Redo" at bounding box center [123, 9] width 6 height 6
click at [121, 7] on icon "Undo/Redo" at bounding box center [123, 9] width 6 height 6
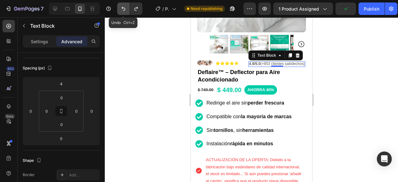
click at [121, 7] on icon "Undo/Redo" at bounding box center [123, 9] width 6 height 6
click at [364, 67] on div at bounding box center [251, 99] width 293 height 164
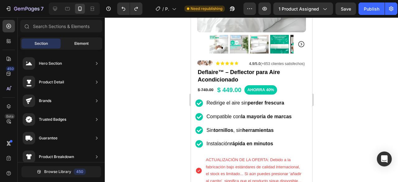
click at [80, 44] on span "Element" at bounding box center [81, 44] width 14 height 6
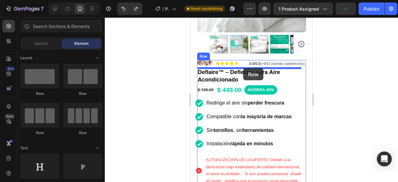
drag, startPoint x: 228, startPoint y: 79, endPoint x: 243, endPoint y: 68, distance: 18.6
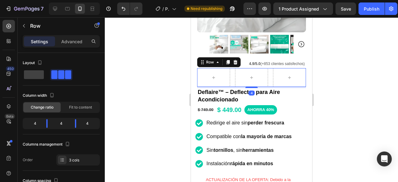
click at [378, 61] on div at bounding box center [251, 99] width 293 height 164
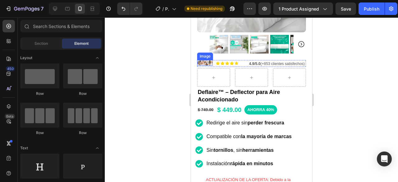
click at [203, 61] on img at bounding box center [205, 63] width 16 height 6
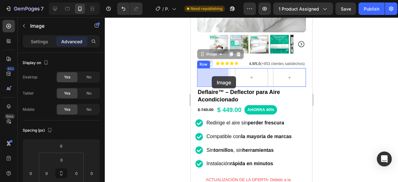
drag, startPoint x: 208, startPoint y: 52, endPoint x: 211, endPoint y: 76, distance: 24.7
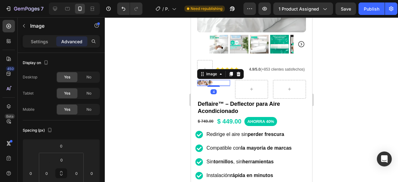
click at [355, 65] on div at bounding box center [251, 99] width 293 height 164
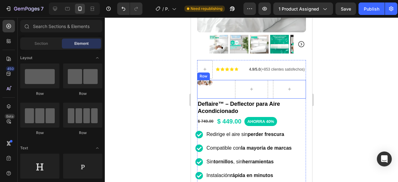
click at [227, 84] on div "Image" at bounding box center [213, 89] width 33 height 19
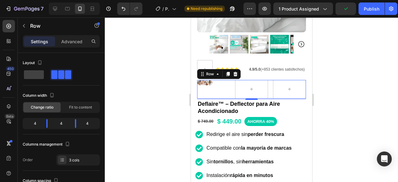
click at [358, 59] on div at bounding box center [251, 99] width 293 height 164
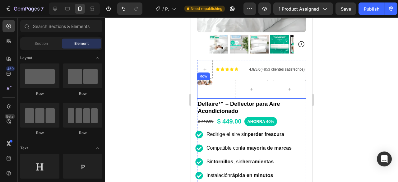
click at [210, 87] on div "Image" at bounding box center [213, 89] width 33 height 19
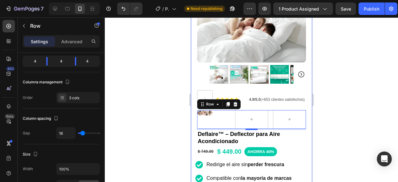
scroll to position [93, 0]
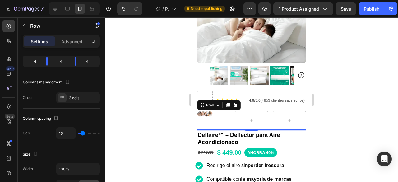
click at [359, 84] on div at bounding box center [251, 99] width 293 height 164
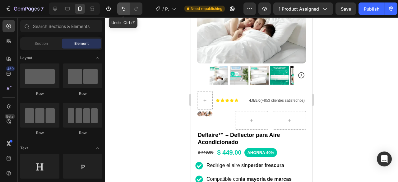
click at [120, 7] on icon "Undo/Redo" at bounding box center [123, 9] width 6 height 6
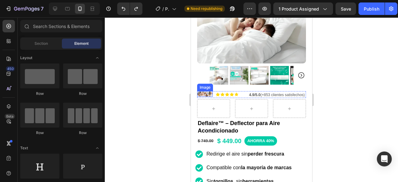
click at [204, 93] on img at bounding box center [205, 94] width 16 height 6
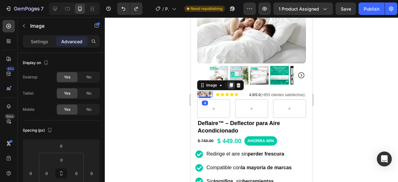
click at [229, 84] on icon at bounding box center [230, 85] width 5 height 5
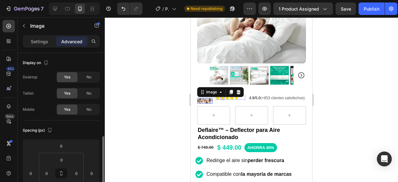
scroll to position [62, 0]
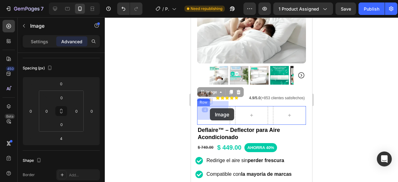
drag, startPoint x: 204, startPoint y: 89, endPoint x: 209, endPoint y: 108, distance: 20.3
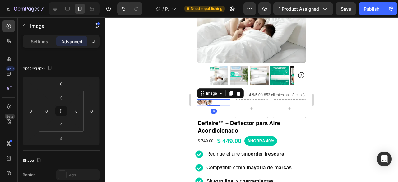
click at [363, 83] on div at bounding box center [251, 99] width 293 height 164
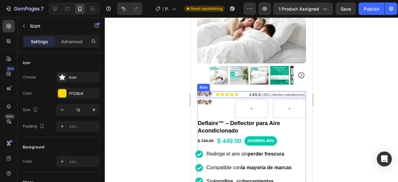
click at [233, 94] on icon at bounding box center [231, 94] width 4 height 4
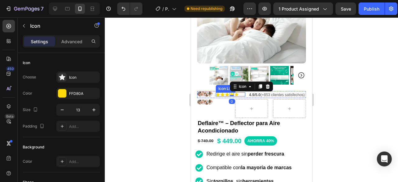
click at [239, 92] on div "Icon" at bounding box center [239, 94] width 11 height 4
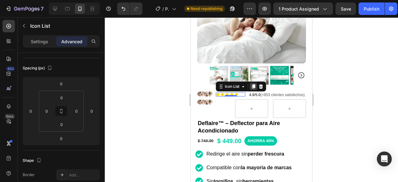
click at [255, 85] on icon at bounding box center [252, 86] width 3 height 4
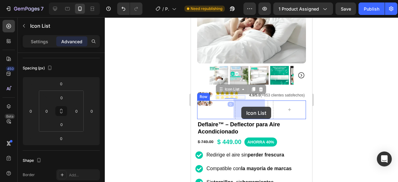
drag, startPoint x: 224, startPoint y: 87, endPoint x: 240, endPoint y: 107, distance: 24.7
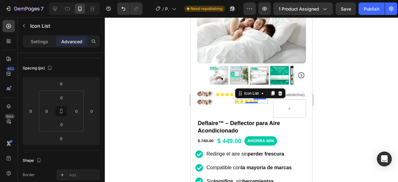
click at [253, 101] on icon at bounding box center [254, 100] width 3 height 3
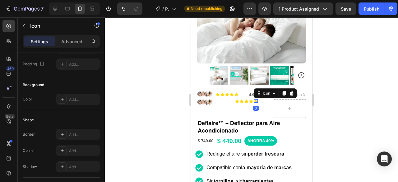
scroll to position [0, 0]
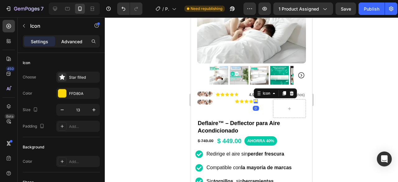
click at [67, 44] on p "Advanced" at bounding box center [71, 41] width 21 height 7
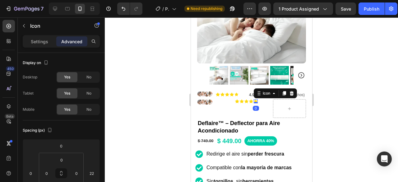
click at [73, 39] on p "Advanced" at bounding box center [71, 41] width 21 height 7
click at [92, 171] on input "22" at bounding box center [91, 172] width 9 height 9
click at [345, 74] on div at bounding box center [251, 99] width 293 height 164
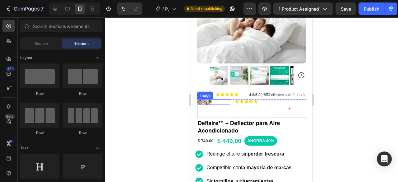
click at [213, 102] on div at bounding box center [213, 102] width 33 height 6
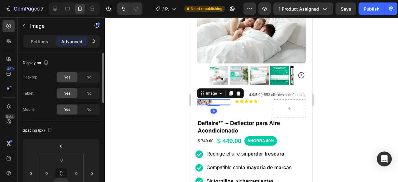
scroll to position [62, 0]
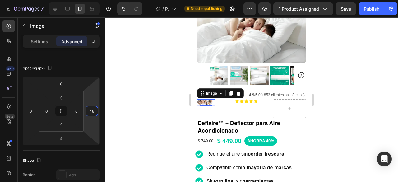
drag, startPoint x: 95, startPoint y: 102, endPoint x: 97, endPoint y: 95, distance: 7.9
click at [97, 0] on html "7 / Product Page - [DATE] 12:56:15 Need republishing Preview 1 product assigned…" at bounding box center [199, 0] width 398 height 0
type input "4"
type input "0"
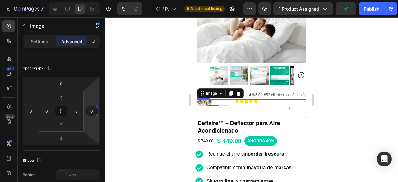
click at [230, 103] on div "Image 4 Icon Icon Icon Icon Icon Icon List Row" at bounding box center [251, 108] width 109 height 19
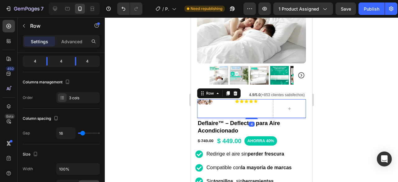
scroll to position [0, 0]
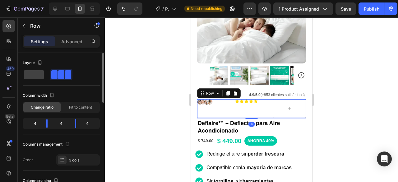
click at [230, 100] on div "Image Icon Icon Icon Icon Icon Icon List Row 4" at bounding box center [251, 108] width 109 height 19
click at [244, 114] on div "Icon Icon Icon Icon Icon Icon List" at bounding box center [250, 108] width 33 height 19
click at [395, 69] on div at bounding box center [251, 99] width 293 height 164
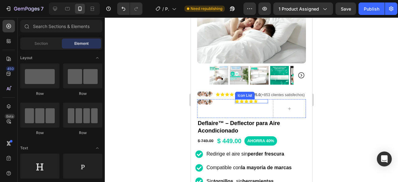
click at [262, 103] on div "Icon" at bounding box center [258, 101] width 11 height 4
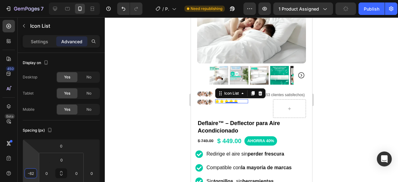
type input "-60"
drag, startPoint x: 30, startPoint y: 151, endPoint x: 30, endPoint y: 164, distance: 12.4
click at [30, 0] on html "7 / Product Page - [DATE] 12:56:15 Need republishing Preview 1 product assigned…" at bounding box center [199, 0] width 398 height 0
click at [397, 74] on div at bounding box center [251, 99] width 293 height 164
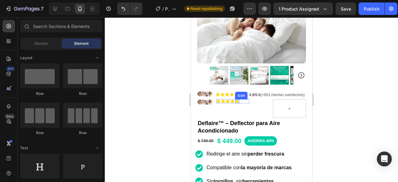
click at [237, 101] on icon at bounding box center [236, 101] width 4 height 4
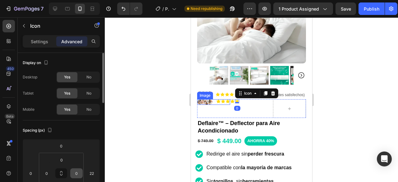
scroll to position [31, 0]
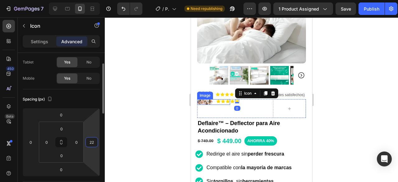
click at [90, 138] on input "22" at bounding box center [91, 141] width 9 height 9
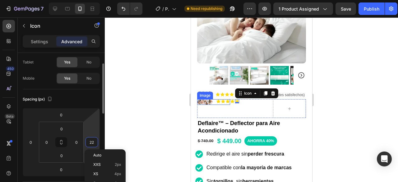
type input "0"
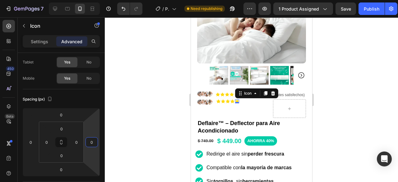
drag, startPoint x: 395, startPoint y: 86, endPoint x: 391, endPoint y: 85, distance: 4.1
click at [394, 86] on div at bounding box center [251, 99] width 293 height 164
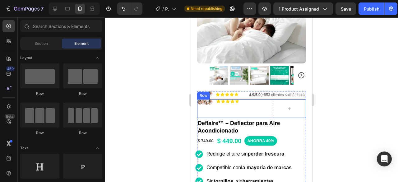
click at [259, 106] on div "Icon Icon Icon Icon Icon Icon List" at bounding box center [250, 108] width 33 height 19
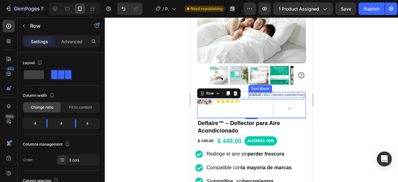
click at [279, 93] on p "4.9/5.0 (+853 clientes satisfechos)" at bounding box center [276, 94] width 56 height 5
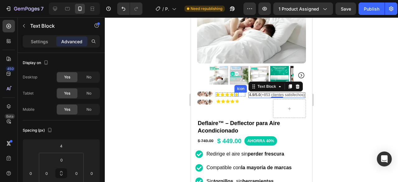
click at [237, 93] on icon at bounding box center [235, 94] width 3 height 3
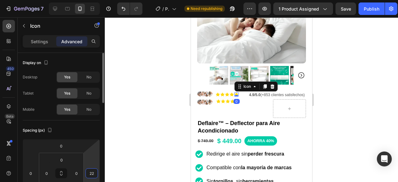
click at [91, 174] on input "22" at bounding box center [91, 172] width 9 height 9
type input "0"
click at [375, 96] on div at bounding box center [251, 99] width 293 height 164
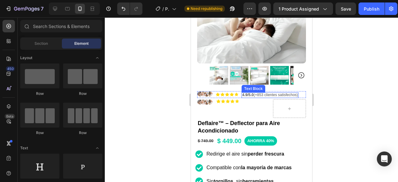
click at [282, 92] on p "4.9/5.0 (+853 clientes satisfechos)" at bounding box center [270, 94] width 56 height 5
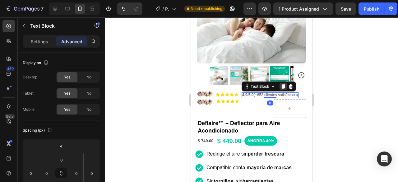
click at [282, 84] on icon at bounding box center [282, 86] width 3 height 4
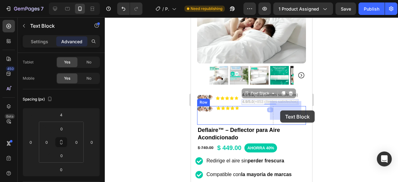
drag, startPoint x: 248, startPoint y: 90, endPoint x: 280, endPoint y: 110, distance: 37.2
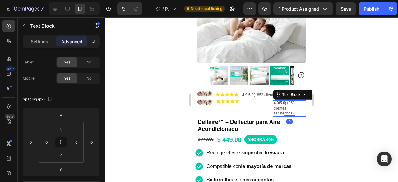
click at [352, 91] on div at bounding box center [251, 99] width 293 height 164
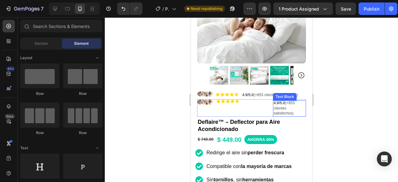
click at [289, 103] on p "4.9/5.0 (+853 clientes satisfechos)" at bounding box center [289, 108] width 32 height 16
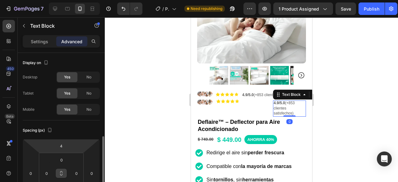
scroll to position [62, 0]
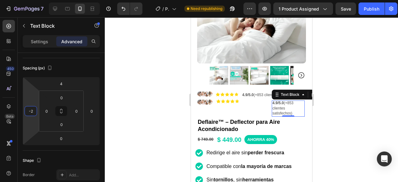
type input "0"
click at [32, 0] on html "7 / Product Page - [DATE] 12:56:15 Need republishing Preview 1 product assigned…" at bounding box center [199, 0] width 398 height 0
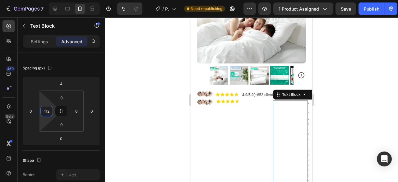
type input "0"
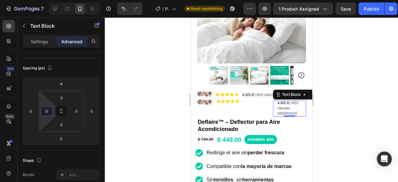
drag, startPoint x: 47, startPoint y: 102, endPoint x: 43, endPoint y: 124, distance: 22.1
click at [43, 0] on html "7 / Product Page - [DATE] 12:56:15 Need republishing Preview 1 product assigned…" at bounding box center [199, 0] width 398 height 0
click at [338, 81] on div at bounding box center [251, 99] width 293 height 164
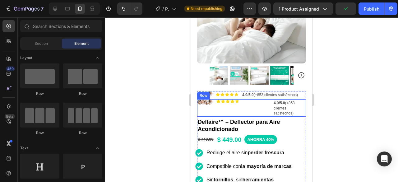
click at [253, 100] on div "Icon Icon Icon Icon Icon Icon List" at bounding box center [250, 107] width 33 height 17
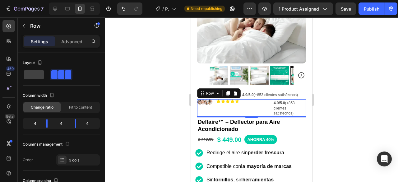
click at [350, 93] on div at bounding box center [251, 99] width 293 height 164
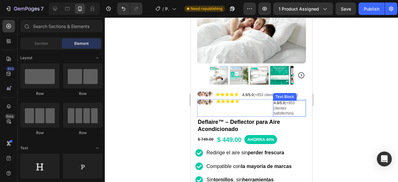
click at [299, 106] on p "4.9/5.0 (+853 clientes satisfechos)" at bounding box center [289, 108] width 32 height 16
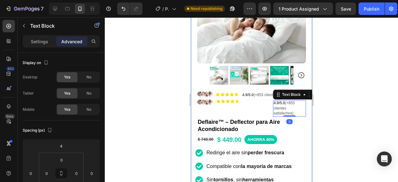
click at [304, 102] on div "Product Images Row Icon Icon Icon Icon Icon Icon List 4.9/5.0 (+853 clientes sa…" at bounding box center [250, 156] width 121 height 416
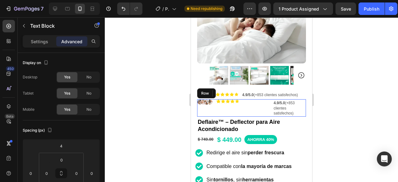
click at [261, 105] on div "Icon Icon Icon Icon Icon Icon List" at bounding box center [250, 107] width 33 height 17
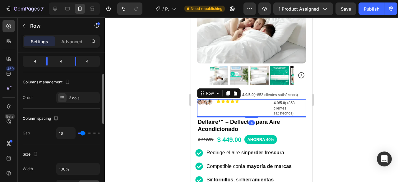
click at [65, 61] on div "4" at bounding box center [60, 61] width 17 height 9
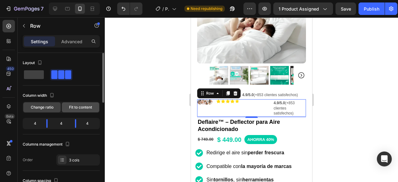
click at [79, 109] on div "Fit to content" at bounding box center [80, 107] width 37 height 10
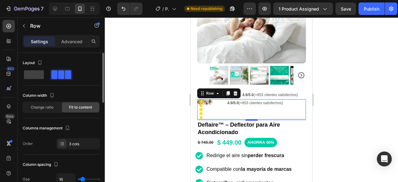
scroll to position [31, 0]
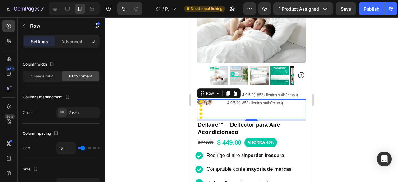
click at [206, 111] on div "Image" at bounding box center [205, 109] width 16 height 20
click at [368, 95] on div at bounding box center [251, 99] width 293 height 164
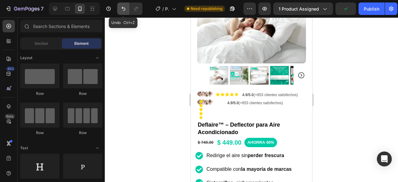
click at [126, 11] on icon "Undo/Redo" at bounding box center [123, 9] width 6 height 6
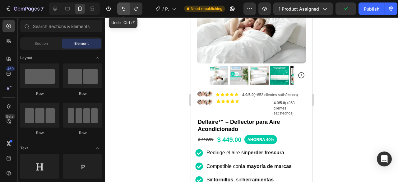
click at [126, 11] on icon "Undo/Redo" at bounding box center [123, 9] width 6 height 6
click at [125, 11] on icon "Undo/Redo" at bounding box center [123, 9] width 6 height 6
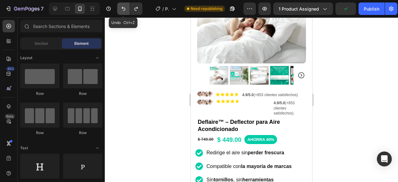
click at [125, 11] on icon "Undo/Redo" at bounding box center [123, 9] width 6 height 6
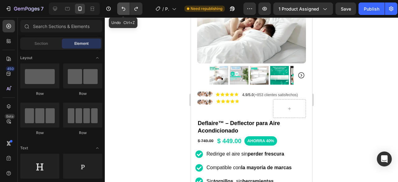
click at [125, 11] on icon "Undo/Redo" at bounding box center [123, 9] width 6 height 6
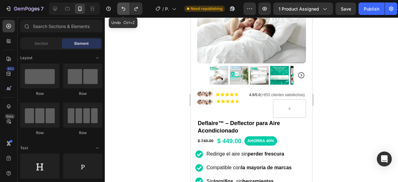
click at [125, 11] on icon "Undo/Redo" at bounding box center [123, 9] width 6 height 6
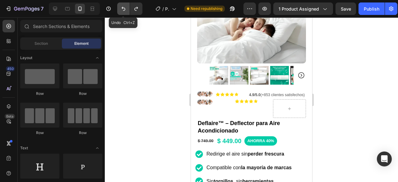
click at [125, 11] on icon "Undo/Redo" at bounding box center [123, 9] width 6 height 6
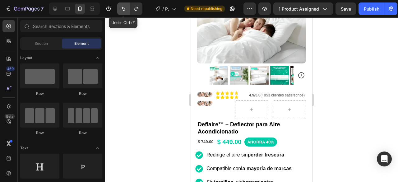
click at [123, 10] on icon "Undo/Redo" at bounding box center [123, 9] width 6 height 6
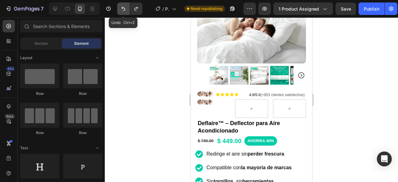
click at [123, 10] on icon "Undo/Redo" at bounding box center [123, 9] width 6 height 6
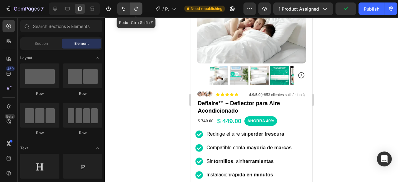
click at [132, 7] on button "Undo/Redo" at bounding box center [136, 8] width 12 height 12
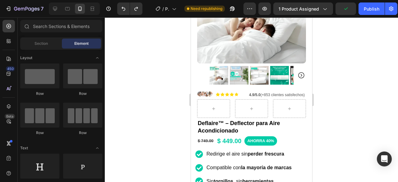
click at [349, 80] on div at bounding box center [251, 99] width 293 height 164
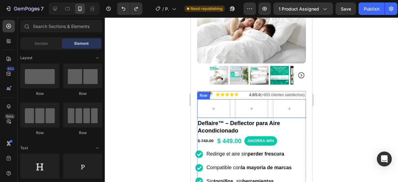
click at [266, 107] on div "Row" at bounding box center [251, 108] width 109 height 19
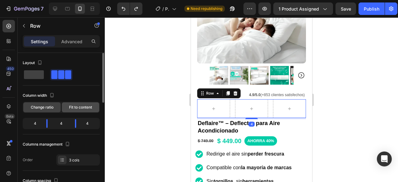
click at [72, 104] on div "Fit to content" at bounding box center [80, 107] width 37 height 10
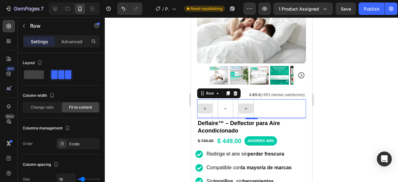
click at [373, 97] on div at bounding box center [251, 99] width 293 height 164
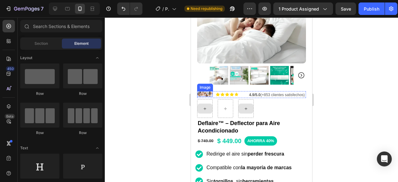
click at [206, 93] on img at bounding box center [205, 94] width 16 height 6
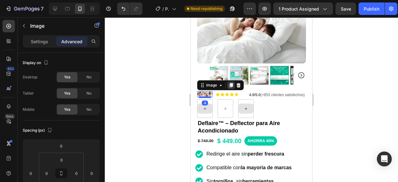
click at [233, 83] on icon at bounding box center [230, 85] width 5 height 5
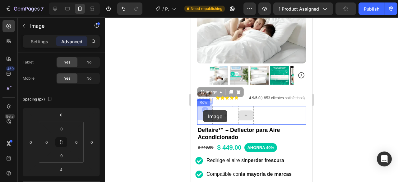
drag, startPoint x: 201, startPoint y: 88, endPoint x: 202, endPoint y: 109, distance: 21.2
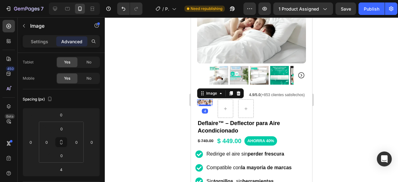
click at [337, 82] on div at bounding box center [251, 99] width 293 height 164
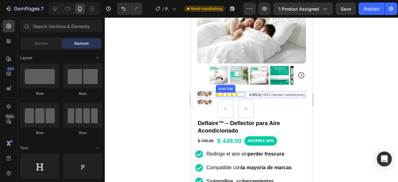
click at [241, 92] on div "Icon" at bounding box center [239, 94] width 11 height 4
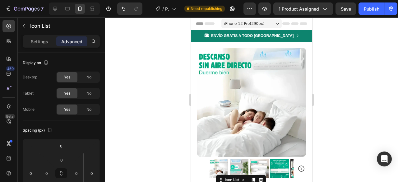
scroll to position [93, 0]
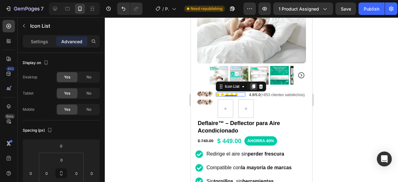
click at [254, 87] on div at bounding box center [252, 86] width 7 height 7
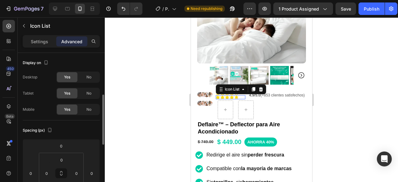
scroll to position [31, 0]
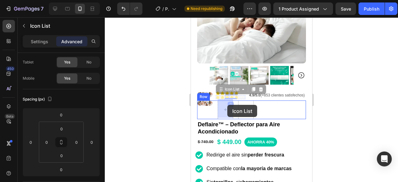
drag, startPoint x: 222, startPoint y: 87, endPoint x: 227, endPoint y: 105, distance: 18.0
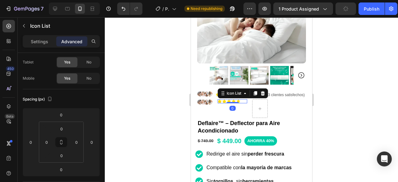
click at [243, 102] on div "Icon" at bounding box center [241, 101] width 11 height 4
click at [379, 91] on div at bounding box center [251, 99] width 293 height 164
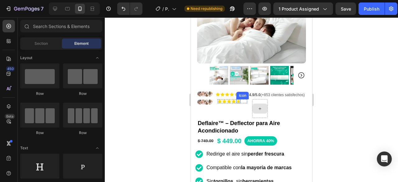
click at [236, 101] on icon at bounding box center [237, 100] width 3 height 3
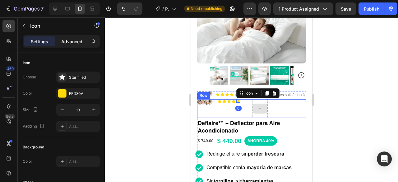
click at [68, 39] on p "Advanced" at bounding box center [71, 41] width 21 height 7
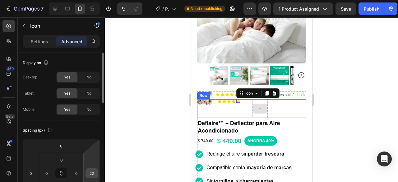
click at [97, 175] on div "22" at bounding box center [91, 173] width 12 height 10
click at [94, 175] on input "22" at bounding box center [91, 172] width 9 height 9
type input "0"
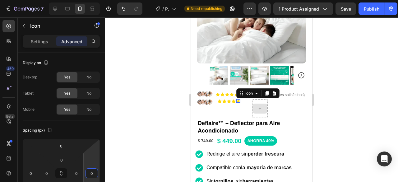
click at [346, 93] on div at bounding box center [251, 99] width 293 height 164
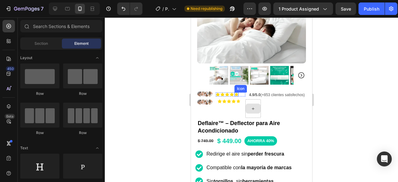
click at [237, 93] on icon at bounding box center [236, 94] width 4 height 4
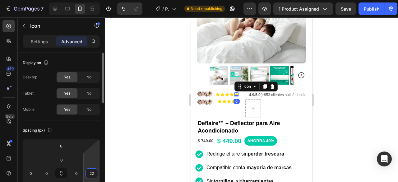
click at [90, 173] on input "22" at bounding box center [91, 172] width 9 height 9
type input "0"
click at [394, 93] on div at bounding box center [251, 99] width 293 height 164
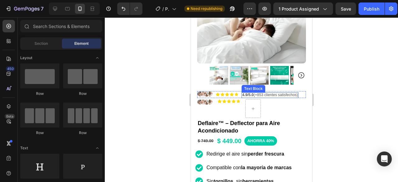
click at [257, 93] on span "4.9/5.0 (+853 clientes satisfechos)" at bounding box center [270, 95] width 56 height 4
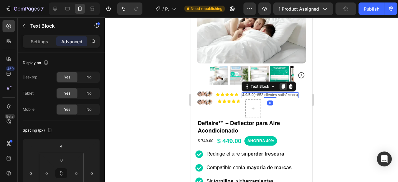
click at [282, 84] on icon at bounding box center [282, 86] width 3 height 4
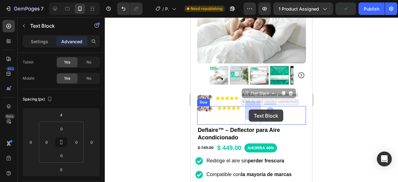
drag, startPoint x: 247, startPoint y: 89, endPoint x: 248, endPoint y: 109, distance: 20.2
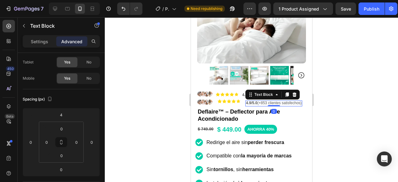
click at [332, 80] on div at bounding box center [251, 99] width 293 height 164
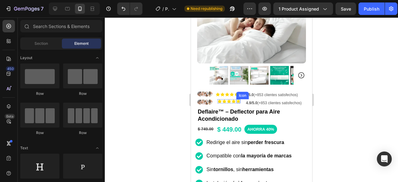
click at [238, 99] on icon at bounding box center [237, 100] width 3 height 3
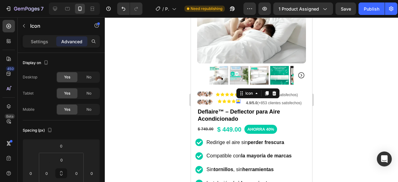
click at [382, 85] on div at bounding box center [251, 99] width 293 height 164
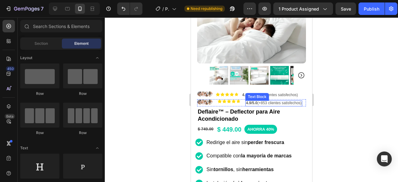
click at [291, 102] on p "4.9/5.0 (+853 clientes satisfechos)" at bounding box center [273, 102] width 56 height 5
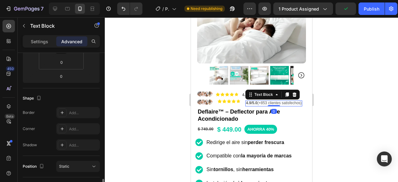
scroll to position [248, 0]
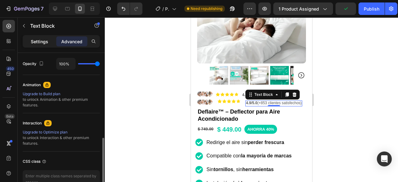
click at [37, 41] on p "Settings" at bounding box center [39, 41] width 17 height 7
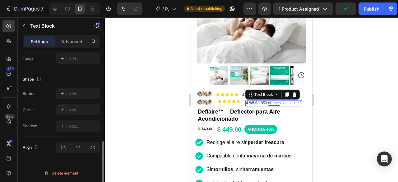
scroll to position [220, 0]
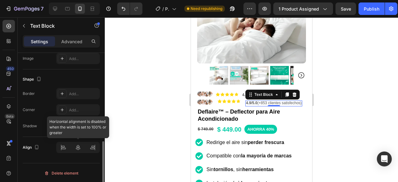
drag, startPoint x: 63, startPoint y: 150, endPoint x: 65, endPoint y: 147, distance: 3.8
click at [63, 150] on div at bounding box center [77, 147] width 43 height 11
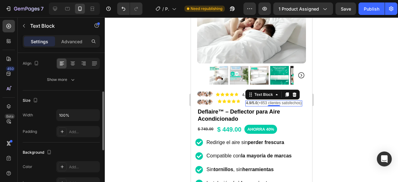
scroll to position [0, 0]
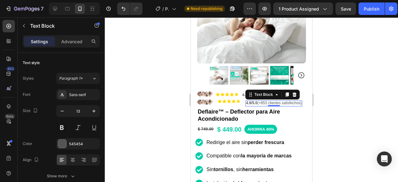
click at [366, 85] on div at bounding box center [251, 99] width 293 height 164
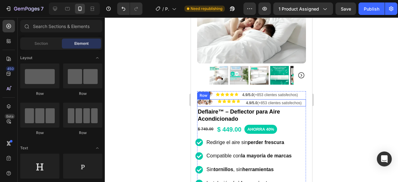
click at [236, 103] on div "Icon Icon Icon Icon Icon Icon List" at bounding box center [228, 102] width 23 height 7
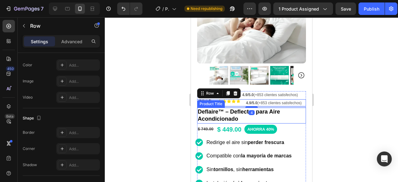
scroll to position [286, 0]
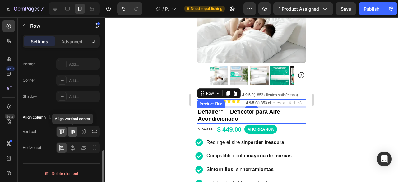
click at [75, 129] on icon at bounding box center [73, 131] width 6 height 6
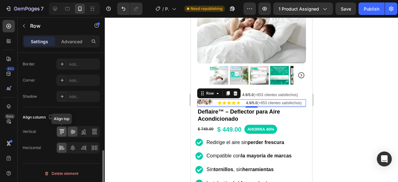
click at [62, 130] on icon at bounding box center [62, 131] width 6 height 6
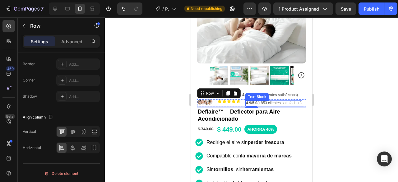
click at [288, 100] on p "4.9/5.0 (+853 clientes satisfechos)" at bounding box center [273, 102] width 56 height 5
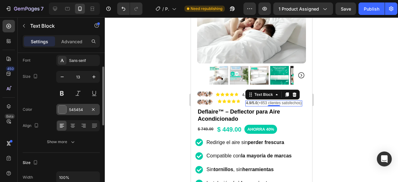
scroll to position [0, 0]
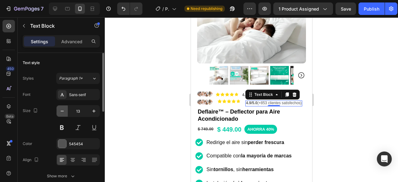
click at [63, 111] on icon "button" at bounding box center [62, 111] width 3 height 1
click at [93, 107] on button "button" at bounding box center [93, 110] width 11 height 11
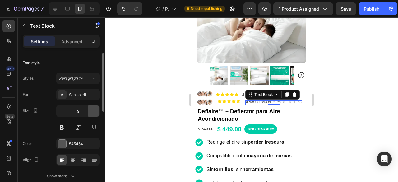
click at [93, 107] on button "button" at bounding box center [93, 110] width 11 height 11
type input "13"
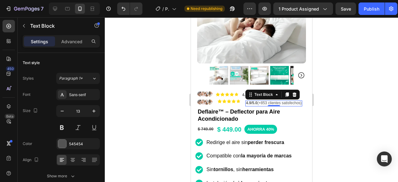
click at [361, 89] on div at bounding box center [251, 99] width 293 height 164
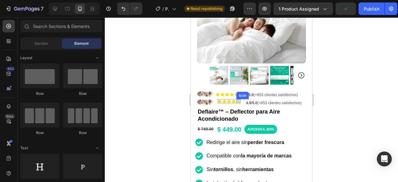
click at [239, 99] on icon at bounding box center [238, 101] width 4 height 4
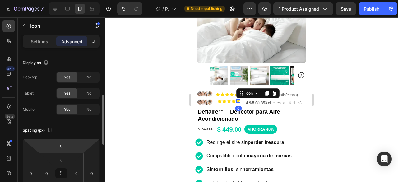
scroll to position [31, 0]
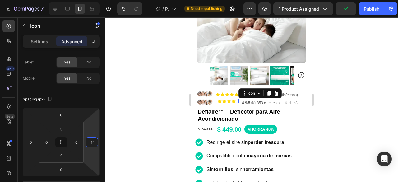
drag, startPoint x: 96, startPoint y: 118, endPoint x: 95, endPoint y: 126, distance: 8.4
click at [95, 0] on html "7 / Product Page - [DATE] 12:56:15 Need republishing Preview 1 product assigned…" at bounding box center [199, 0] width 398 height 0
type input "-1"
type input "0"
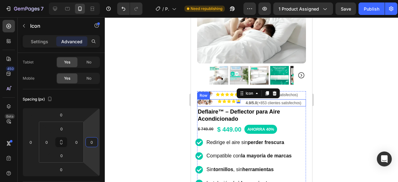
click at [212, 99] on div "Image Icon Icon Icon Icon Icon 0 Icon List 4.9/5.0 (+853 clientes satisfechos) …" at bounding box center [251, 102] width 109 height 7
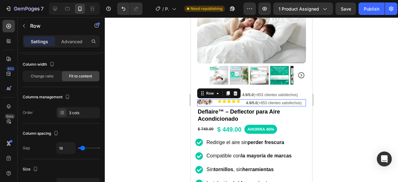
scroll to position [0, 0]
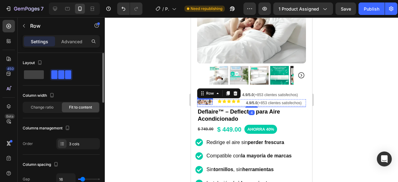
click at [211, 99] on img at bounding box center [205, 102] width 16 height 6
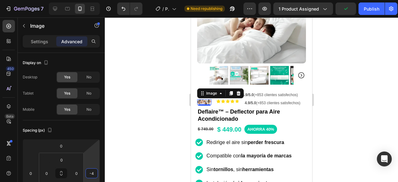
type input "0"
click at [93, 0] on html "7 / Product Page - [DATE] 12:56:15 Need republishing Preview 1 product assigned…" at bounding box center [199, 0] width 398 height 0
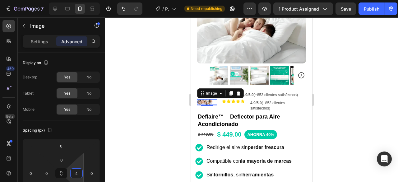
type input "0"
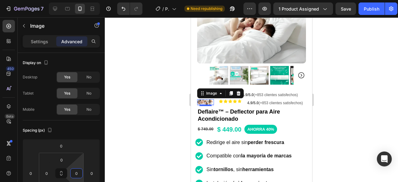
drag, startPoint x: 82, startPoint y: 163, endPoint x: 81, endPoint y: 172, distance: 9.4
click at [81, 0] on html "7 / Product Page - [DATE] 12:56:15 Need republishing Preview 1 product assigned…" at bounding box center [199, 0] width 398 height 0
click at [213, 99] on div "Image 4 Icon Icon Icon Icon Icon Icon List 4.9/5.0 (+853 clientes satisfechos) …" at bounding box center [251, 102] width 109 height 7
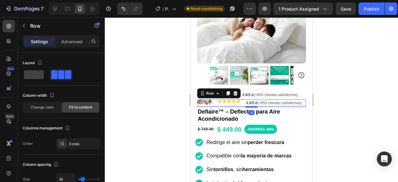
click at [214, 99] on div "Image Icon Icon Icon Icon Icon Icon List 4.9/5.0 (+853 clientes satisfechos) Te…" at bounding box center [251, 102] width 109 height 7
click at [217, 99] on div "Image Icon Icon Icon Icon Icon Icon List 4.9/5.0 (+853 clientes satisfechos) Te…" at bounding box center [251, 102] width 109 height 7
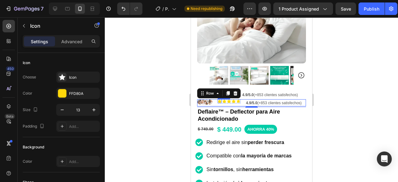
click at [219, 99] on div "Icon" at bounding box center [219, 101] width 4 height 4
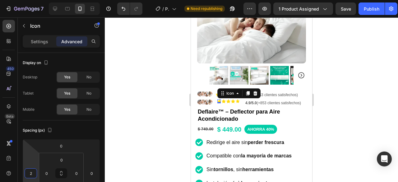
type input "6"
click at [35, 0] on html "7 / Product Page - [DATE] 12:56:15 Need republishing Preview 1 product assigned…" at bounding box center [199, 0] width 398 height 0
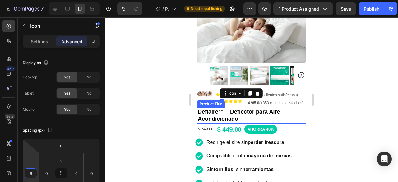
click at [358, 91] on div at bounding box center [251, 99] width 293 height 164
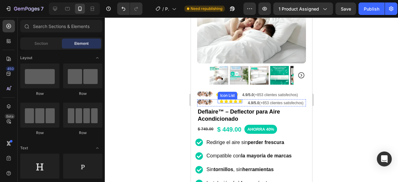
click at [217, 99] on div "Icon" at bounding box center [220, 101] width 6 height 4
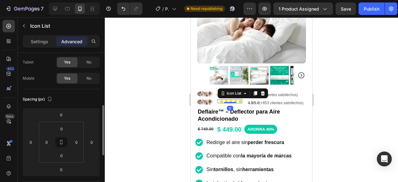
scroll to position [62, 0]
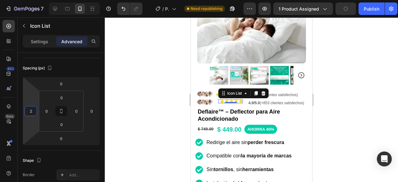
click at [30, 0] on html "7 / Product Page - [DATE] 12:56:15 Need republishing Preview 1 product assigned…" at bounding box center [199, 0] width 398 height 0
click at [127, 7] on button "Undo/Redo" at bounding box center [123, 8] width 12 height 12
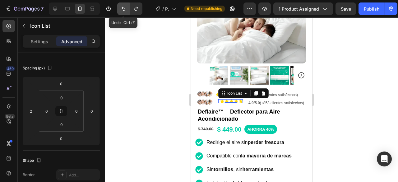
click at [127, 7] on button "Undo/Redo" at bounding box center [123, 8] width 12 height 12
type input "0"
click at [127, 7] on button "Undo/Redo" at bounding box center [123, 8] width 12 height 12
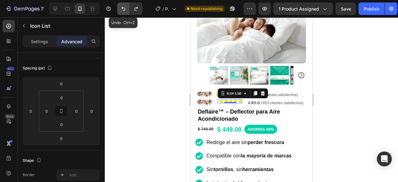
click at [127, 7] on button "Undo/Redo" at bounding box center [123, 8] width 12 height 12
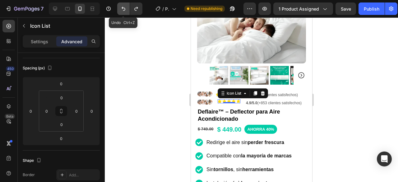
click at [127, 7] on button "Undo/Redo" at bounding box center [123, 8] width 12 height 12
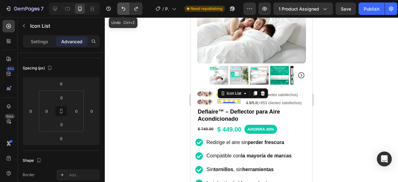
click at [127, 7] on button "Undo/Redo" at bounding box center [123, 8] width 12 height 12
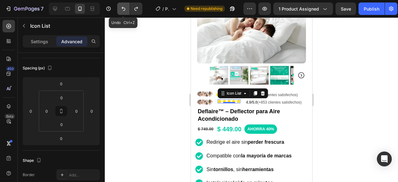
click at [127, 7] on button "Undo/Redo" at bounding box center [123, 8] width 12 height 12
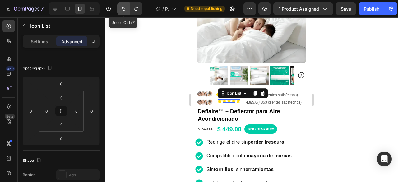
click at [127, 7] on button "Undo/Redo" at bounding box center [123, 8] width 12 height 12
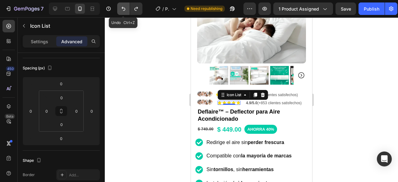
click at [127, 7] on button "Undo/Redo" at bounding box center [123, 8] width 12 height 12
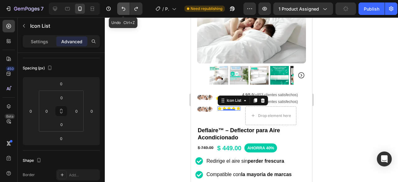
click at [127, 7] on button "Undo/Redo" at bounding box center [123, 8] width 12 height 12
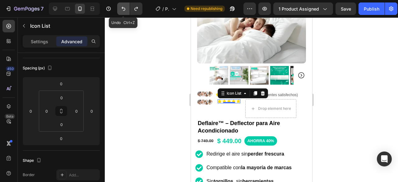
click at [127, 7] on button "Undo/Redo" at bounding box center [123, 8] width 12 height 12
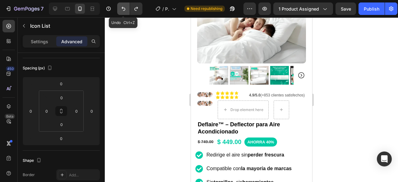
click at [127, 7] on button "Undo/Redo" at bounding box center [123, 8] width 12 height 12
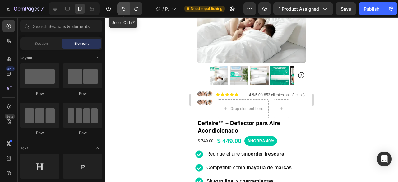
click at [127, 7] on button "Undo/Redo" at bounding box center [123, 8] width 12 height 12
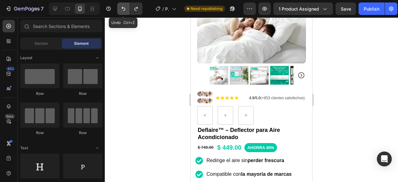
click at [127, 7] on button "Undo/Redo" at bounding box center [123, 8] width 12 height 12
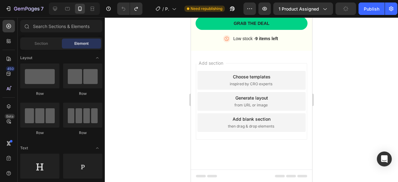
scroll to position [2117, 0]
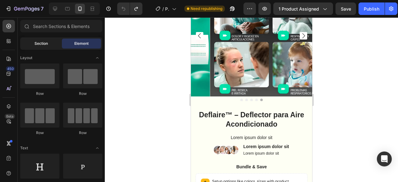
click at [39, 40] on div "Section" at bounding box center [40, 44] width 39 height 10
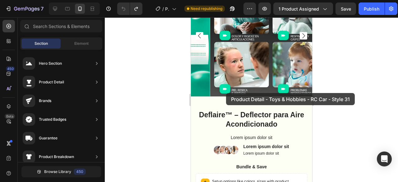
scroll to position [1993, 0]
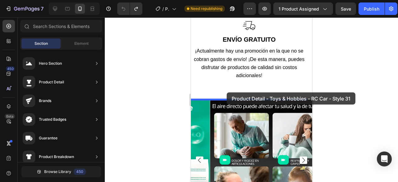
drag, startPoint x: 339, startPoint y: 102, endPoint x: 226, endPoint y: 92, distance: 112.8
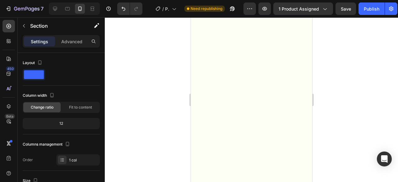
scroll to position [2146, 0]
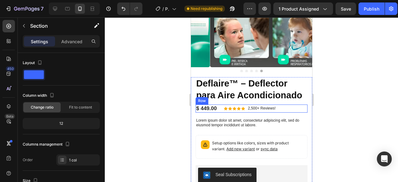
click at [220, 112] on div "$ 449.00 Product Price Product Price Icon Icon Icon Icon Icon Icon List 2,500+ …" at bounding box center [251, 108] width 112 height 8
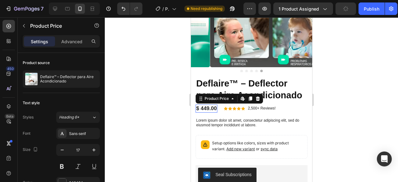
click at [215, 112] on div "$ 449.00" at bounding box center [206, 108] width 22 height 8
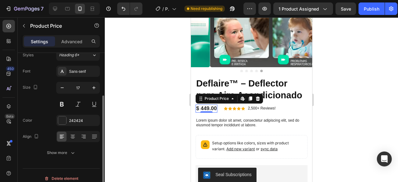
scroll to position [68, 0]
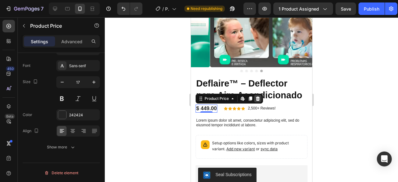
click at [258, 100] on icon at bounding box center [257, 98] width 4 height 4
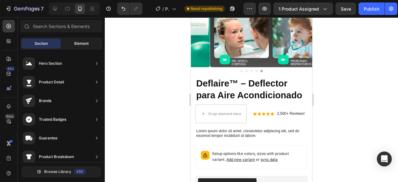
click at [71, 45] on div "Element" at bounding box center [81, 44] width 39 height 10
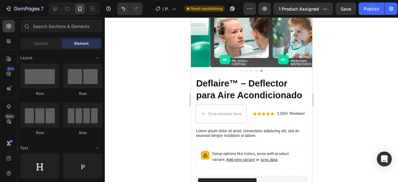
scroll to position [124, 0]
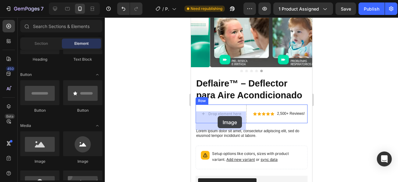
drag, startPoint x: 236, startPoint y: 159, endPoint x: 217, endPoint y: 116, distance: 47.1
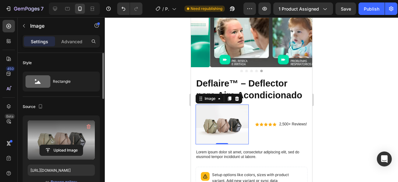
click at [66, 135] on label at bounding box center [61, 139] width 67 height 39
click at [66, 145] on input "file" at bounding box center [61, 150] width 43 height 11
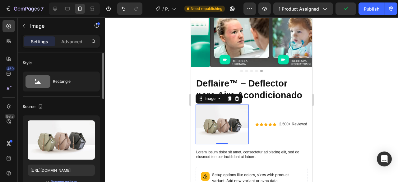
scroll to position [62, 0]
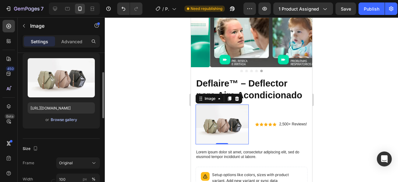
click at [63, 117] on div "Browse gallery" at bounding box center [64, 120] width 26 height 6
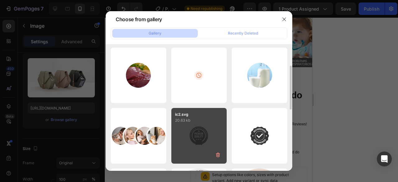
scroll to position [93, 0]
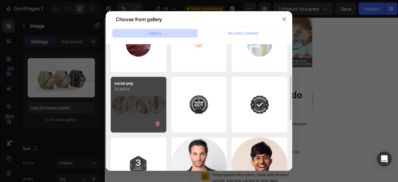
click at [148, 93] on div "social.png 54.66 kb" at bounding box center [139, 105] width 56 height 56
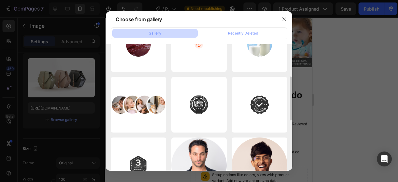
type input "[URL][DOMAIN_NAME]"
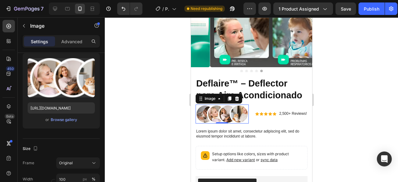
click at [358, 92] on div at bounding box center [251, 99] width 293 height 164
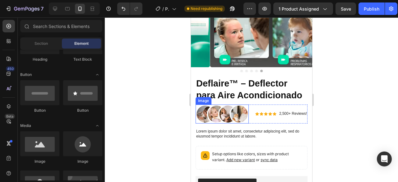
click at [228, 111] on img at bounding box center [221, 113] width 53 height 19
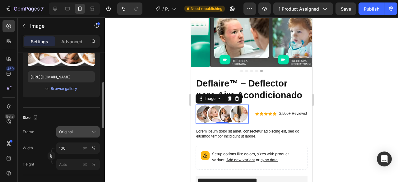
click at [74, 132] on div "Original" at bounding box center [74, 132] width 30 height 6
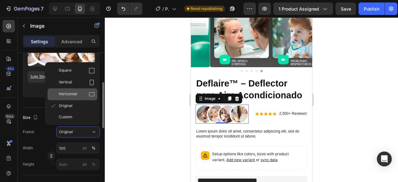
click at [86, 91] on div "Horizontal" at bounding box center [77, 94] width 36 height 6
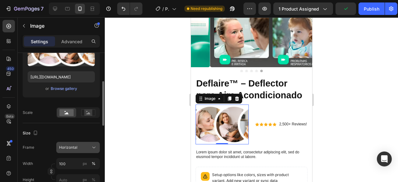
click at [66, 143] on button "Horizontal" at bounding box center [77, 147] width 43 height 11
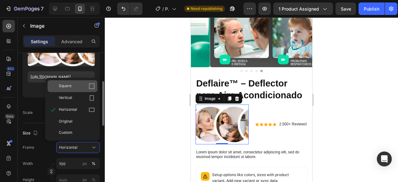
click at [85, 83] on div "Square" at bounding box center [77, 86] width 36 height 6
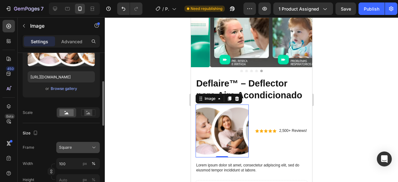
click at [72, 146] on div "Square" at bounding box center [74, 147] width 30 height 6
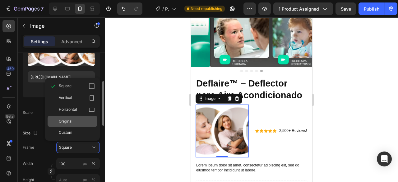
click at [74, 121] on div "Original" at bounding box center [77, 121] width 36 height 6
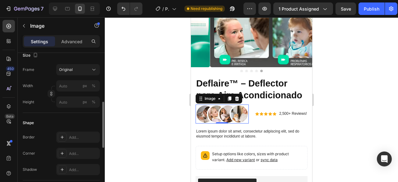
scroll to position [124, 0]
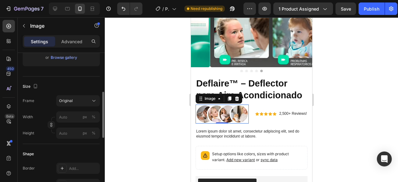
click at [79, 86] on div "Size" at bounding box center [61, 86] width 77 height 10
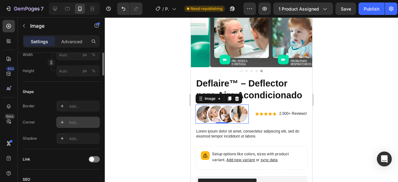
scroll to position [93, 0]
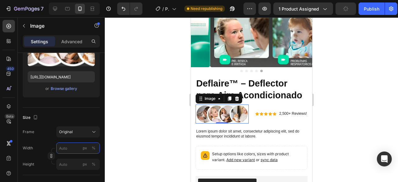
click at [66, 148] on input "px %" at bounding box center [77, 147] width 43 height 11
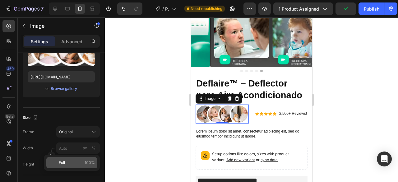
click at [69, 164] on p "Full 100%" at bounding box center [77, 163] width 36 height 6
type input "100"
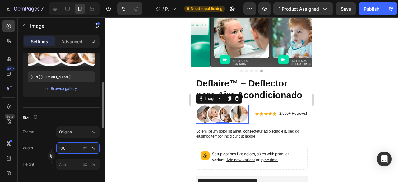
click at [71, 146] on input "100" at bounding box center [77, 147] width 43 height 11
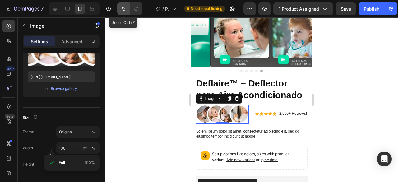
click at [127, 11] on button "Undo/Redo" at bounding box center [123, 8] width 12 height 12
type input "100"
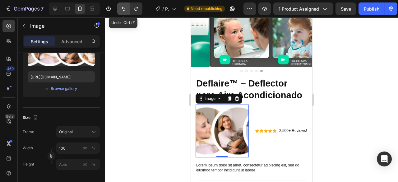
click at [127, 11] on button "Undo/Redo" at bounding box center [123, 8] width 12 height 12
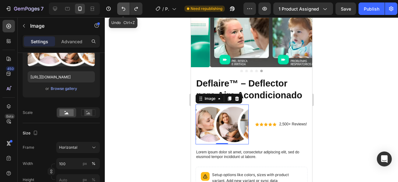
click at [127, 11] on button "Undo/Redo" at bounding box center [123, 8] width 12 height 12
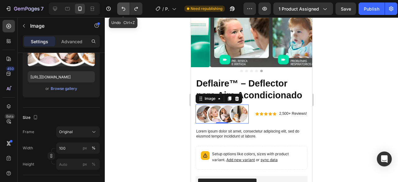
click at [127, 11] on button "Undo/Redo" at bounding box center [123, 8] width 12 height 12
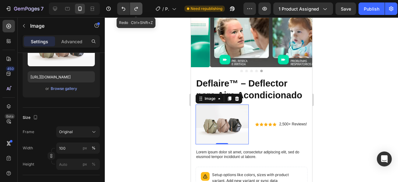
click at [133, 11] on icon "Undo/Redo" at bounding box center [136, 9] width 6 height 6
type input "[URL][DOMAIN_NAME]"
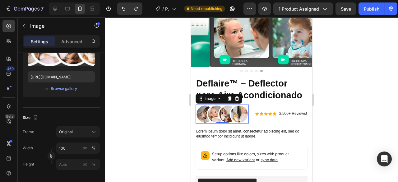
click at [107, 71] on div at bounding box center [251, 99] width 293 height 164
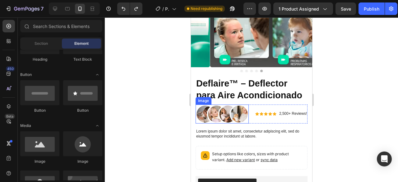
click at [231, 117] on img at bounding box center [221, 113] width 53 height 19
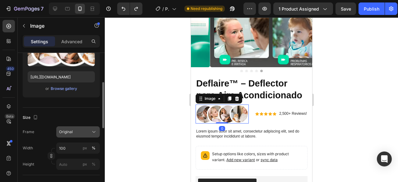
scroll to position [124, 0]
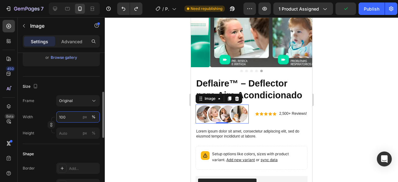
click at [70, 119] on input "100" at bounding box center [77, 116] width 43 height 11
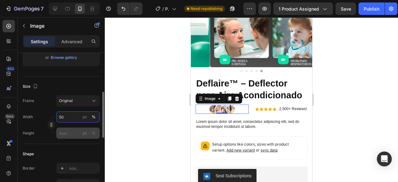
type input "50"
click at [73, 135] on input "px %" at bounding box center [77, 132] width 43 height 11
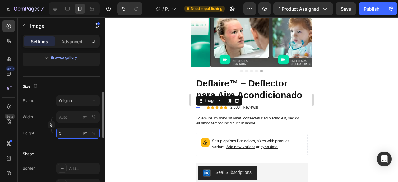
type input "50"
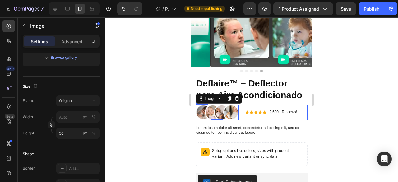
click at [242, 118] on div "Image 0 Icon Icon Icon Icon Icon Icon List 2,500+ Reviews! Text Block Row Row" at bounding box center [251, 112] width 112 height 16
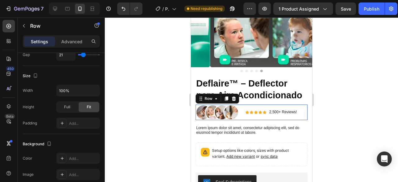
scroll to position [0, 0]
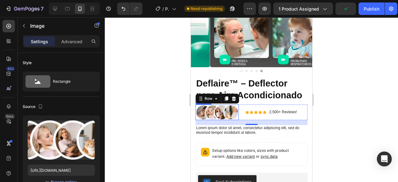
click at [236, 113] on img at bounding box center [216, 112] width 43 height 16
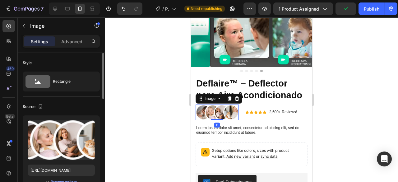
scroll to position [124, 0]
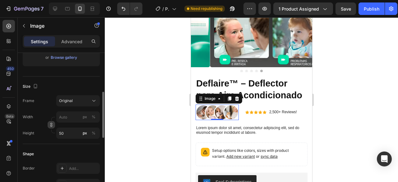
click at [52, 125] on icon "button" at bounding box center [51, 124] width 4 height 4
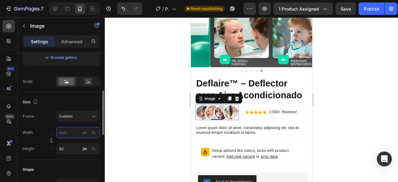
click at [70, 131] on input "px %" at bounding box center [77, 132] width 43 height 11
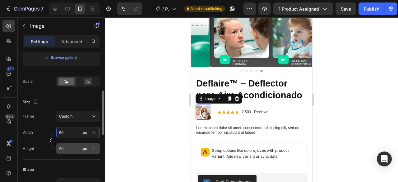
type input "50"
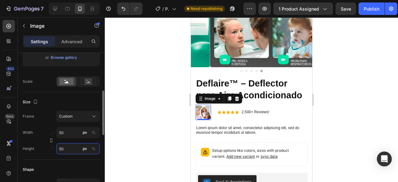
click at [68, 145] on input "50" at bounding box center [77, 148] width 43 height 11
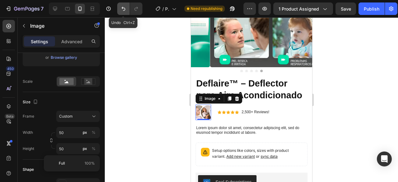
click at [120, 8] on button "Undo/Redo" at bounding box center [123, 8] width 12 height 12
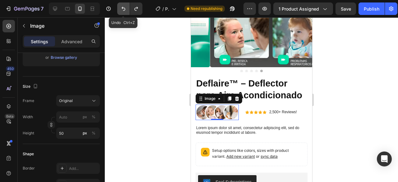
click at [120, 8] on button "Undo/Redo" at bounding box center [123, 8] width 12 height 12
type input "50"
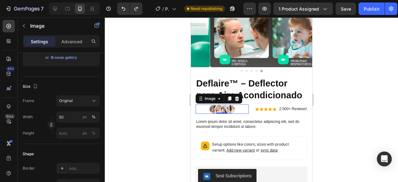
drag, startPoint x: 127, startPoint y: 130, endPoint x: 136, endPoint y: 130, distance: 9.0
click at [129, 130] on div at bounding box center [251, 99] width 293 height 164
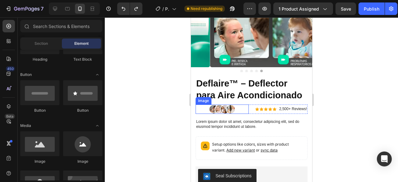
click at [241, 114] on div at bounding box center [221, 109] width 53 height 10
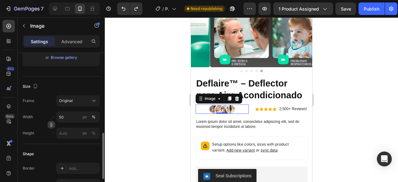
scroll to position [155, 0]
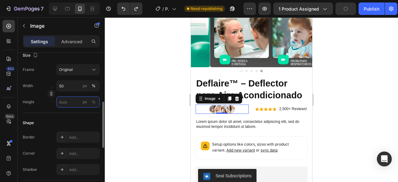
click at [75, 104] on input "px %" at bounding box center [77, 101] width 43 height 11
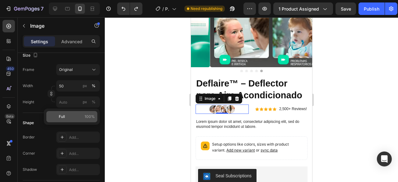
click at [74, 112] on div "Full 100%" at bounding box center [71, 116] width 51 height 11
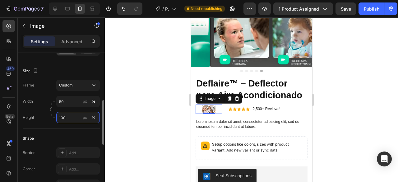
click at [71, 116] on input "100" at bounding box center [77, 117] width 43 height 11
type input "6"
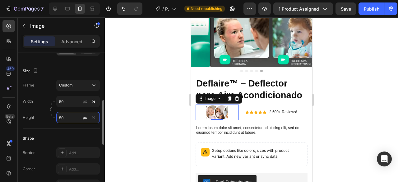
type input "5"
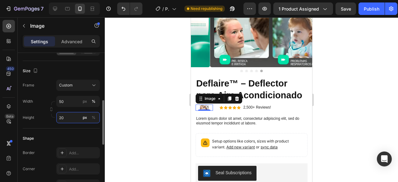
type input "2"
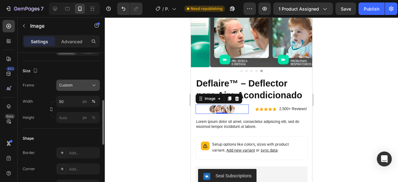
click at [73, 84] on div "Frame Custom Width 50 px % Height px %" at bounding box center [61, 101] width 77 height 43
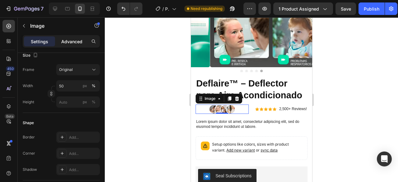
click at [62, 40] on p "Advanced" at bounding box center [71, 41] width 21 height 7
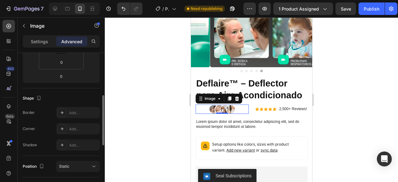
scroll to position [93, 0]
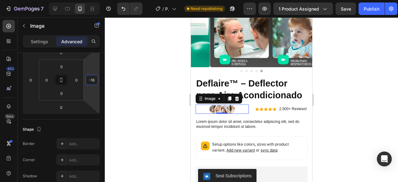
type input "-18"
click at [94, 0] on html "7 / Product Page - [DATE] 12:56:15 Need republishing Preview 1 product assigned…" at bounding box center [199, 0] width 398 height 0
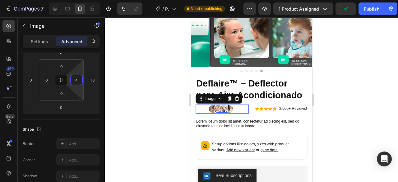
type input "0"
drag, startPoint x: 78, startPoint y: 69, endPoint x: 76, endPoint y: 78, distance: 9.4
click at [76, 0] on html "7 / Product Page - [DATE] 12:56:15 Need republishing Preview 1 product assigned…" at bounding box center [199, 0] width 398 height 0
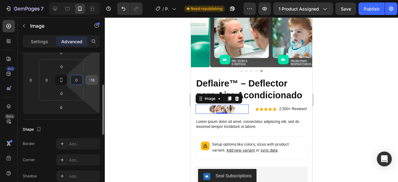
click at [90, 79] on input "-18" at bounding box center [91, 79] width 9 height 9
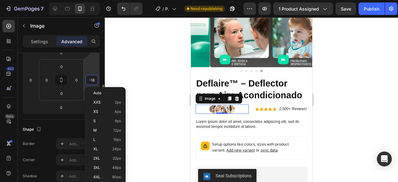
type input "0"
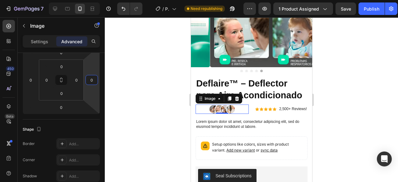
click at [384, 78] on div at bounding box center [251, 99] width 293 height 164
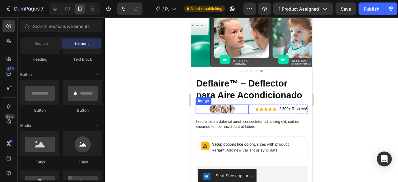
click at [228, 114] on img at bounding box center [221, 109] width 26 height 10
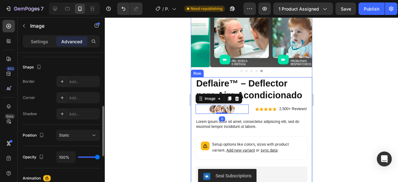
scroll to position [217, 0]
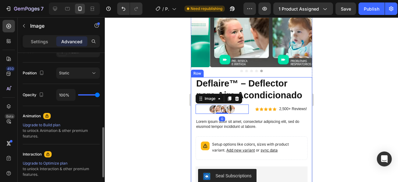
click at [27, 36] on div "Settings Advanced" at bounding box center [61, 41] width 77 height 12
click at [44, 46] on div "Settings" at bounding box center [39, 41] width 31 height 10
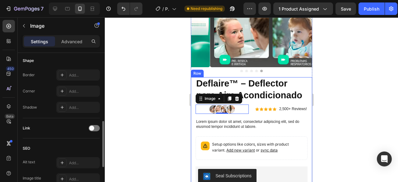
scroll to position [321, 0]
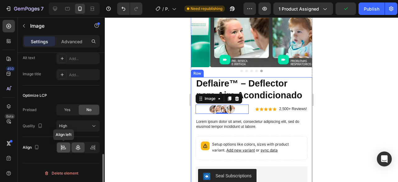
click at [64, 145] on icon at bounding box center [62, 146] width 3 height 2
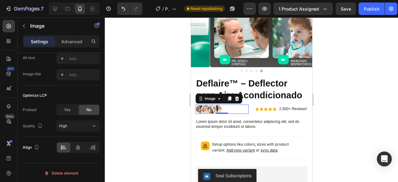
click at [354, 96] on div at bounding box center [251, 99] width 293 height 164
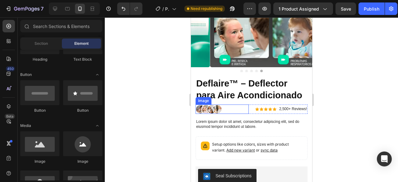
click at [225, 114] on div at bounding box center [221, 109] width 53 height 10
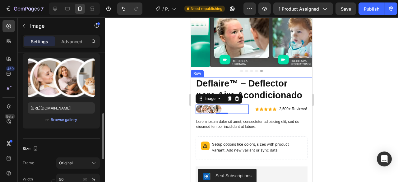
scroll to position [124, 0]
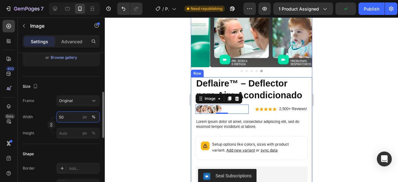
click at [73, 120] on input "50" at bounding box center [77, 116] width 43 height 11
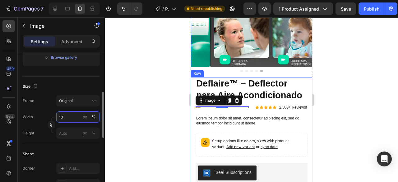
type input "100"
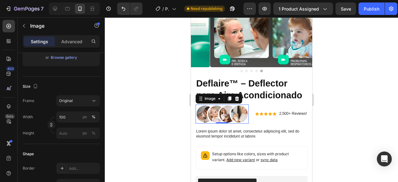
click at [347, 57] on div at bounding box center [251, 99] width 293 height 164
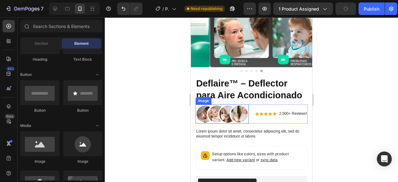
click at [242, 114] on img at bounding box center [221, 113] width 53 height 19
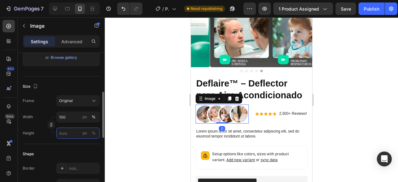
click at [70, 129] on input "px %" at bounding box center [77, 132] width 43 height 11
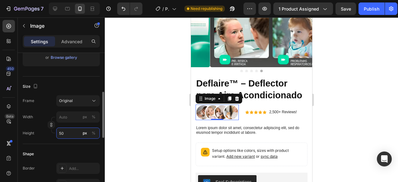
type input "5"
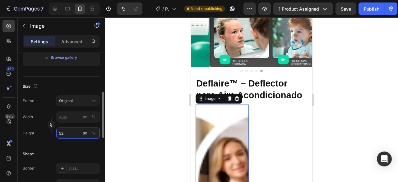
type input "5"
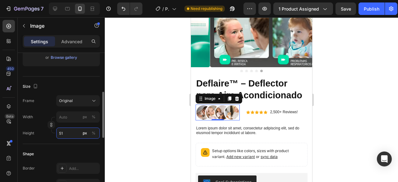
type input "5"
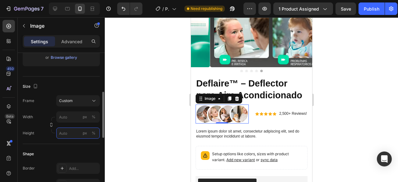
type input "5"
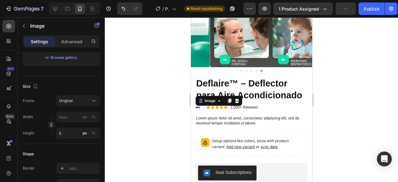
click at [338, 90] on div at bounding box center [251, 99] width 293 height 164
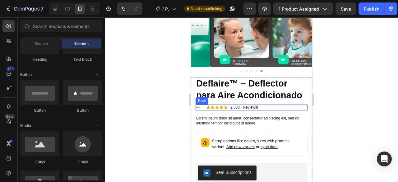
click at [200, 111] on div "Image Icon Icon Icon Icon Icon Icon List 2,500+ Reviews! Text Block Row Row" at bounding box center [251, 107] width 112 height 6
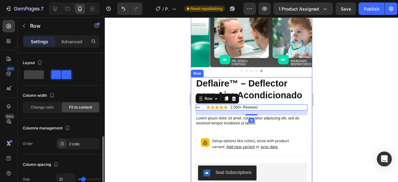
scroll to position [93, 0]
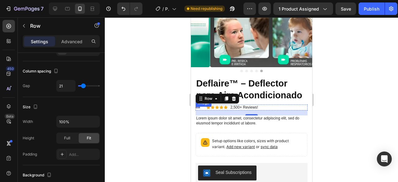
click at [197, 108] on img at bounding box center [197, 108] width 4 height 2
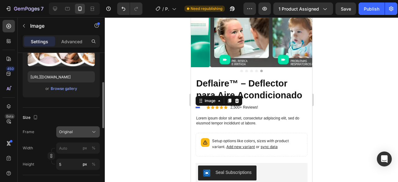
click at [83, 127] on button "Original" at bounding box center [77, 131] width 43 height 11
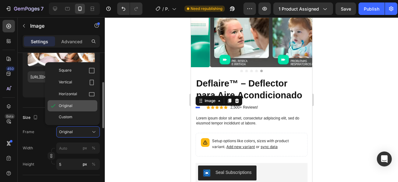
click at [69, 106] on span "Original" at bounding box center [66, 106] width 14 height 6
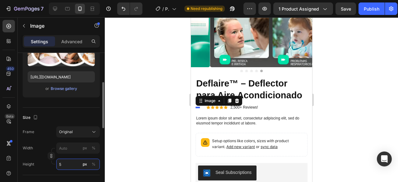
click at [61, 163] on input "5" at bounding box center [77, 163] width 43 height 11
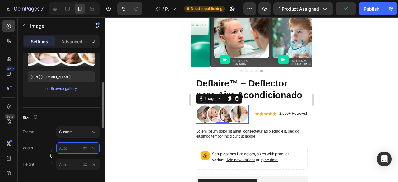
click at [68, 149] on input "px %" at bounding box center [77, 147] width 43 height 11
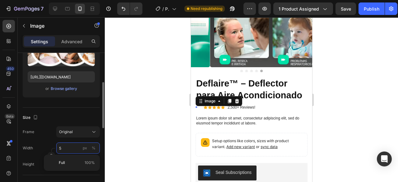
type input "50"
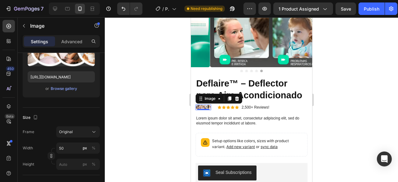
click at [374, 107] on div at bounding box center [251, 99] width 293 height 164
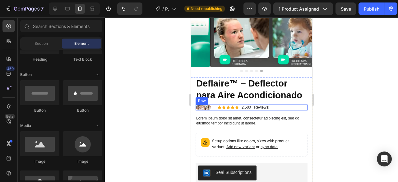
click at [215, 111] on div "Image Icon Icon Icon Icon Icon Icon List 2,500+ Reviews! Text Block Row Row" at bounding box center [251, 107] width 112 height 6
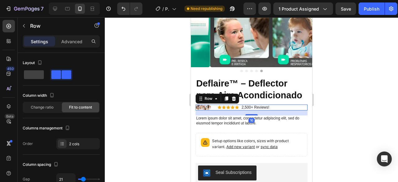
click at [333, 82] on div at bounding box center [251, 99] width 293 height 164
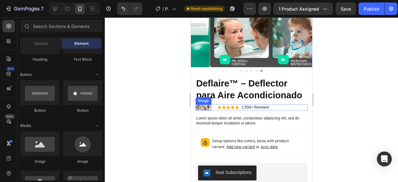
click at [204, 110] on img at bounding box center [203, 107] width 16 height 6
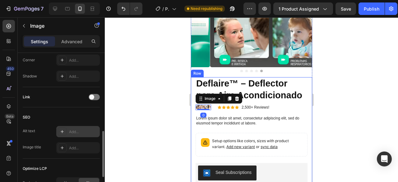
scroll to position [321, 0]
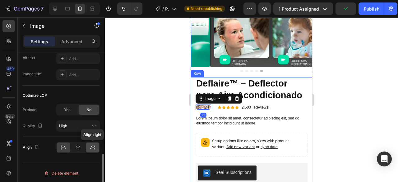
click at [95, 146] on icon at bounding box center [92, 147] width 6 height 6
click at [82, 146] on div at bounding box center [77, 147] width 13 height 10
click at [66, 147] on icon at bounding box center [63, 147] width 6 height 6
click at [87, 144] on div at bounding box center [92, 147] width 13 height 10
click at [62, 149] on icon at bounding box center [63, 147] width 6 height 6
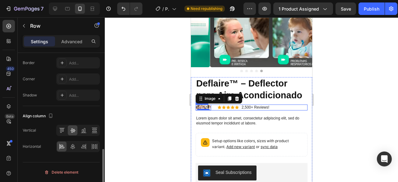
click at [215, 111] on div "Image 0 Icon Icon Icon Icon Icon Icon List 2,500+ Reviews! Text Block Row Row" at bounding box center [251, 107] width 112 height 6
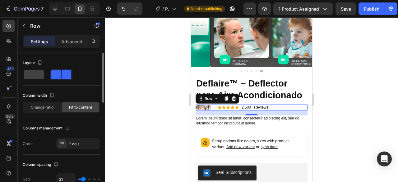
scroll to position [62, 0]
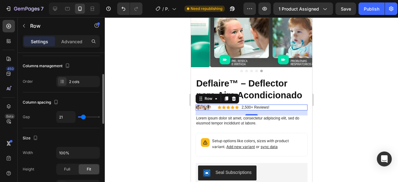
type input "2"
type input "0"
type input "1"
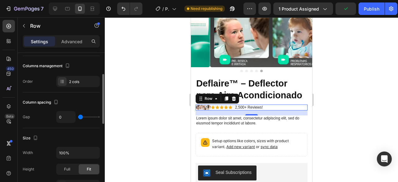
type input "1"
type input "2"
type input "7"
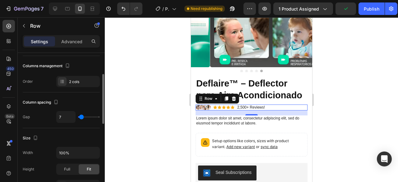
type input "8"
type input "10"
type input "11"
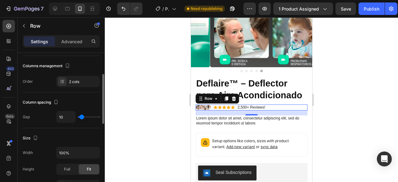
type input "11"
type input "8"
type input "7"
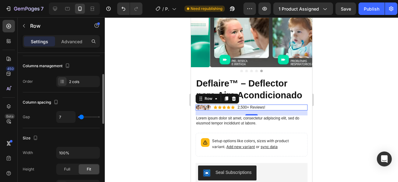
type input "4"
type input "2"
type input "1"
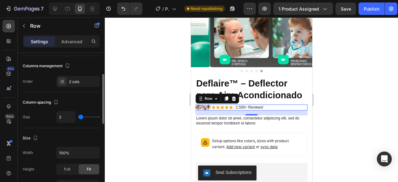
type input "1"
type input "0"
type input "2"
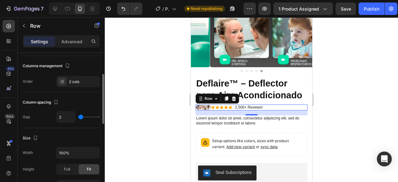
type input "4"
type input "5"
type input "2"
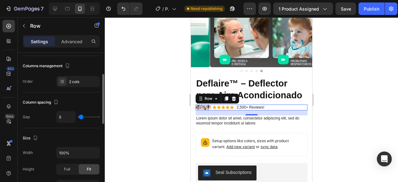
type input "2"
type input "0"
type input "1"
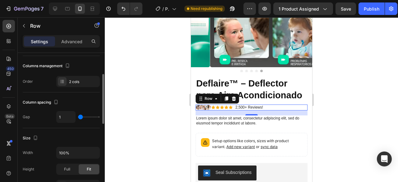
type input "2"
click at [81, 116] on input "range" at bounding box center [89, 116] width 22 height 1
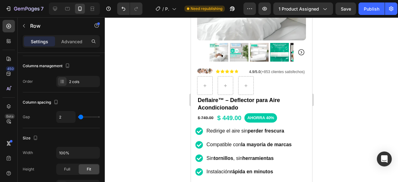
scroll to position [127, 0]
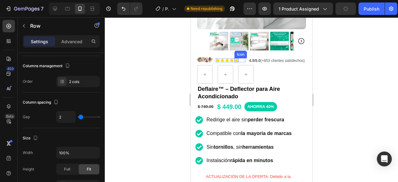
click at [237, 58] on icon at bounding box center [235, 59] width 3 height 3
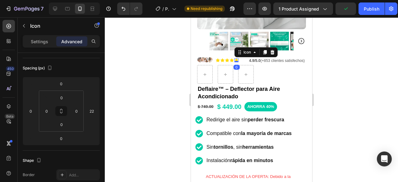
scroll to position [0, 0]
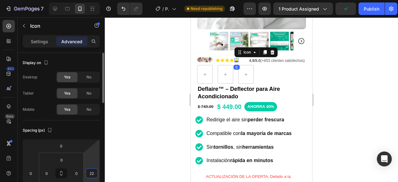
click at [89, 174] on input "22" at bounding box center [91, 172] width 9 height 9
type input "0"
click at [376, 82] on div at bounding box center [251, 99] width 293 height 164
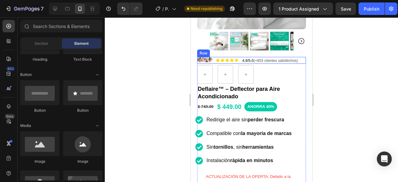
click at [239, 57] on div "Icon Icon Icon Icon Icon Icon List 4.9/5.0 (+853 clientes satisfechos) Text Blo…" at bounding box center [251, 60] width 109 height 7
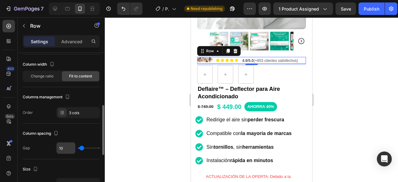
scroll to position [62, 0]
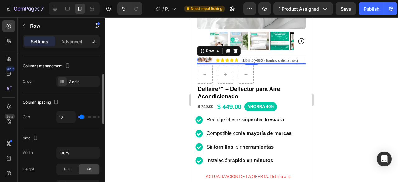
type input "16"
type input "11"
type input "7"
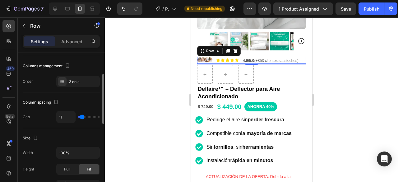
type input "7"
type input "2"
type input "1"
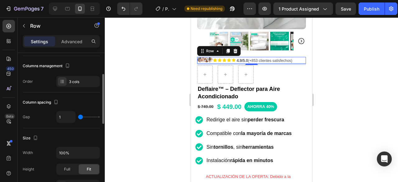
click at [80, 116] on input "range" at bounding box center [89, 116] width 22 height 1
click at [369, 72] on div at bounding box center [251, 99] width 293 height 164
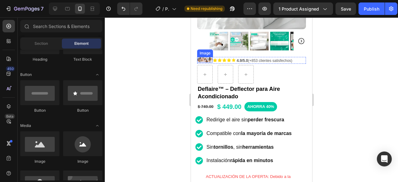
click at [209, 57] on img at bounding box center [205, 60] width 16 height 6
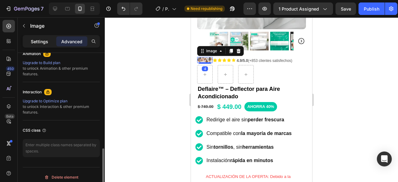
drag, startPoint x: 49, startPoint y: 43, endPoint x: 57, endPoint y: 55, distance: 14.8
click at [49, 42] on div "Settings" at bounding box center [39, 41] width 31 height 10
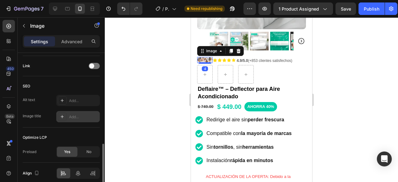
scroll to position [305, 0]
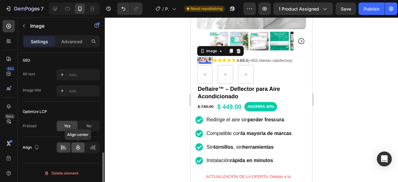
click at [76, 149] on div at bounding box center [77, 147] width 13 height 10
click at [95, 148] on icon at bounding box center [94, 147] width 0 height 6
click at [69, 146] on div at bounding box center [63, 147] width 13 height 10
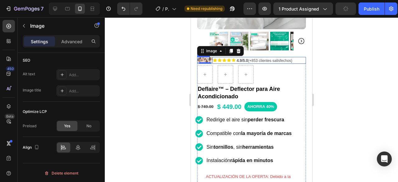
click at [293, 57] on div "Icon Icon Icon Icon Icon Icon List 4.9/5.0 (+853 clientes satisfechos) Text Blo…" at bounding box center [251, 60] width 109 height 7
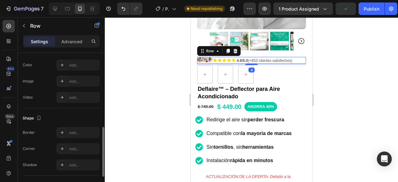
scroll to position [286, 0]
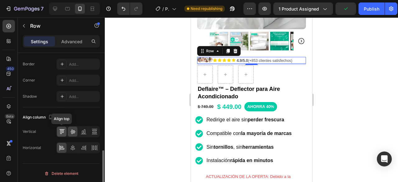
click at [59, 130] on icon at bounding box center [62, 131] width 6 height 6
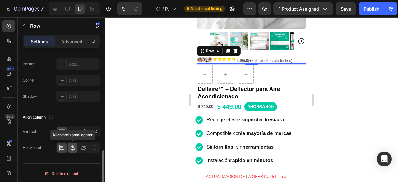
click at [73, 143] on div at bounding box center [73, 148] width 10 height 10
click at [63, 148] on icon at bounding box center [62, 149] width 4 height 2
click at [84, 130] on icon at bounding box center [83, 131] width 6 height 6
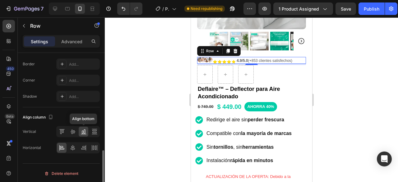
click at [79, 130] on div at bounding box center [84, 131] width 10 height 10
click at [75, 131] on icon at bounding box center [73, 131] width 6 height 6
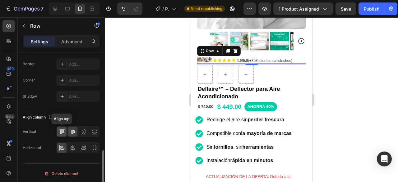
click at [65, 131] on div at bounding box center [62, 131] width 10 height 10
click at [67, 130] on div at bounding box center [77, 131] width 43 height 11
click at [71, 130] on icon at bounding box center [73, 131] width 6 height 6
click at [348, 75] on div at bounding box center [251, 99] width 293 height 164
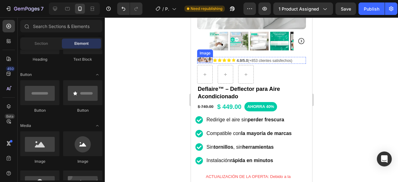
click at [210, 57] on img at bounding box center [205, 60] width 16 height 6
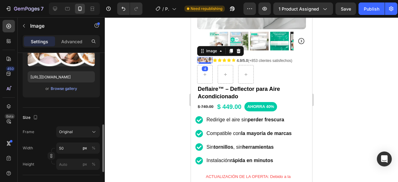
scroll to position [124, 0]
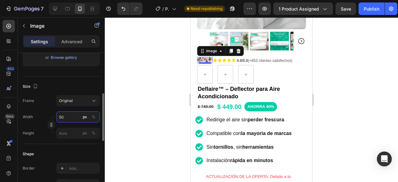
click at [67, 120] on input "50" at bounding box center [77, 116] width 43 height 11
type input "5"
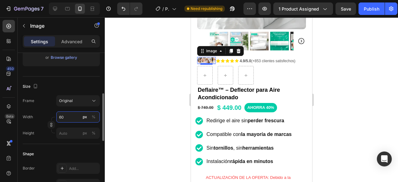
type input "6"
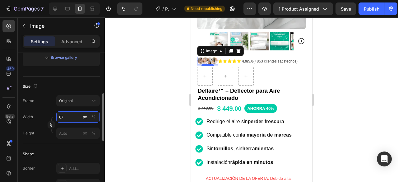
type input "6"
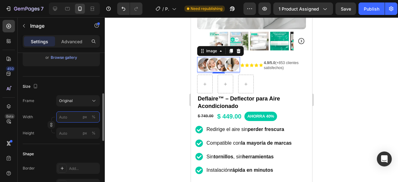
type input "6"
click at [67, 119] on input "px %" at bounding box center [77, 116] width 43 height 11
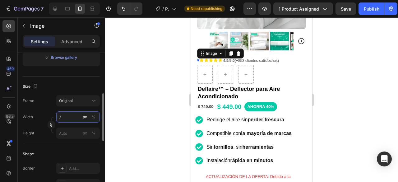
type input "70"
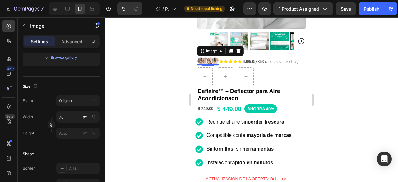
click at [382, 74] on div at bounding box center [251, 99] width 293 height 164
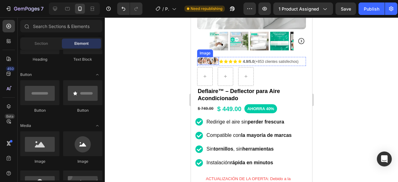
click at [214, 58] on img at bounding box center [208, 61] width 22 height 8
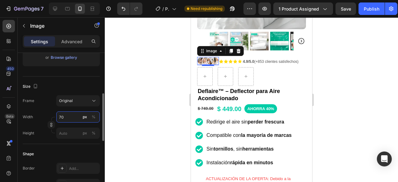
click at [68, 116] on input "70" at bounding box center [77, 116] width 43 height 11
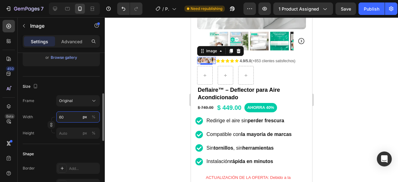
type input "6"
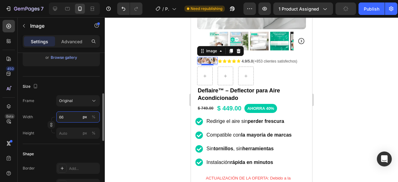
type input "6"
click at [68, 116] on input "66" at bounding box center [77, 116] width 43 height 11
type input "6"
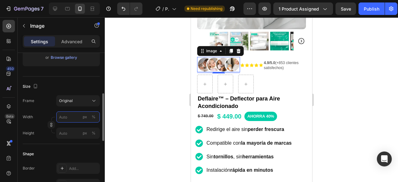
type input "6"
type input "65"
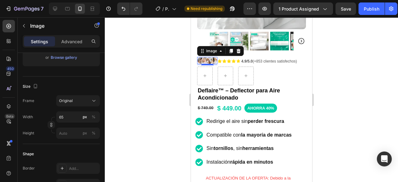
click at [352, 55] on div at bounding box center [251, 99] width 293 height 164
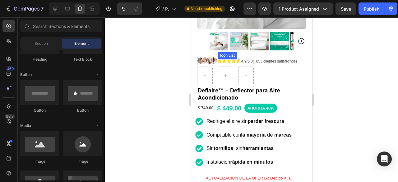
click at [220, 59] on icon at bounding box center [219, 61] width 4 height 4
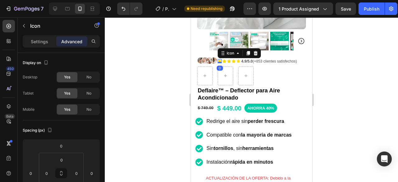
click at [397, 75] on div at bounding box center [251, 99] width 293 height 164
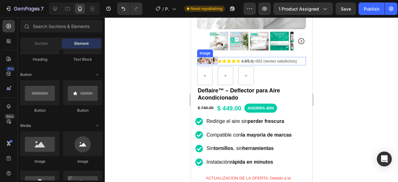
click at [209, 58] on img at bounding box center [207, 60] width 20 height 7
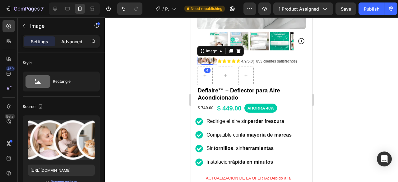
click at [76, 43] on p "Advanced" at bounding box center [71, 41] width 21 height 7
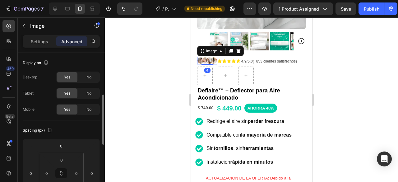
scroll to position [62, 0]
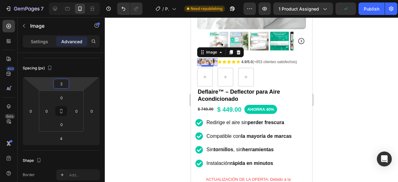
type input "-4"
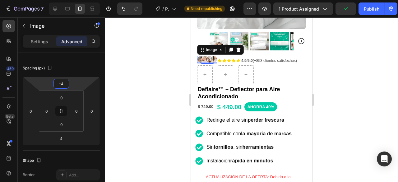
click at [75, 0] on html "7 / Product Page - [DATE] 12:56:15 Need republishing Preview 1 product assigned…" at bounding box center [199, 0] width 398 height 0
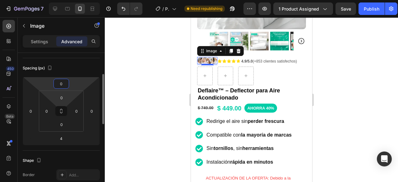
type input "0"
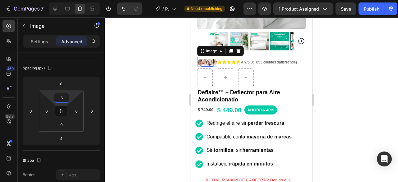
type input "4"
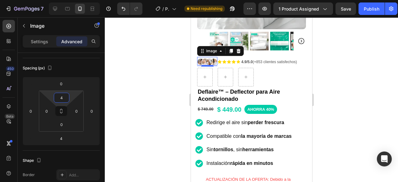
click at [73, 0] on html "7 / Product Page - [DATE] 12:56:15 Need republishing Preview 1 product assigned…" at bounding box center [199, 0] width 398 height 0
click at [355, 67] on div at bounding box center [251, 99] width 293 height 164
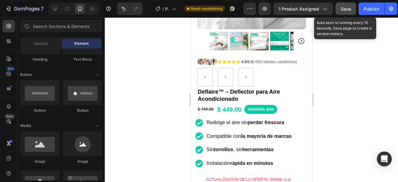
click at [347, 8] on span "Save" at bounding box center [345, 8] width 10 height 5
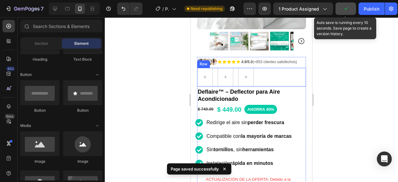
click at [267, 68] on div "Row" at bounding box center [251, 77] width 109 height 19
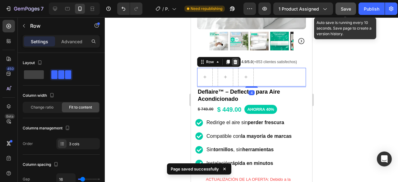
click at [237, 59] on icon at bounding box center [234, 61] width 5 height 5
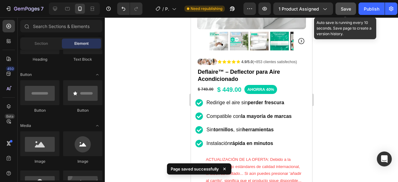
click at [337, 8] on button "Save" at bounding box center [345, 8] width 20 height 12
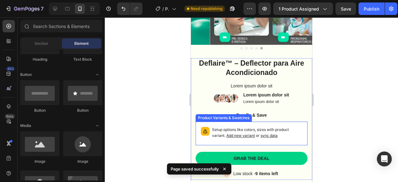
scroll to position [2275, 0]
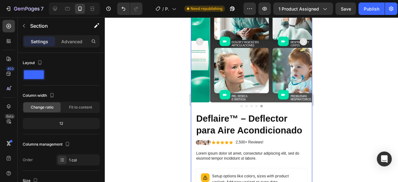
scroll to position [1965, 0]
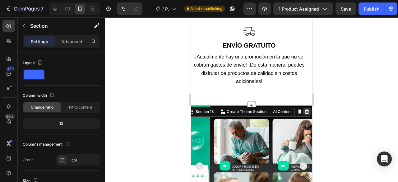
click at [304, 109] on icon at bounding box center [306, 111] width 5 height 5
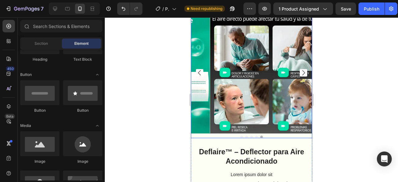
scroll to position [1996, 0]
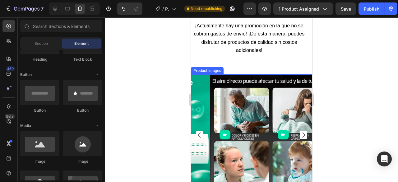
click at [294, 78] on img at bounding box center [269, 134] width 121 height 121
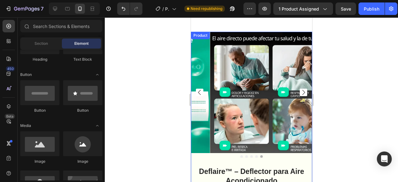
scroll to position [2100, 0]
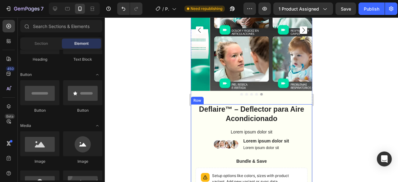
click at [306, 112] on div "Deflaire™ – Deflector para Aire Acondicionado Product Title Lorem ipsum dolor s…" at bounding box center [250, 164] width 121 height 121
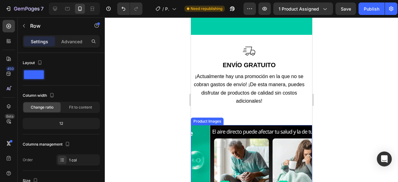
scroll to position [2007, 0]
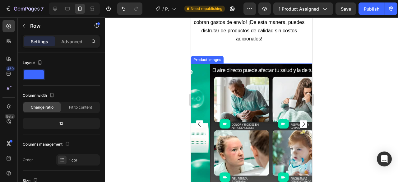
click at [305, 64] on img at bounding box center [269, 123] width 121 height 121
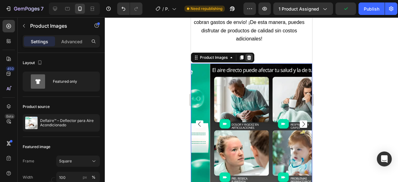
click at [247, 56] on icon at bounding box center [249, 57] width 4 height 4
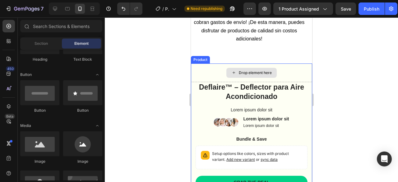
click at [301, 68] on div "Drop element here" at bounding box center [250, 72] width 121 height 19
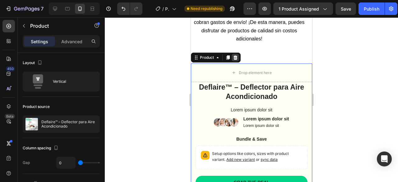
click at [233, 58] on icon at bounding box center [235, 57] width 4 height 4
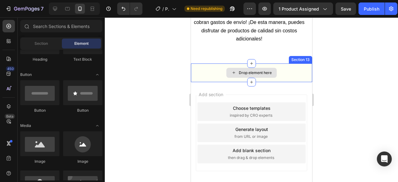
click at [277, 70] on div "Drop element here" at bounding box center [250, 72] width 121 height 19
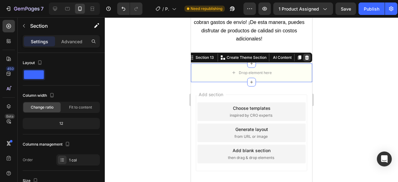
click at [304, 55] on icon at bounding box center [306, 57] width 4 height 4
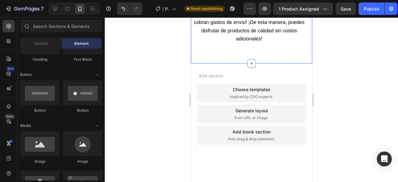
click at [239, 62] on div "Image ENVÍO GRATUITO Heading ¡Actualmente hay una promoción en la que no se cob…" at bounding box center [250, 18] width 121 height 91
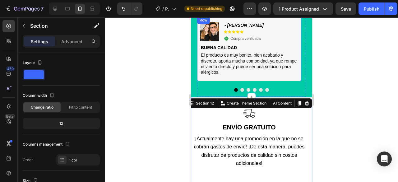
scroll to position [1852, 0]
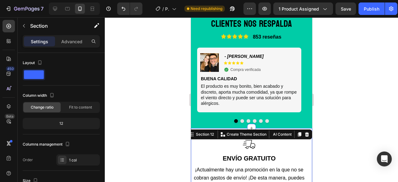
click at [371, 80] on div at bounding box center [251, 99] width 293 height 164
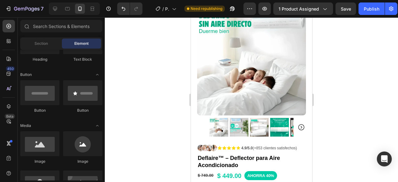
scroll to position [103, 0]
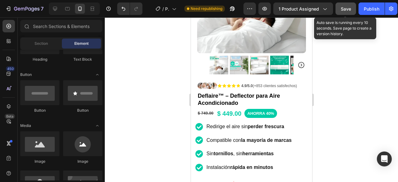
click at [348, 4] on button "Save" at bounding box center [345, 8] width 20 height 12
click at [346, 10] on span "Save" at bounding box center [345, 8] width 10 height 5
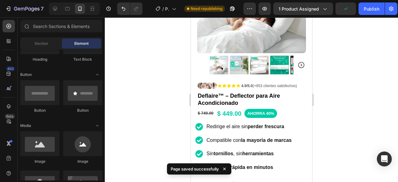
drag, startPoint x: 364, startPoint y: 7, endPoint x: 397, endPoint y: 55, distance: 58.7
click at [364, 7] on div "Publish" at bounding box center [371, 9] width 16 height 7
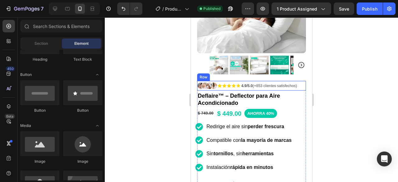
click at [299, 81] on div "Icon Icon Icon Icon Icon Icon List 4.9/5.0 (+853 clientes satisfechos) Text Blo…" at bounding box center [251, 86] width 109 height 10
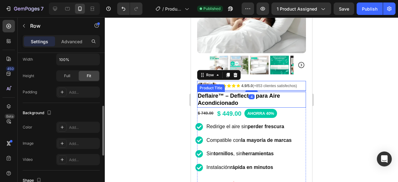
scroll to position [286, 0]
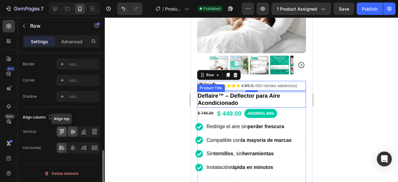
click at [61, 130] on icon at bounding box center [62, 131] width 6 height 6
click at [67, 129] on div at bounding box center [77, 131] width 43 height 11
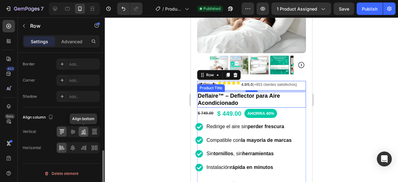
click at [84, 129] on icon at bounding box center [83, 131] width 6 height 6
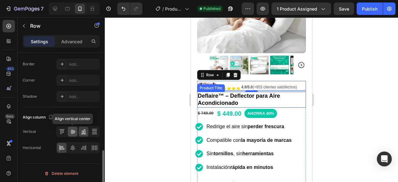
click at [75, 130] on icon at bounding box center [73, 131] width 6 height 6
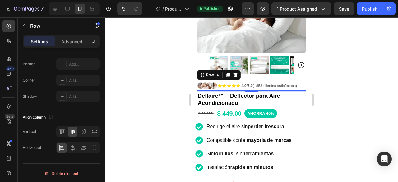
click at [353, 97] on div at bounding box center [251, 99] width 293 height 164
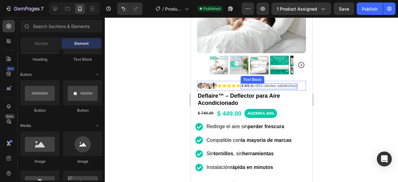
click at [278, 84] on span "4.9/5.0 (+853 clientes satisfechos)" at bounding box center [269, 86] width 56 height 4
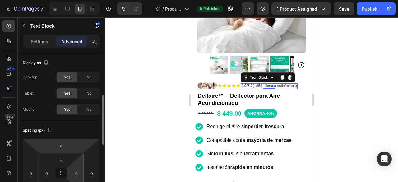
scroll to position [31, 0]
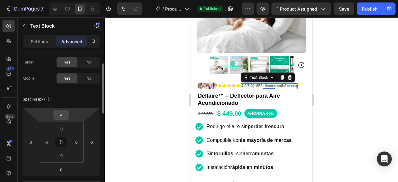
click at [66, 112] on input "4" at bounding box center [61, 114] width 12 height 9
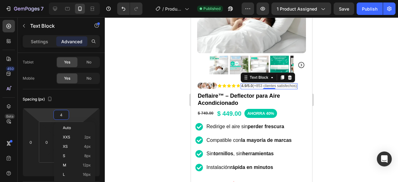
drag, startPoint x: 352, startPoint y: 94, endPoint x: 320, endPoint y: 94, distance: 31.1
click at [351, 94] on div at bounding box center [251, 99] width 293 height 164
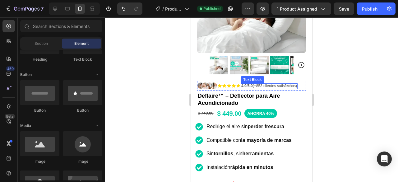
click at [267, 84] on span "4.9/5.0 (+853 clientes satisfechos)" at bounding box center [269, 86] width 56 height 4
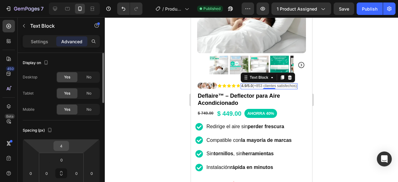
click at [61, 143] on input "4" at bounding box center [61, 145] width 12 height 9
type input "3"
click at [376, 86] on div at bounding box center [251, 99] width 293 height 164
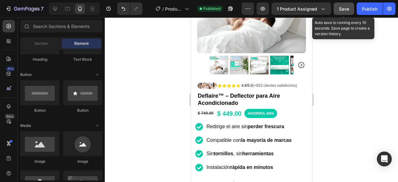
click at [350, 8] on button "Save" at bounding box center [343, 8] width 20 height 12
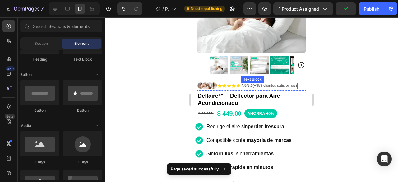
click at [244, 83] on p "4.9/5.0 (+853 clientes satisfechos)" at bounding box center [269, 85] width 56 height 5
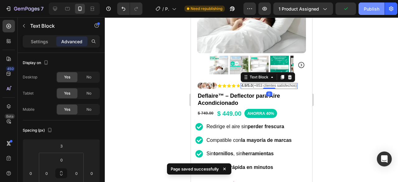
click at [368, 9] on div "Publish" at bounding box center [371, 9] width 16 height 7
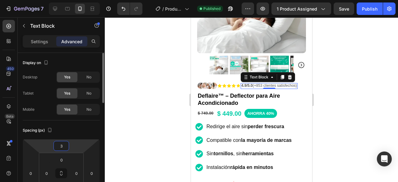
click at [60, 145] on input "3" at bounding box center [61, 145] width 12 height 9
type input "2"
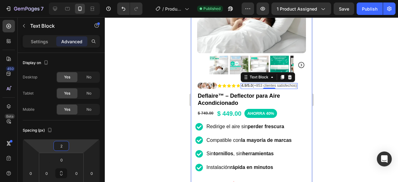
click at [337, 100] on div at bounding box center [251, 99] width 293 height 164
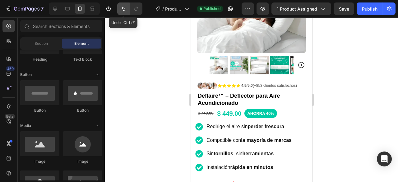
click at [126, 7] on icon "Undo/Redo" at bounding box center [123, 9] width 6 height 6
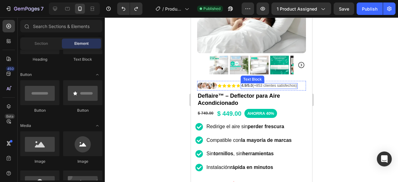
click at [261, 83] on span "4.9/5.0 (+853 clientes satisfechos)" at bounding box center [269, 85] width 56 height 4
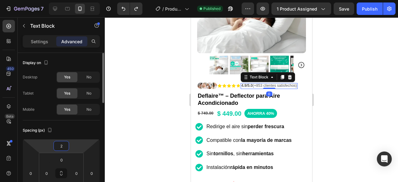
click at [64, 144] on input "2" at bounding box center [61, 145] width 12 height 9
type input "3"
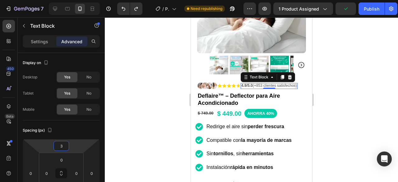
click at [356, 82] on div at bounding box center [251, 99] width 293 height 164
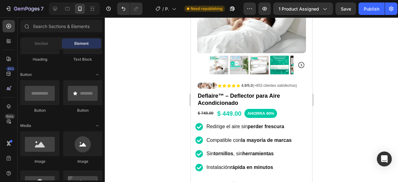
click at [350, 2] on div "7 / Product Page - [DATE] 12:56:15 Need republishing Preview 1 product assigned…" at bounding box center [199, 9] width 398 height 18
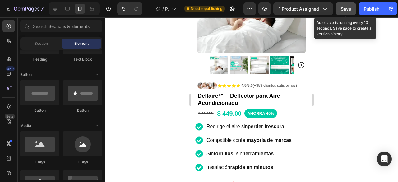
click at [349, 3] on button "Save" at bounding box center [345, 8] width 20 height 12
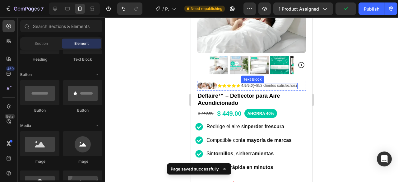
click at [241, 83] on strong "4.9/5.0" at bounding box center [246, 85] width 11 height 4
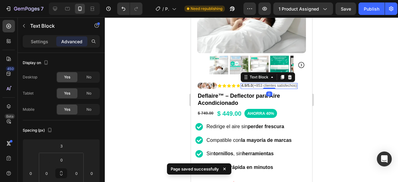
click at [242, 83] on strong "4.9/5.0" at bounding box center [246, 85] width 11 height 4
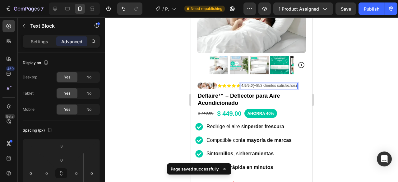
click at [242, 83] on strong "4.9/5.0" at bounding box center [246, 85] width 11 height 4
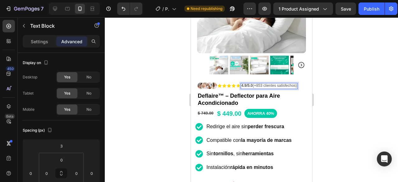
click at [390, 56] on div at bounding box center [251, 99] width 293 height 164
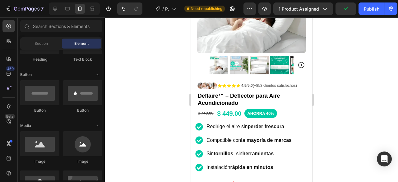
click at [348, 45] on div at bounding box center [251, 99] width 293 height 164
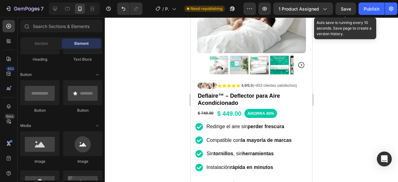
click at [344, 9] on span "Save" at bounding box center [345, 8] width 10 height 5
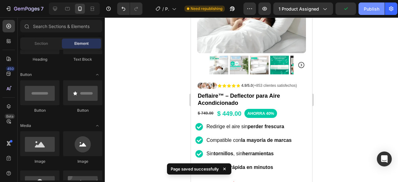
click at [369, 8] on div "Publish" at bounding box center [371, 9] width 16 height 7
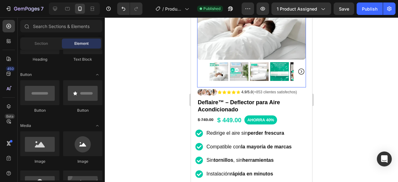
scroll to position [103, 0]
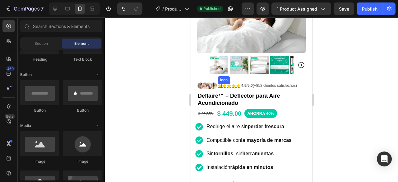
click at [220, 84] on icon at bounding box center [219, 86] width 4 height 4
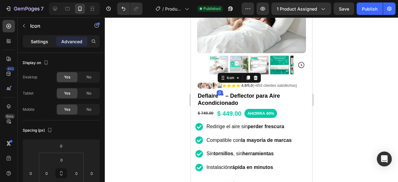
click at [37, 39] on p "Settings" at bounding box center [39, 41] width 17 height 7
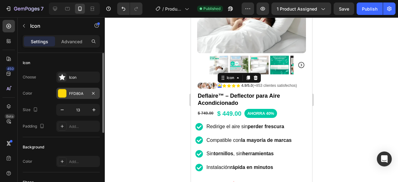
click at [70, 92] on div "FFD80A" at bounding box center [78, 94] width 18 height 6
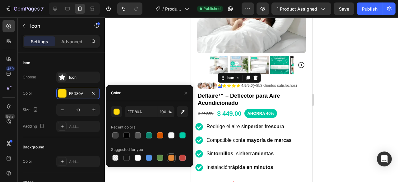
click at [170, 159] on div at bounding box center [171, 157] width 6 height 6
click at [161, 133] on div at bounding box center [160, 135] width 6 height 6
click at [171, 157] on div at bounding box center [171, 157] width 6 height 6
type input "E4893A"
click at [223, 84] on icon at bounding box center [224, 86] width 4 height 4
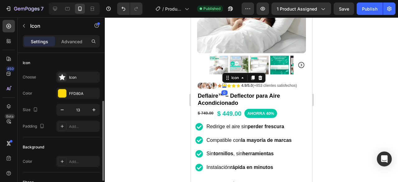
scroll to position [31, 0]
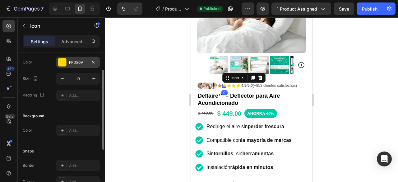
click at [73, 63] on div "FFD80A" at bounding box center [78, 63] width 18 height 6
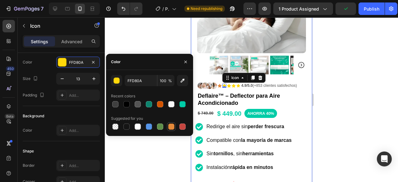
click at [171, 127] on div at bounding box center [171, 126] width 6 height 6
type input "E4893A"
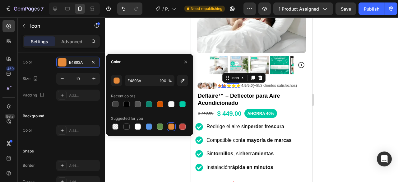
click at [226, 84] on icon at bounding box center [228, 86] width 4 height 4
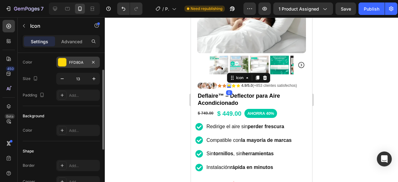
click at [71, 62] on div "FFD80A" at bounding box center [78, 63] width 18 height 6
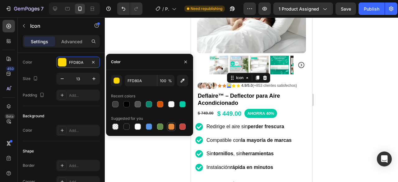
click at [168, 125] on div at bounding box center [171, 126] width 6 height 6
type input "E4893A"
click at [231, 84] on icon at bounding box center [233, 86] width 4 height 4
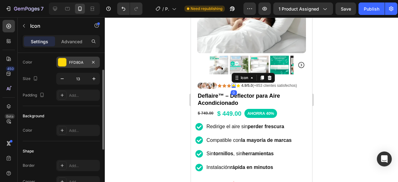
click at [66, 62] on div at bounding box center [62, 62] width 8 height 8
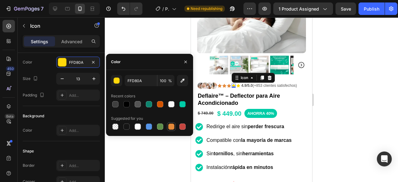
click at [168, 126] on div at bounding box center [171, 126] width 6 height 6
type input "E4893A"
click at [238, 84] on icon at bounding box center [237, 85] width 3 height 3
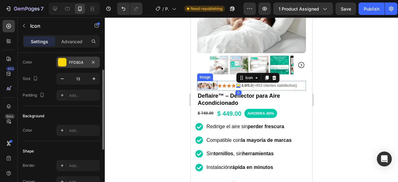
click at [70, 64] on div "FFD80A" at bounding box center [78, 63] width 18 height 6
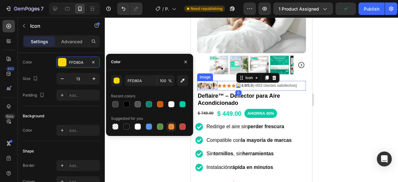
click at [170, 127] on div at bounding box center [171, 126] width 6 height 6
type input "E4893A"
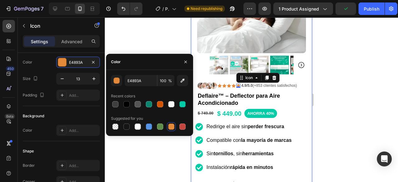
click at [345, 93] on div at bounding box center [251, 99] width 293 height 164
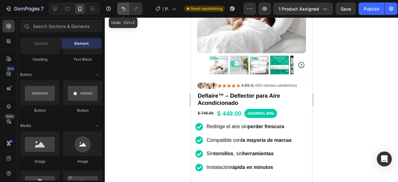
click at [124, 7] on icon "Undo/Redo" at bounding box center [123, 9] width 6 height 6
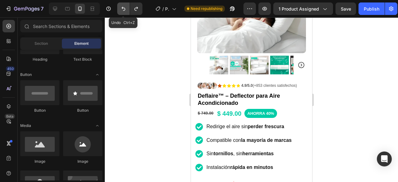
click at [122, 9] on icon "Undo/Redo" at bounding box center [123, 9] width 6 height 6
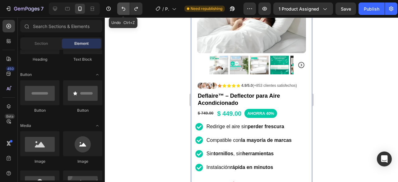
click at [123, 7] on icon "Undo/Redo" at bounding box center [123, 9] width 6 height 6
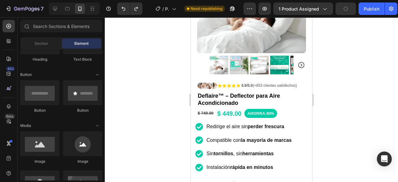
click at [371, 48] on div at bounding box center [251, 99] width 293 height 164
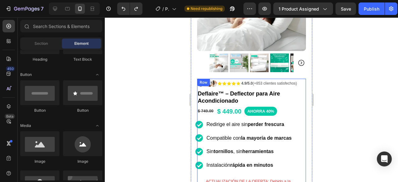
scroll to position [93, 0]
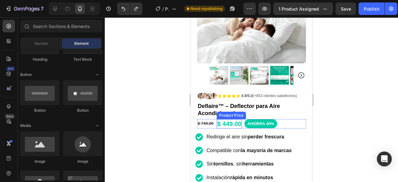
click at [231, 119] on div "$ 449.00" at bounding box center [228, 123] width 25 height 9
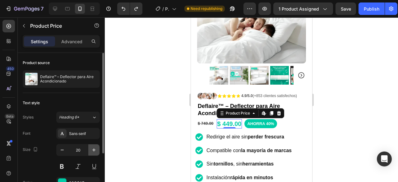
click at [94, 150] on icon "button" at bounding box center [94, 150] width 6 height 6
type input "22"
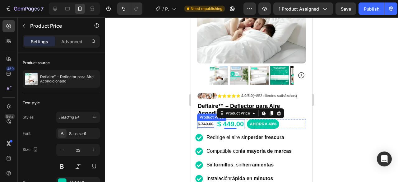
click at [209, 121] on div "$ 749.00" at bounding box center [205, 124] width 17 height 7
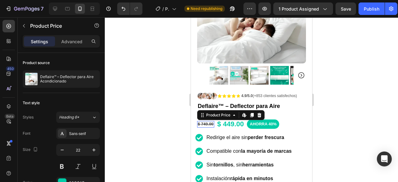
scroll to position [31, 0]
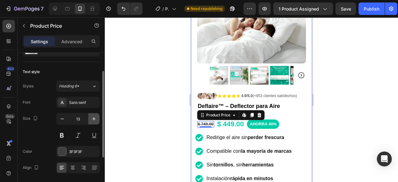
click at [95, 117] on icon "button" at bounding box center [94, 119] width 6 height 6
type input "14"
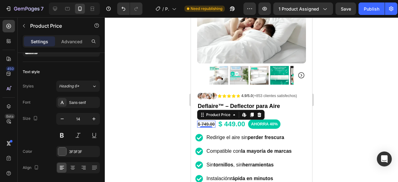
click at [335, 97] on div at bounding box center [251, 99] width 293 height 164
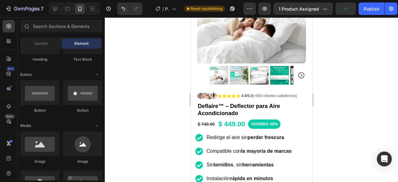
click at [347, 49] on div at bounding box center [251, 99] width 293 height 164
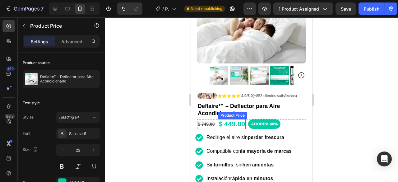
click at [224, 120] on div "$ 449.00" at bounding box center [231, 124] width 28 height 10
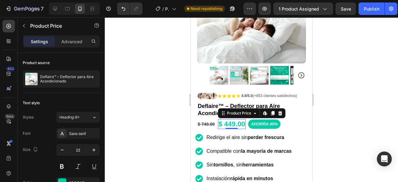
click at [224, 119] on div "$ 449.00" at bounding box center [231, 124] width 28 height 10
click at [221, 119] on div "$ 449.00" at bounding box center [231, 124] width 28 height 10
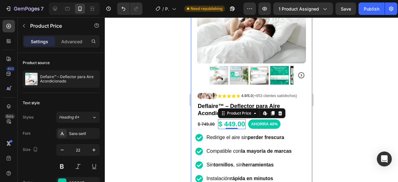
drag, startPoint x: 374, startPoint y: 90, endPoint x: 375, endPoint y: 48, distance: 41.9
click at [375, 89] on div at bounding box center [251, 99] width 293 height 164
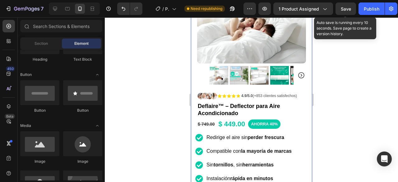
click at [345, 7] on span "Save" at bounding box center [345, 8] width 10 height 5
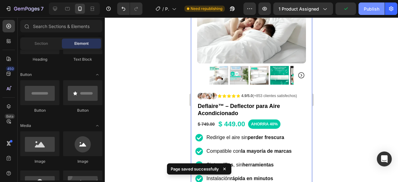
click at [367, 7] on div "Publish" at bounding box center [371, 9] width 16 height 7
click at [347, 63] on div at bounding box center [251, 99] width 293 height 164
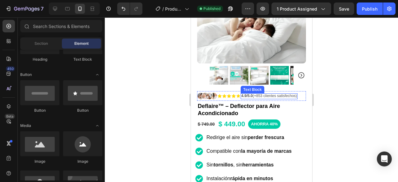
click at [246, 93] on strong "4.9/5.0" at bounding box center [246, 95] width 11 height 4
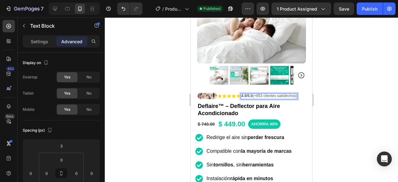
click at [246, 93] on strong "4.9/5.0" at bounding box center [246, 95] width 11 height 4
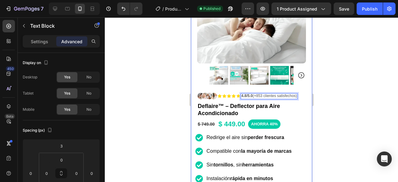
click at [349, 76] on div at bounding box center [251, 99] width 293 height 164
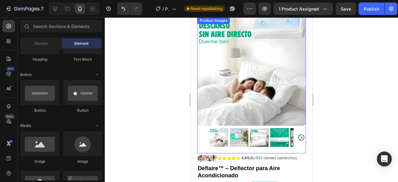
scroll to position [0, 0]
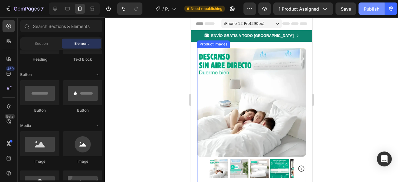
click at [363, 6] on div "Publish" at bounding box center [371, 9] width 16 height 7
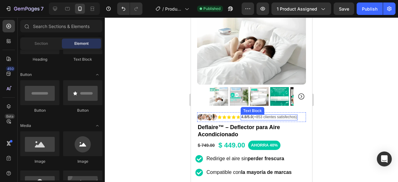
scroll to position [124, 0]
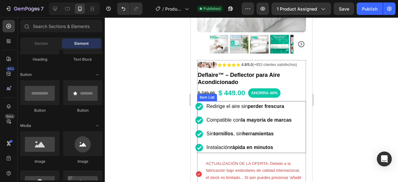
click at [236, 129] on p "Sin tornillos , sin herramientas" at bounding box center [248, 133] width 85 height 9
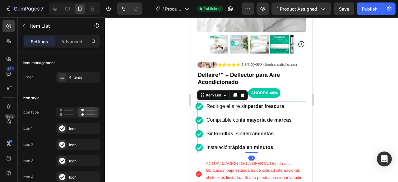
click at [237, 129] on p "Sin tornillos , sin herramientas" at bounding box center [248, 133] width 85 height 9
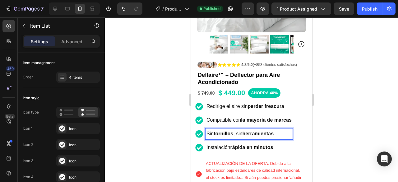
drag, startPoint x: 237, startPoint y: 128, endPoint x: 275, endPoint y: 128, distance: 37.9
click at [275, 129] on p "Sin tornillos , sin herramientas" at bounding box center [248, 133] width 85 height 9
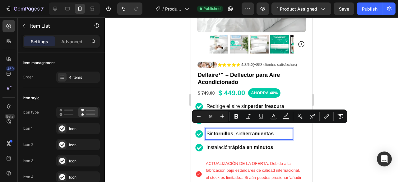
copy p "sin herramientas"
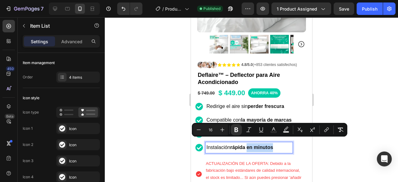
drag, startPoint x: 248, startPoint y: 141, endPoint x: 273, endPoint y: 142, distance: 25.2
click at [273, 144] on strong "rápida en minutos" at bounding box center [251, 146] width 43 height 5
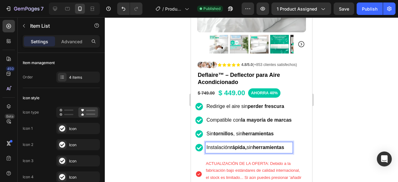
click at [199, 130] on icon at bounding box center [198, 133] width 7 height 7
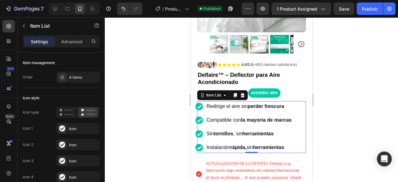
click at [289, 129] on p "Sin tornillos , sin herramientas" at bounding box center [248, 133] width 85 height 9
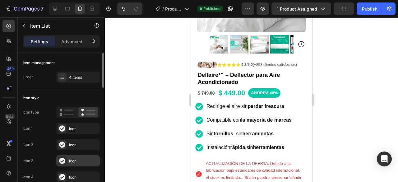
click at [80, 160] on div "Icon" at bounding box center [83, 161] width 29 height 6
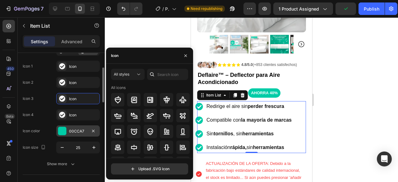
scroll to position [31, 0]
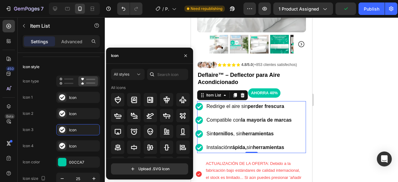
click at [175, 35] on div at bounding box center [251, 99] width 293 height 164
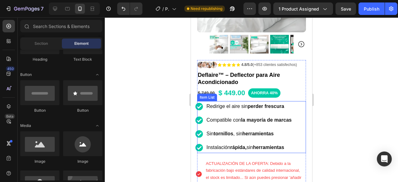
click at [199, 116] on icon at bounding box center [198, 119] width 7 height 7
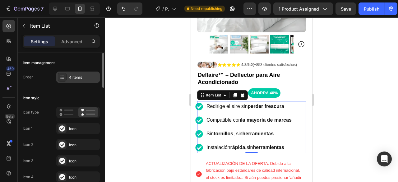
click at [72, 77] on div "4 items" at bounding box center [83, 78] width 29 height 6
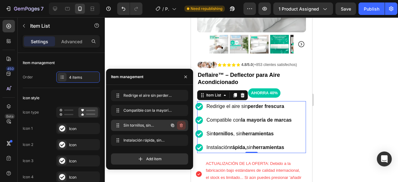
click at [180, 125] on icon "button" at bounding box center [181, 125] width 3 height 4
click at [175, 126] on div "Delete" at bounding box center [176, 125] width 11 height 6
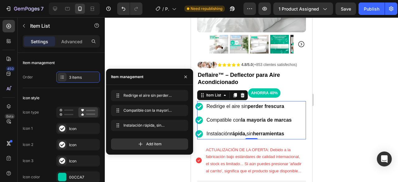
click at [355, 102] on div at bounding box center [251, 99] width 293 height 164
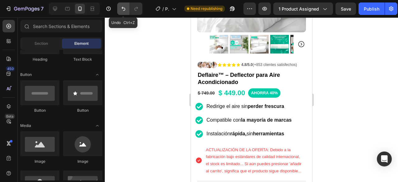
click at [127, 12] on button "Undo/Redo" at bounding box center [123, 8] width 12 height 12
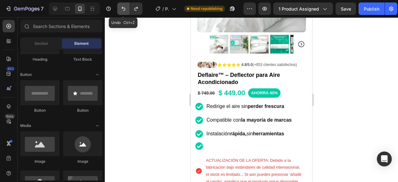
click at [127, 12] on button "Undo/Redo" at bounding box center [123, 8] width 12 height 12
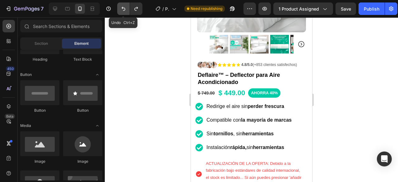
click at [127, 12] on button "Undo/Redo" at bounding box center [123, 8] width 12 height 12
click at [369, 49] on div at bounding box center [251, 99] width 293 height 164
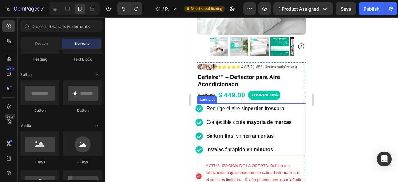
scroll to position [124, 0]
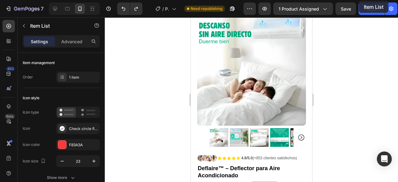
scroll to position [0, 0]
